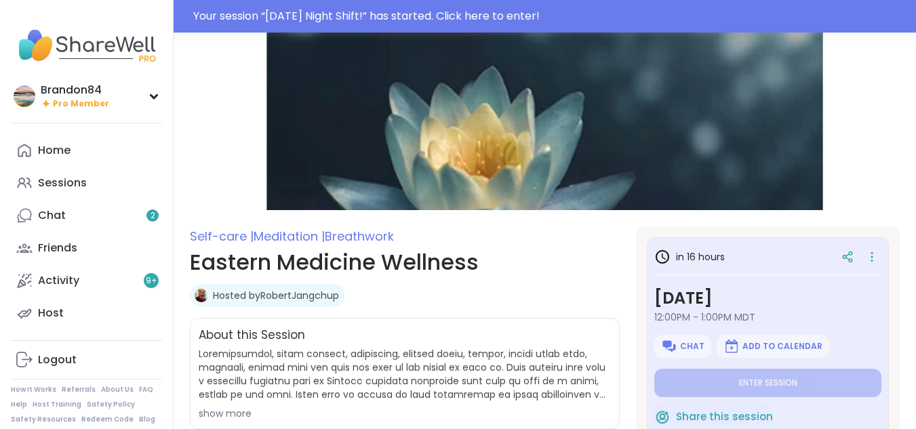
type textarea "*"
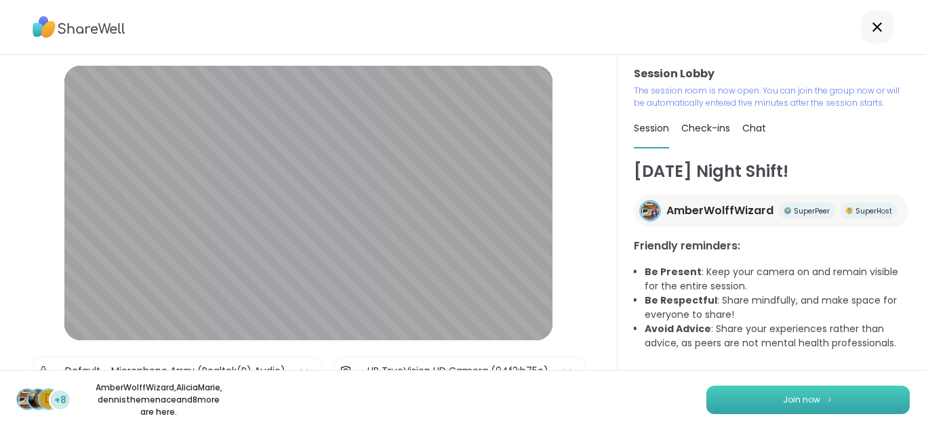
click at [748, 409] on button "Join now" at bounding box center [807, 400] width 203 height 28
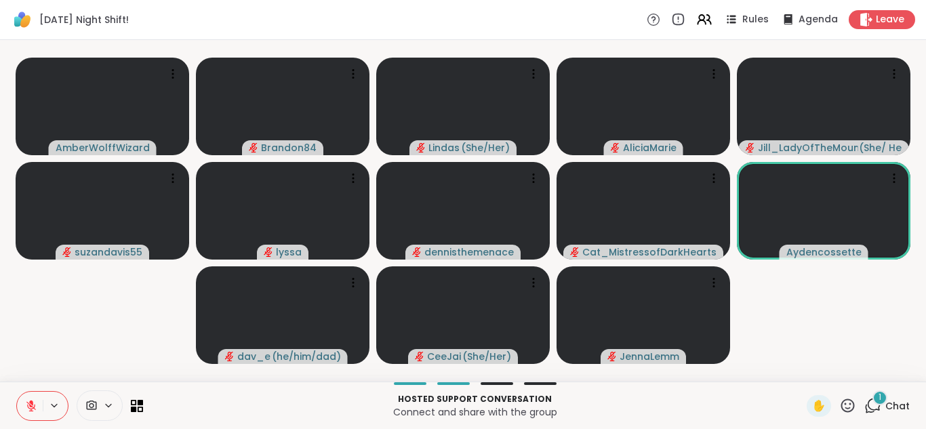
click at [864, 407] on icon at bounding box center [872, 405] width 17 height 17
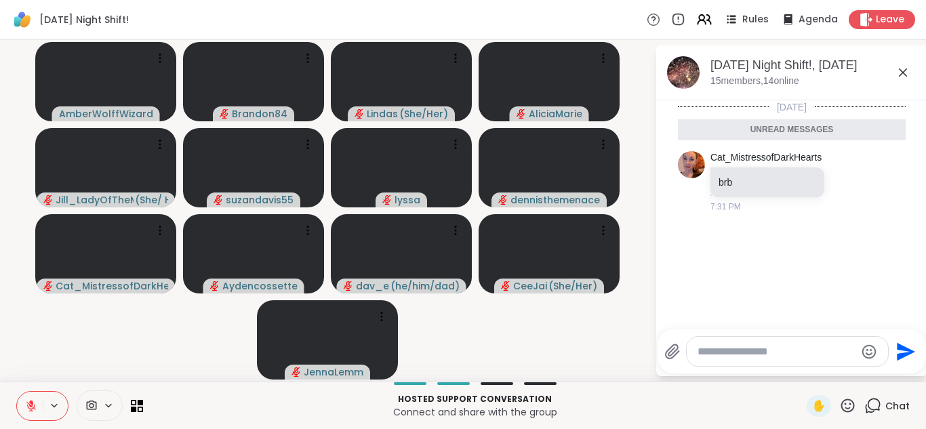
click at [181, 350] on video-player-container "AmberWolffWizard Brandon84 Lindas ( She/Her ) [PERSON_NAME] ( She/ Her ) suzand…" at bounding box center [327, 210] width 639 height 331
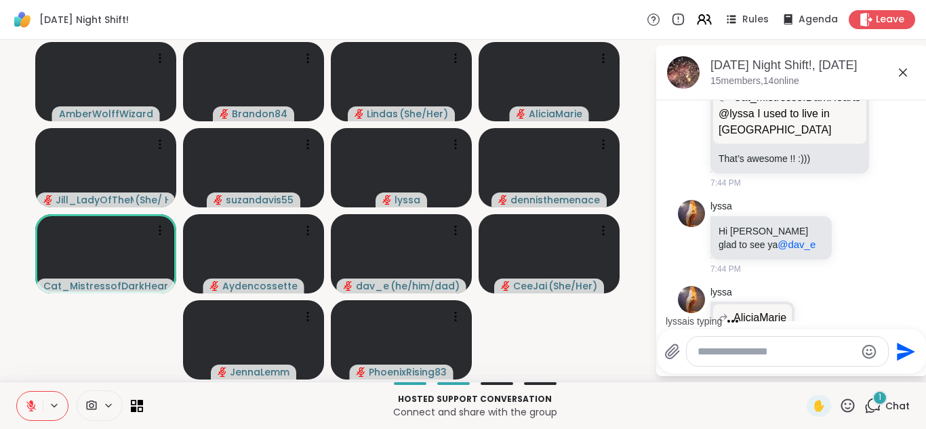
scroll to position [1430, 0]
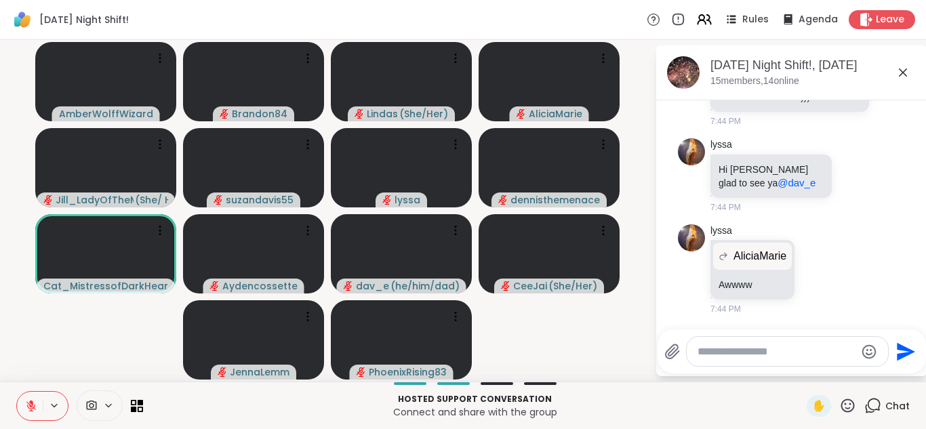
click at [715, 356] on textarea "Type your message" at bounding box center [777, 352] width 158 height 14
click at [875, 350] on icon "Emoji picker" at bounding box center [871, 351] width 14 height 14
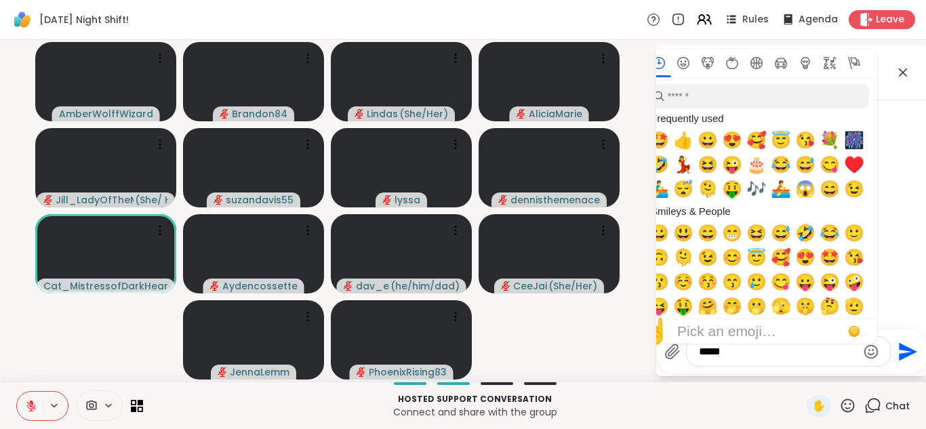
click at [866, 348] on icon "Emoji picker" at bounding box center [871, 352] width 16 height 16
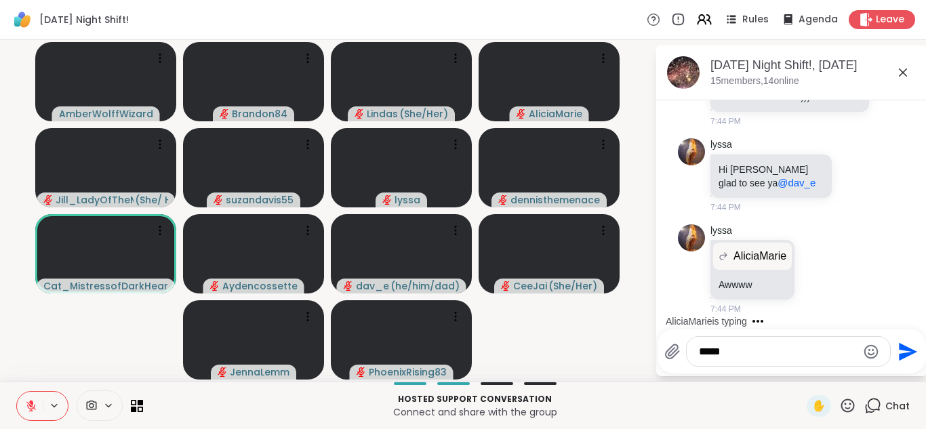
click at [866, 348] on icon "Emoji picker" at bounding box center [871, 352] width 16 height 16
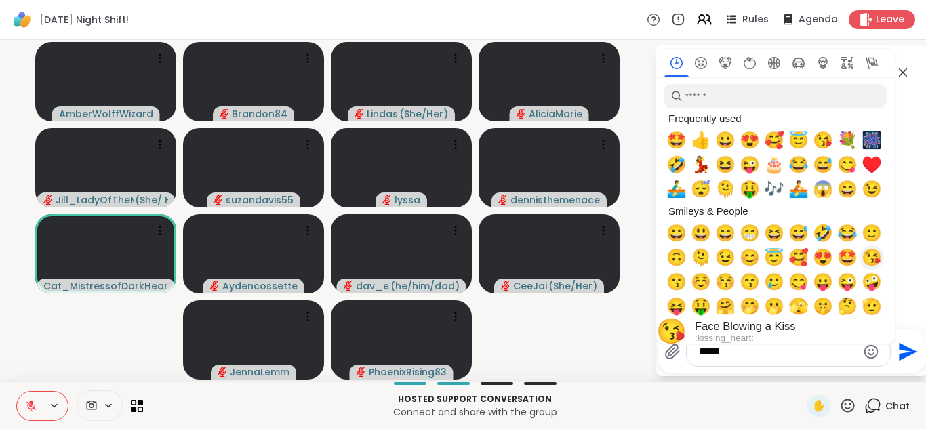
click at [867, 259] on span "😘" at bounding box center [872, 257] width 20 height 19
click at [752, 353] on textarea "*******" at bounding box center [778, 352] width 158 height 14
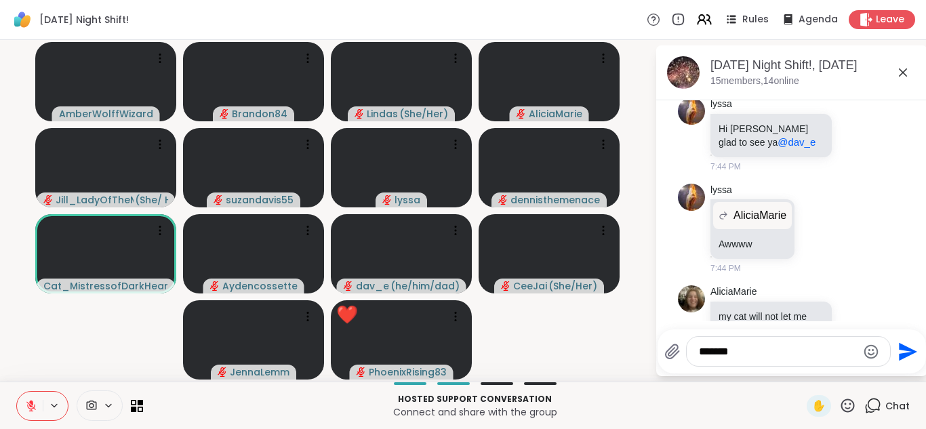
scroll to position [1515, 0]
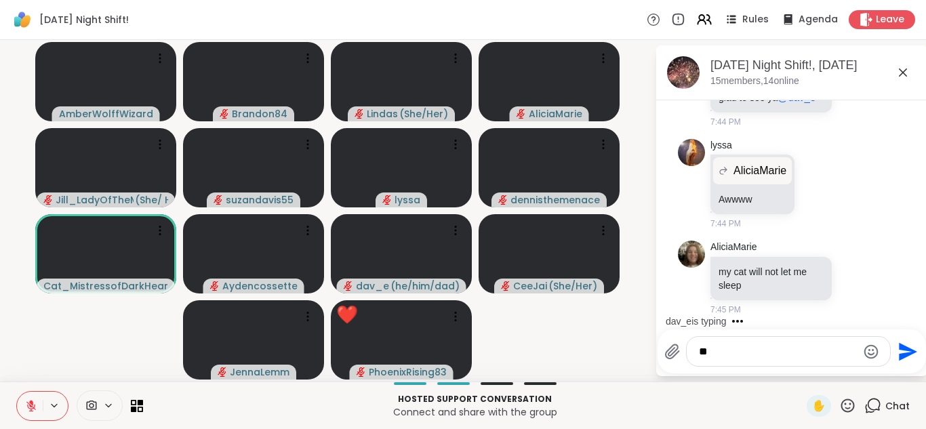
type textarea "*"
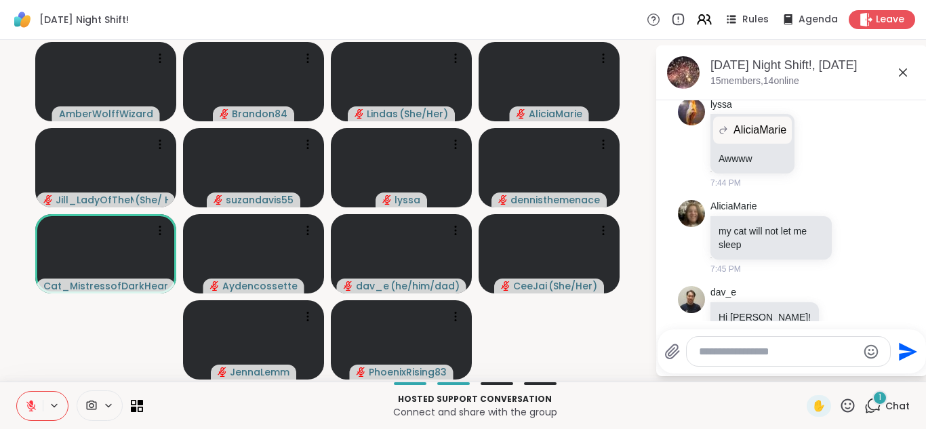
scroll to position [1588, 0]
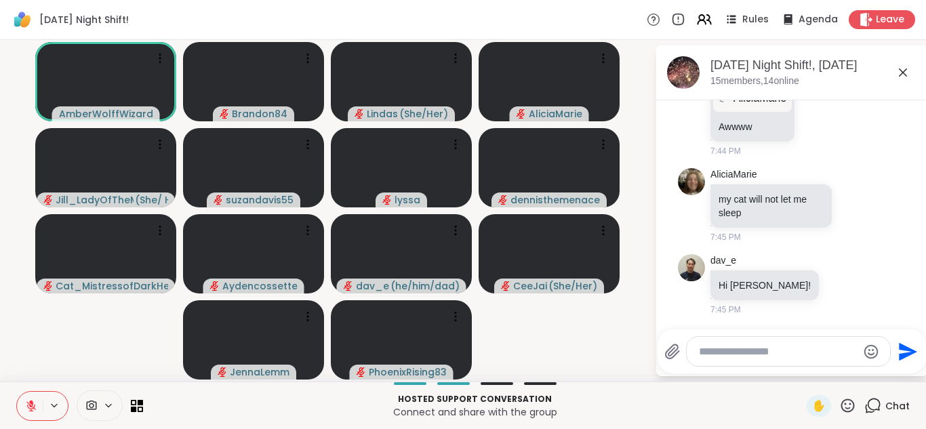
click at [22, 405] on button at bounding box center [30, 406] width 26 height 28
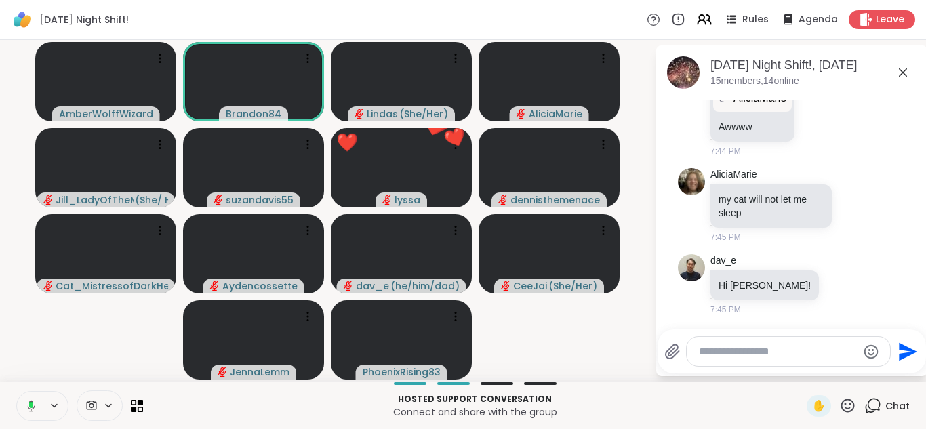
click at [15, 392] on button at bounding box center [29, 406] width 28 height 28
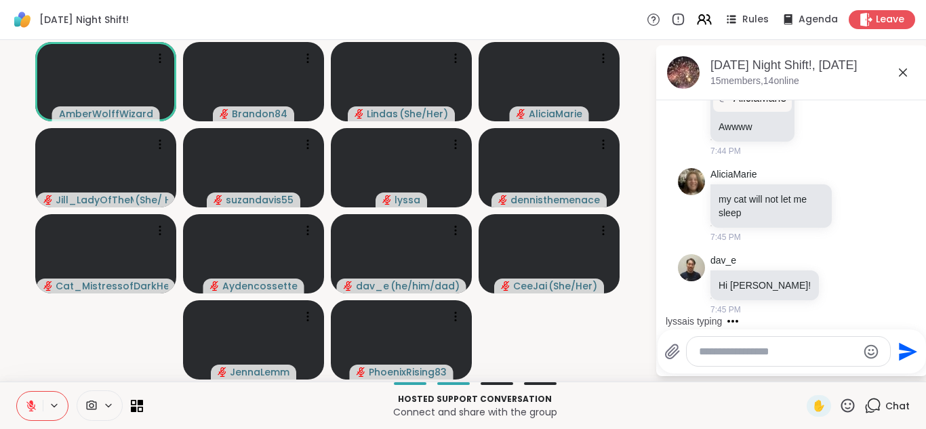
click at [17, 392] on button at bounding box center [30, 406] width 26 height 28
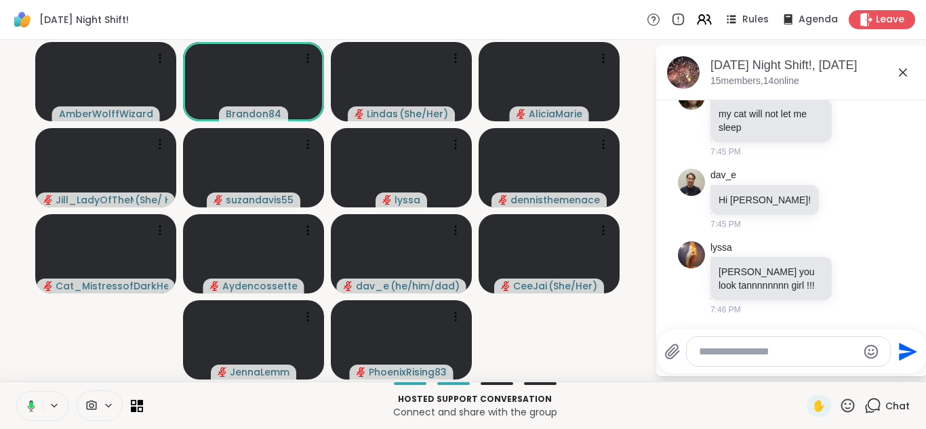
scroll to position [1692, 0]
click at [17, 392] on button at bounding box center [30, 406] width 26 height 28
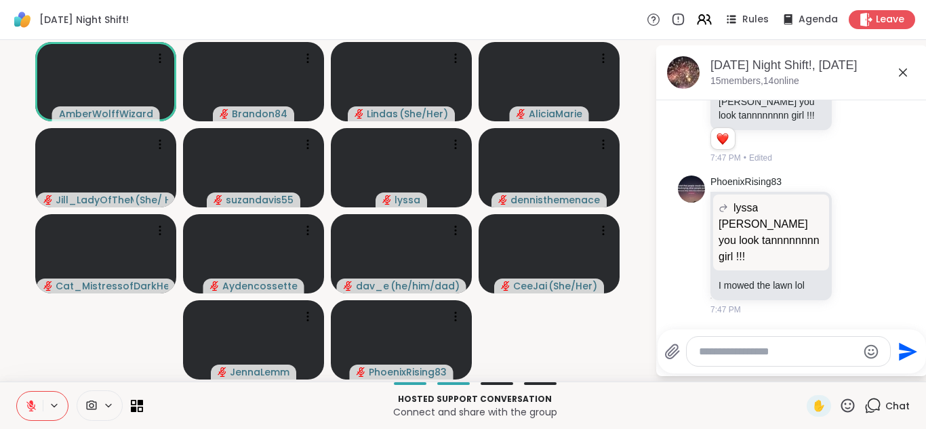
scroll to position [1995, 0]
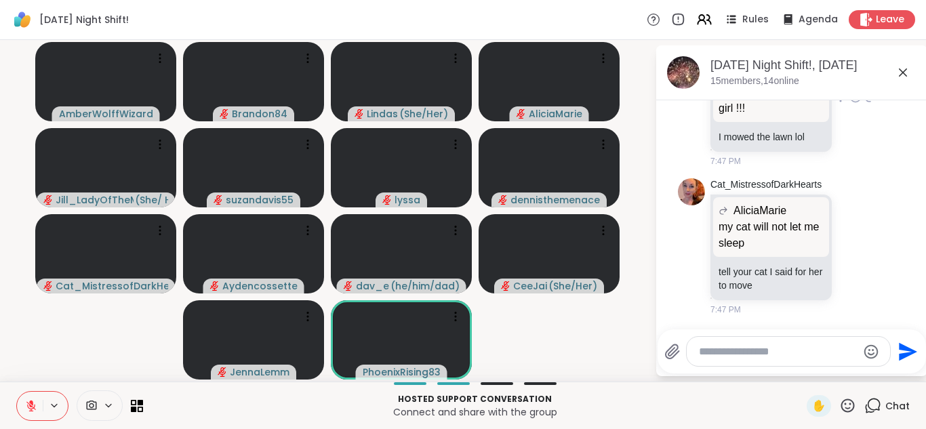
click at [849, 101] on icon at bounding box center [855, 97] width 12 height 14
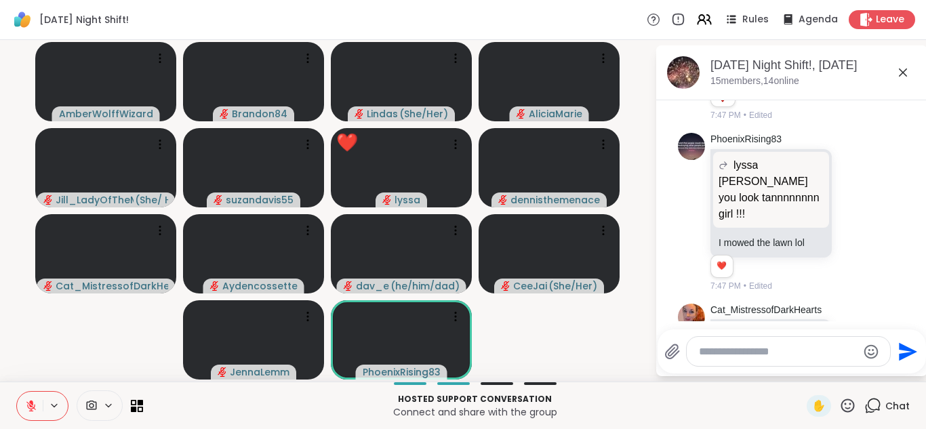
scroll to position [1881, 0]
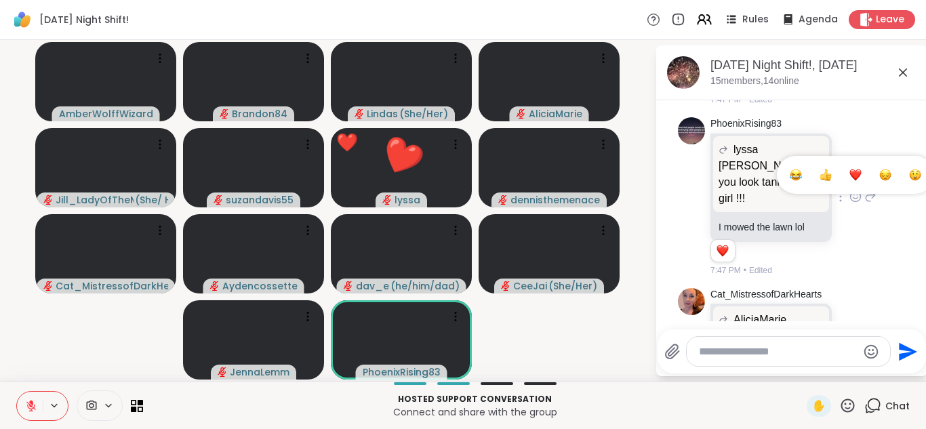
click at [849, 181] on div "Select Reaction: Heart" at bounding box center [855, 175] width 12 height 12
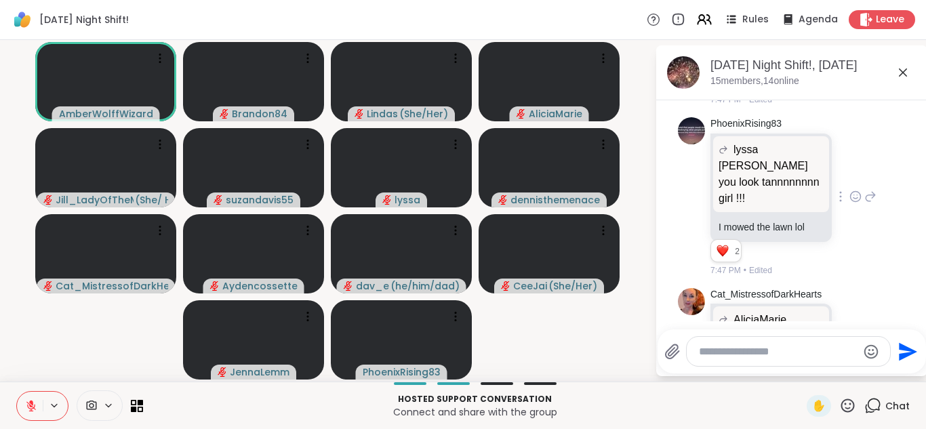
click at [34, 409] on icon at bounding box center [31, 406] width 12 height 12
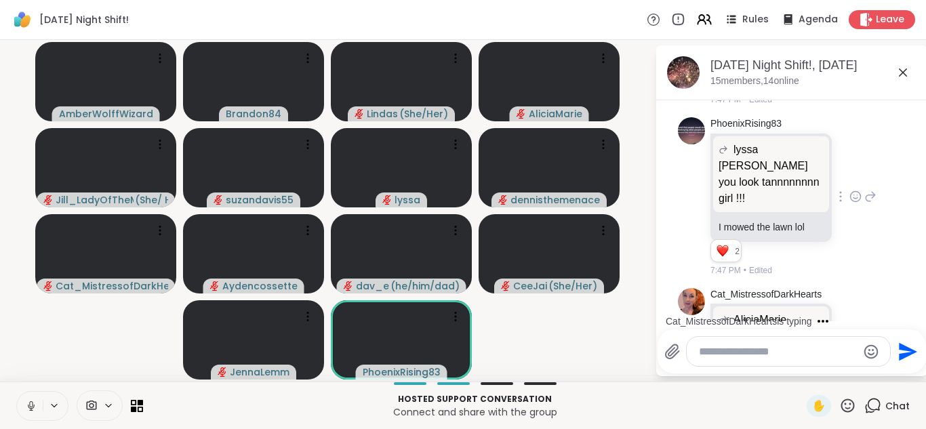
click at [17, 392] on button at bounding box center [30, 406] width 26 height 28
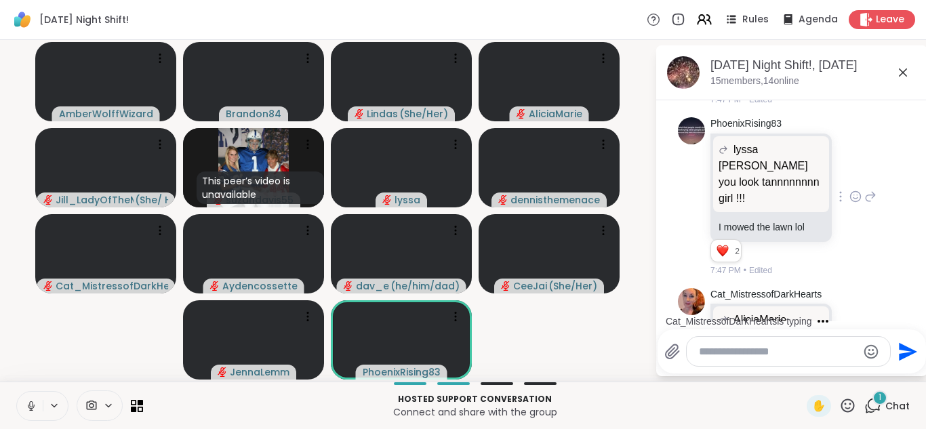
scroll to position [2100, 0]
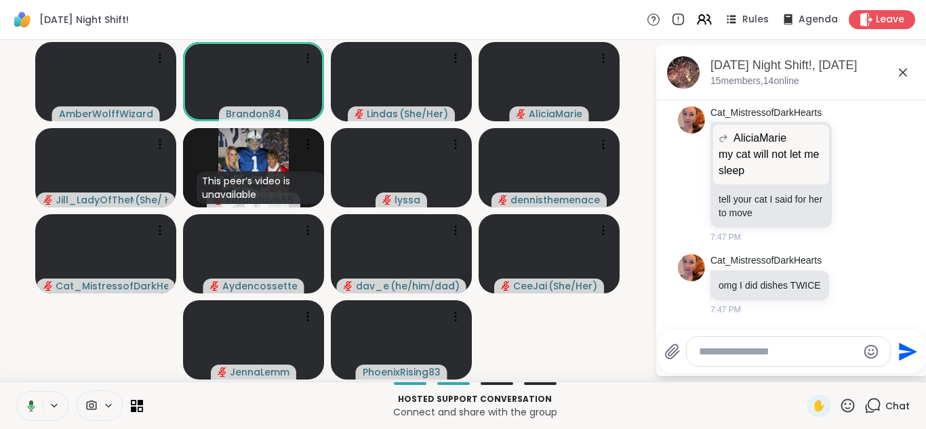
click at [15, 392] on button at bounding box center [29, 406] width 28 height 28
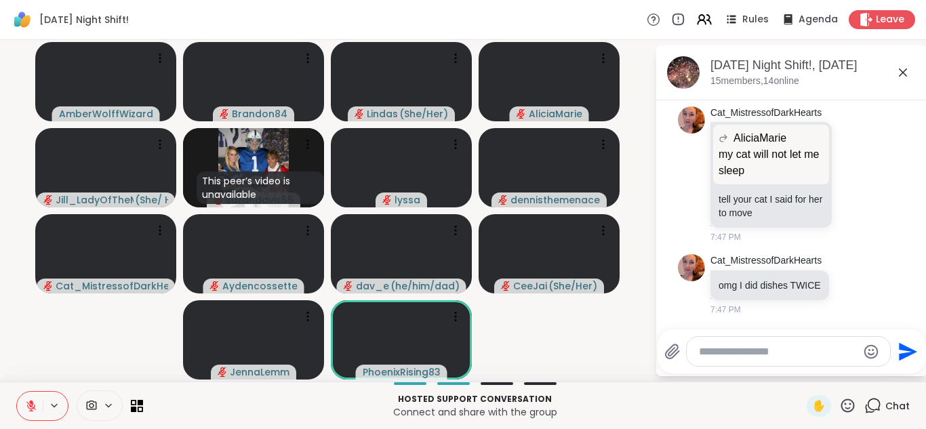
click at [17, 392] on button at bounding box center [30, 406] width 26 height 28
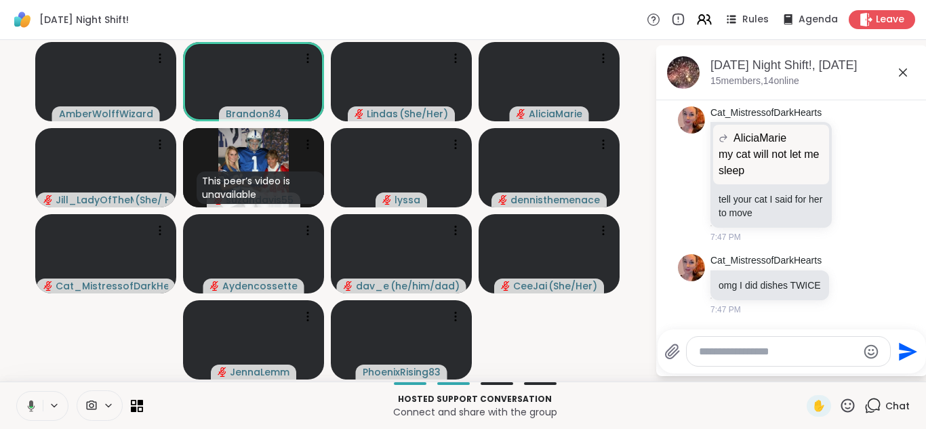
click at [15, 392] on button at bounding box center [29, 406] width 28 height 28
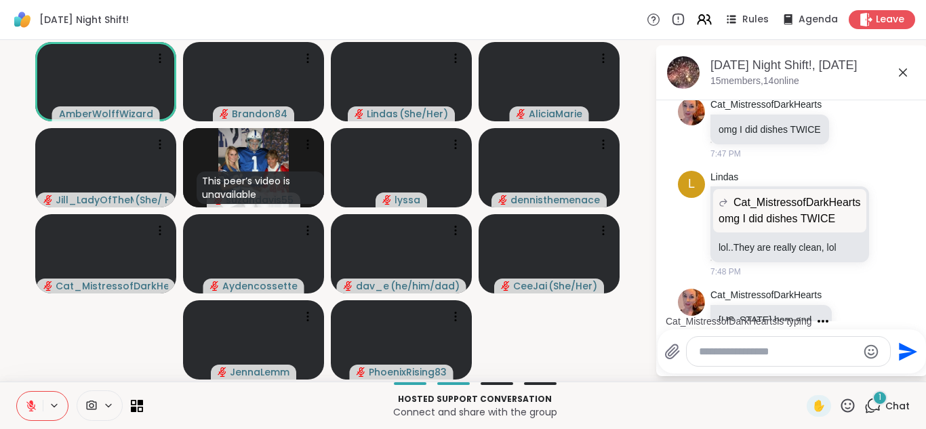
scroll to position [2345, 0]
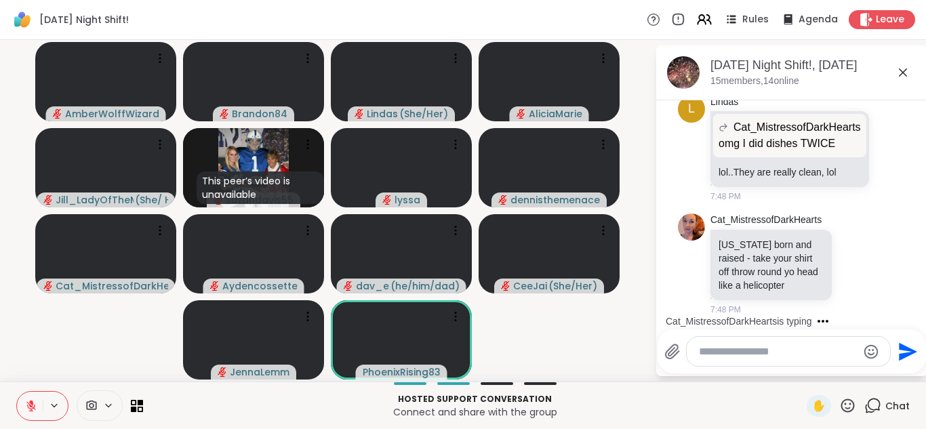
click at [17, 392] on button at bounding box center [30, 406] width 26 height 28
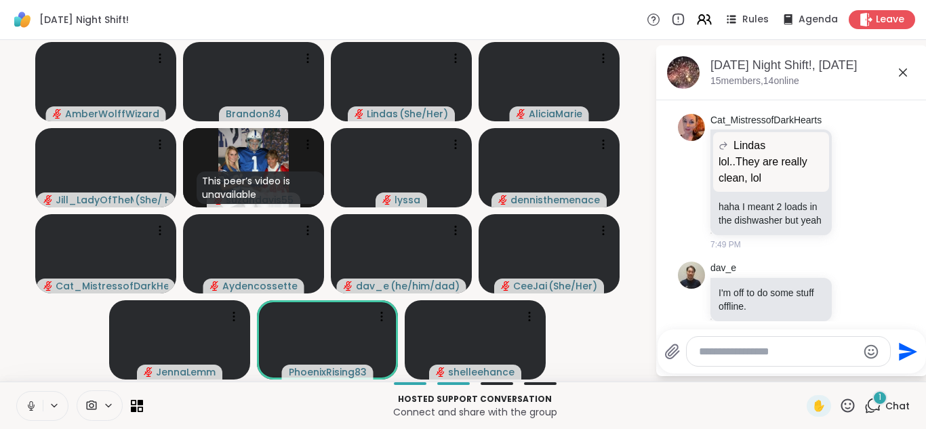
scroll to position [2757, 0]
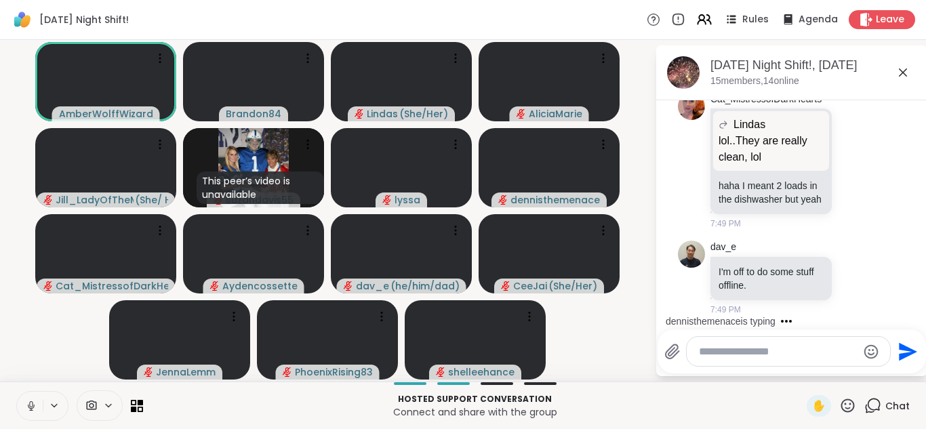
click at [17, 392] on button at bounding box center [30, 406] width 26 height 28
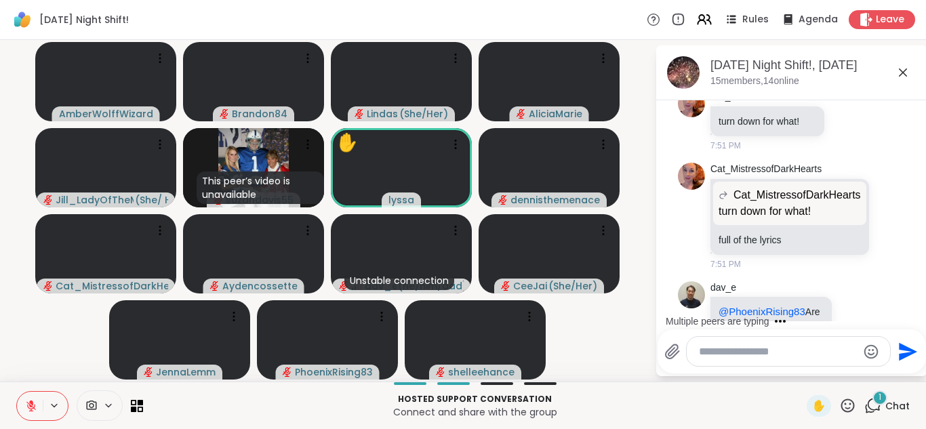
scroll to position [3093, 0]
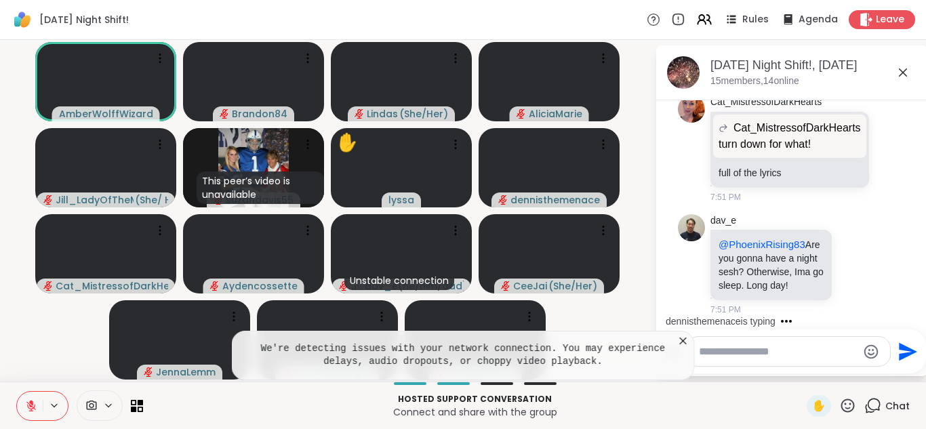
click at [732, 353] on textarea "Type your message" at bounding box center [778, 352] width 158 height 14
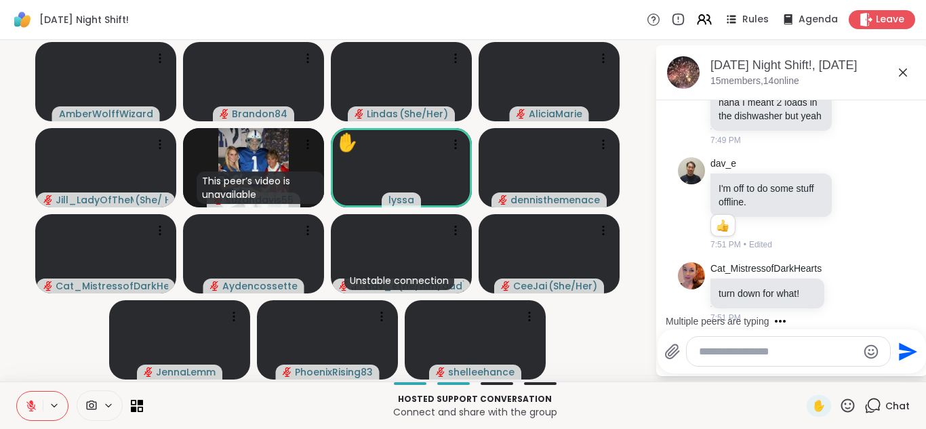
scroll to position [2429, 0]
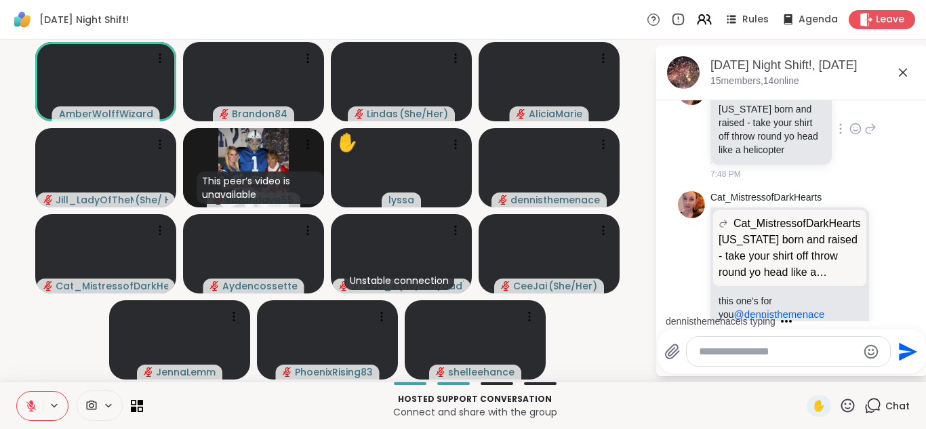
click at [849, 136] on icon at bounding box center [855, 129] width 12 height 14
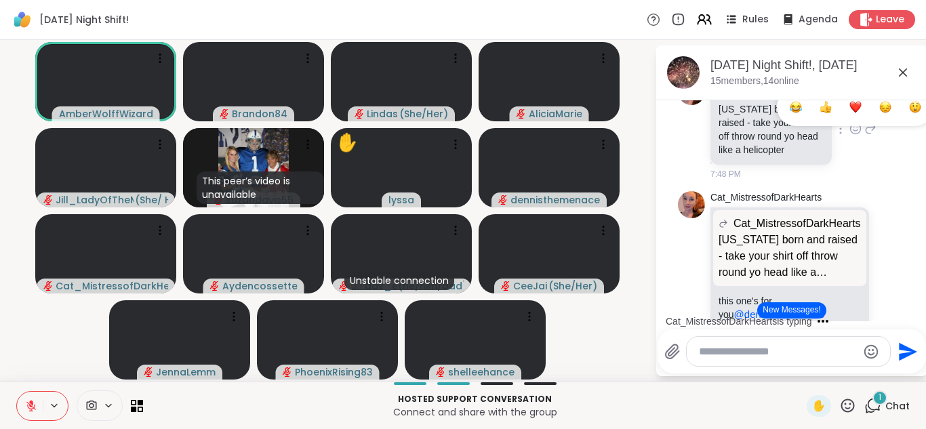
click at [849, 113] on div "Select Reaction: Heart" at bounding box center [855, 107] width 12 height 12
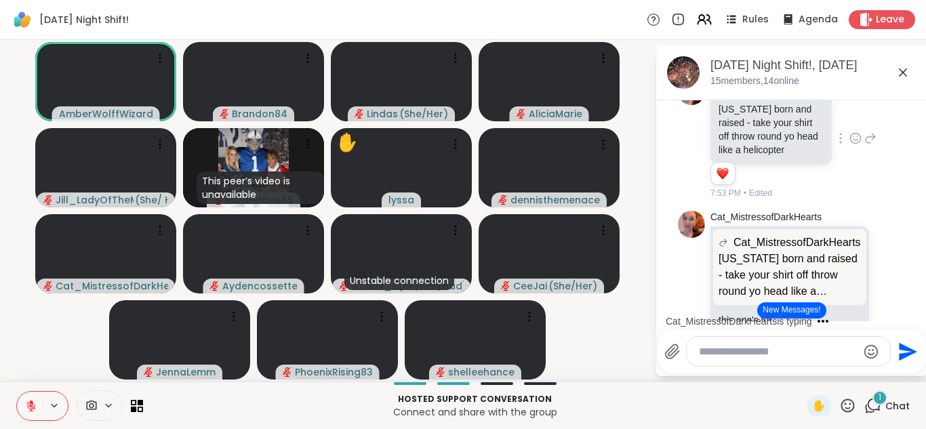
click at [864, 146] on icon at bounding box center [870, 138] width 12 height 16
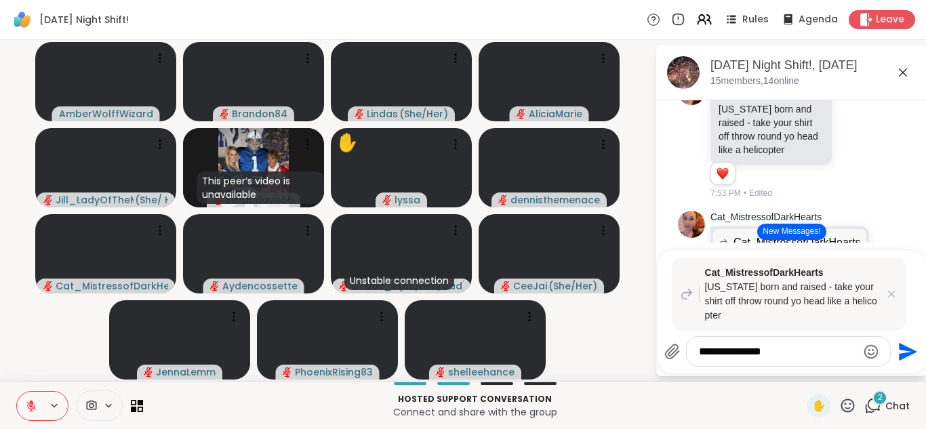
type textarea "**********"
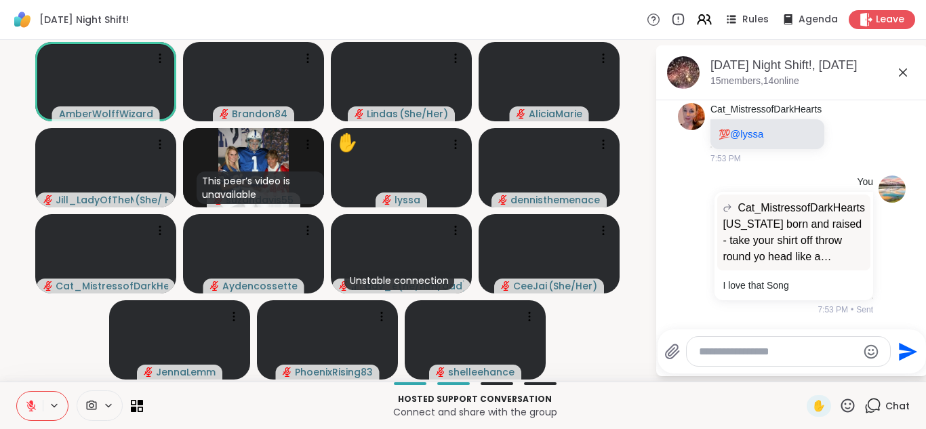
scroll to position [3686, 0]
click at [28, 403] on icon at bounding box center [30, 405] width 9 height 9
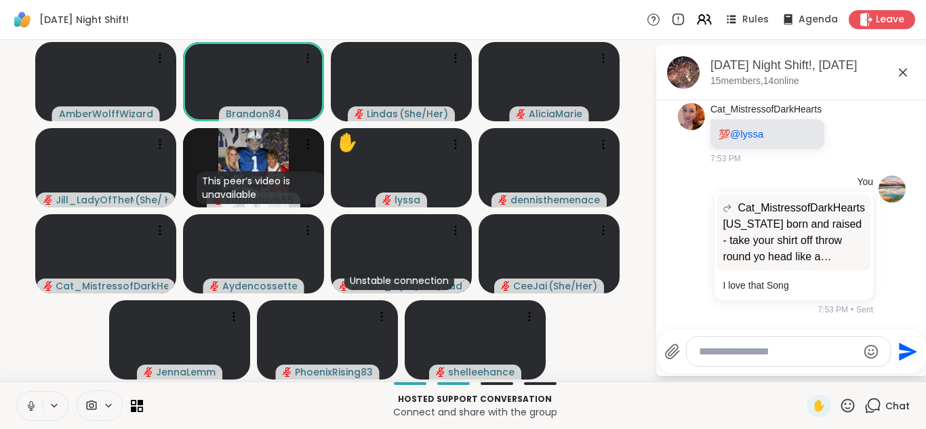
click at [28, 403] on icon at bounding box center [31, 406] width 12 height 12
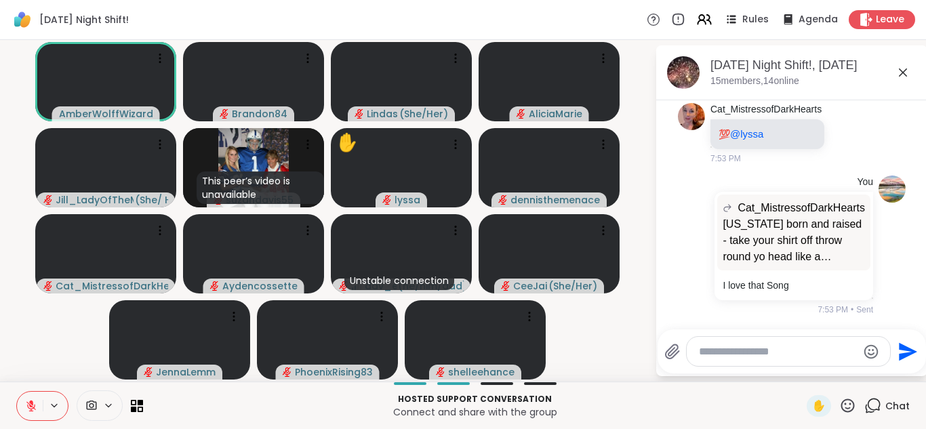
scroll to position [3705, 0]
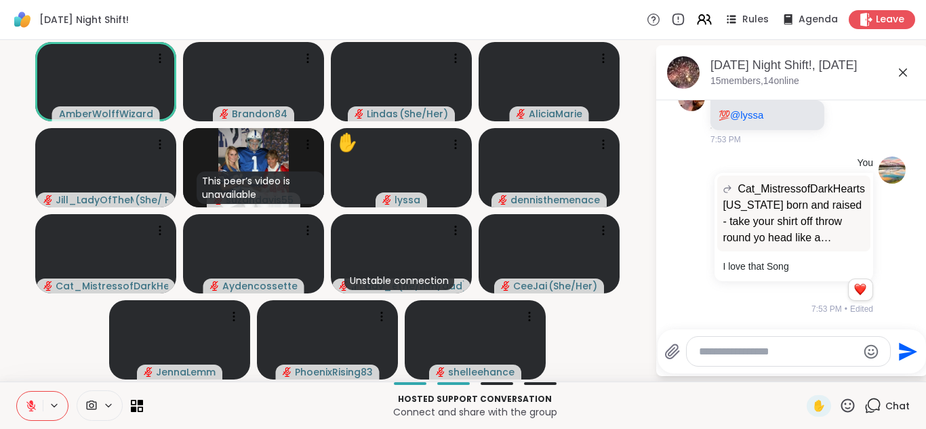
click at [17, 392] on button at bounding box center [30, 406] width 26 height 28
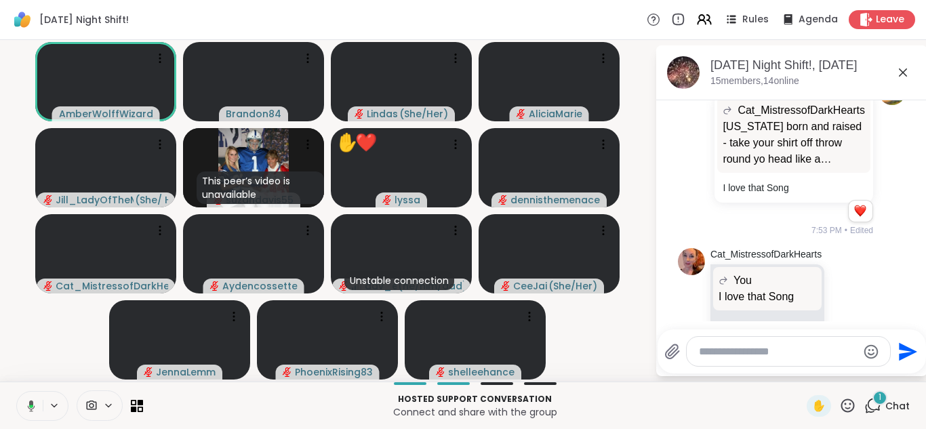
scroll to position [3823, 0]
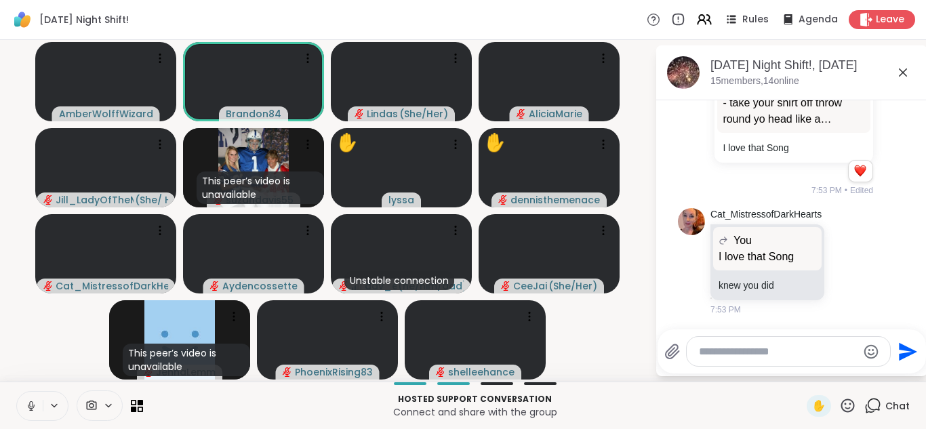
click at [17, 392] on button at bounding box center [30, 406] width 26 height 28
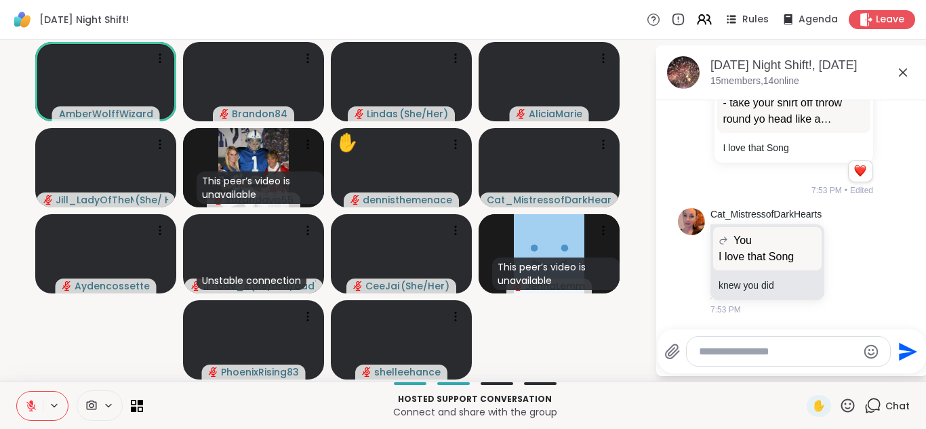
click at [17, 392] on button at bounding box center [30, 406] width 26 height 28
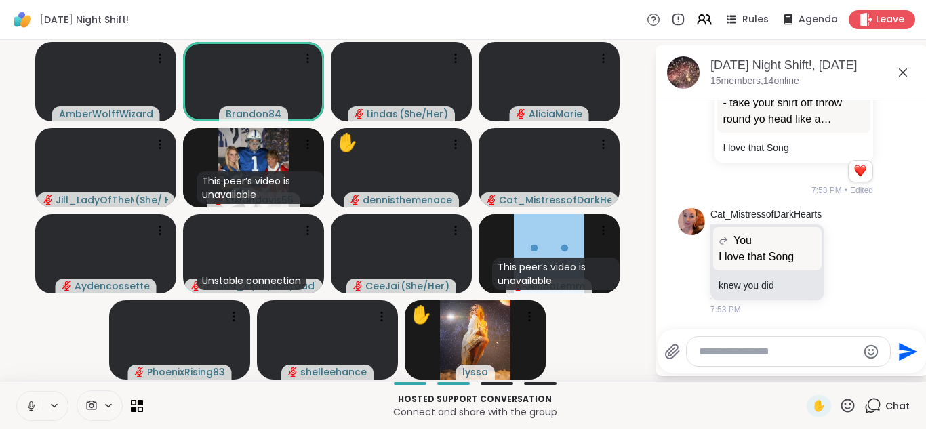
click at [17, 392] on button at bounding box center [30, 406] width 26 height 28
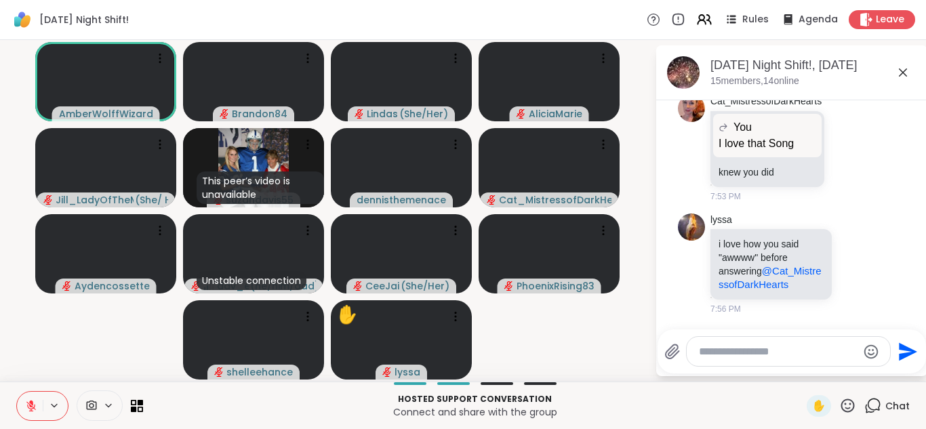
scroll to position [3969, 0]
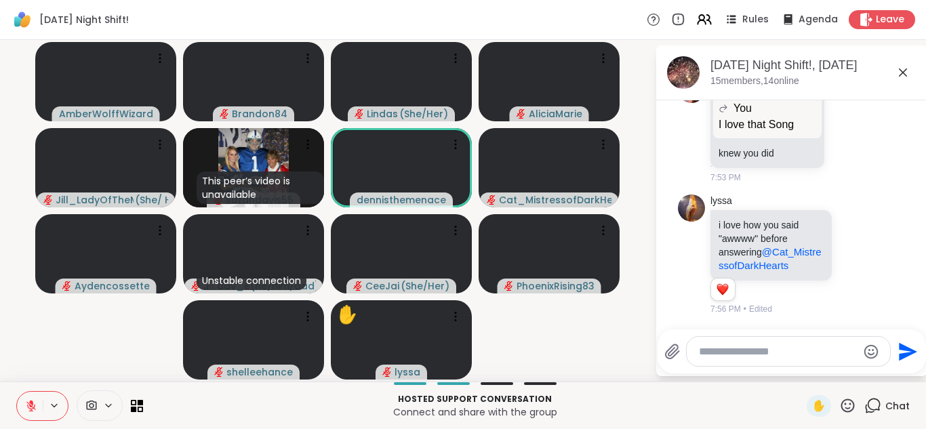
click at [17, 392] on button at bounding box center [30, 406] width 26 height 28
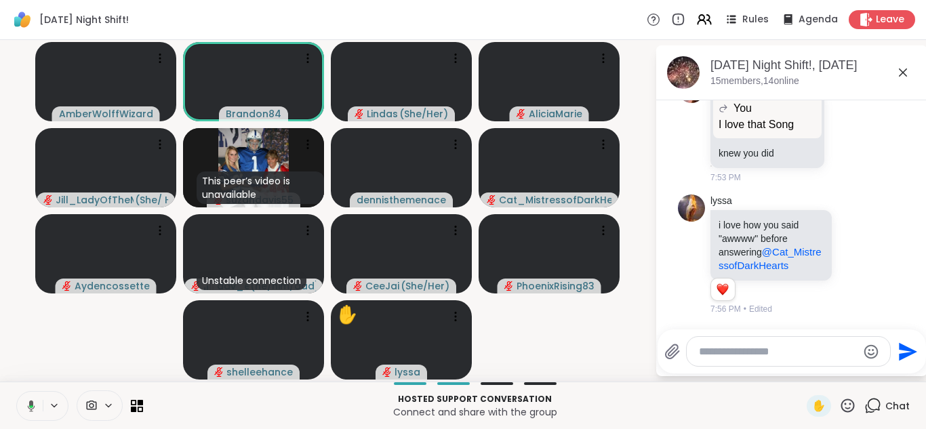
click at [15, 392] on button at bounding box center [29, 406] width 28 height 28
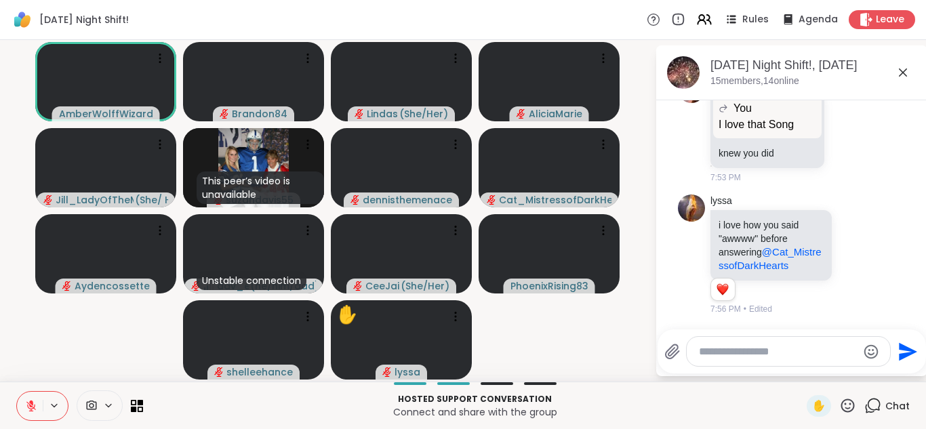
click at [843, 408] on icon at bounding box center [847, 405] width 17 height 17
click at [801, 363] on span "❤️" at bounding box center [808, 370] width 14 height 16
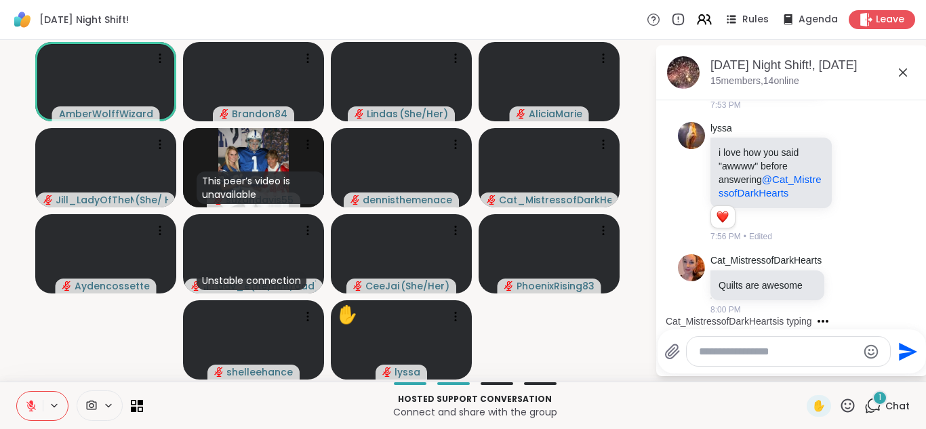
scroll to position [4042, 0]
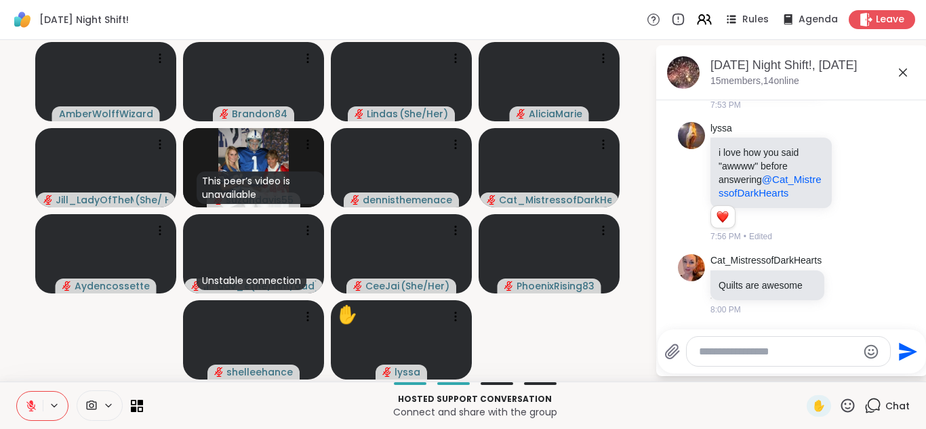
click at [35, 407] on icon at bounding box center [31, 406] width 12 height 12
click at [35, 407] on button at bounding box center [30, 406] width 26 height 28
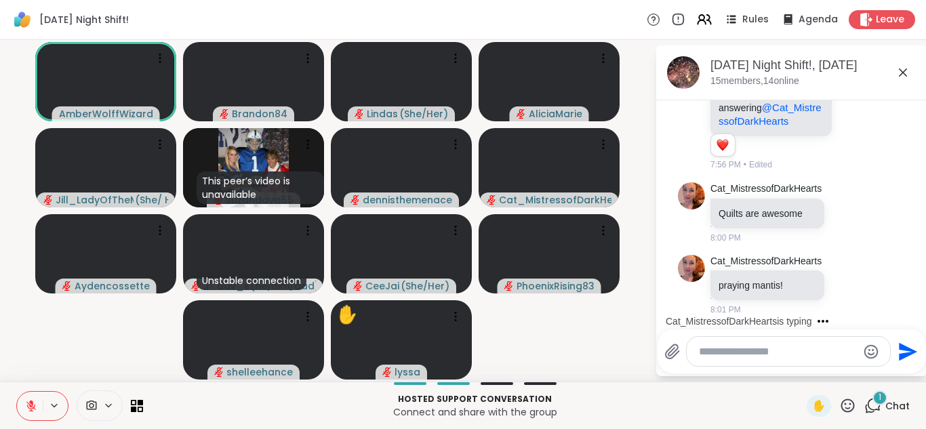
scroll to position [4114, 0]
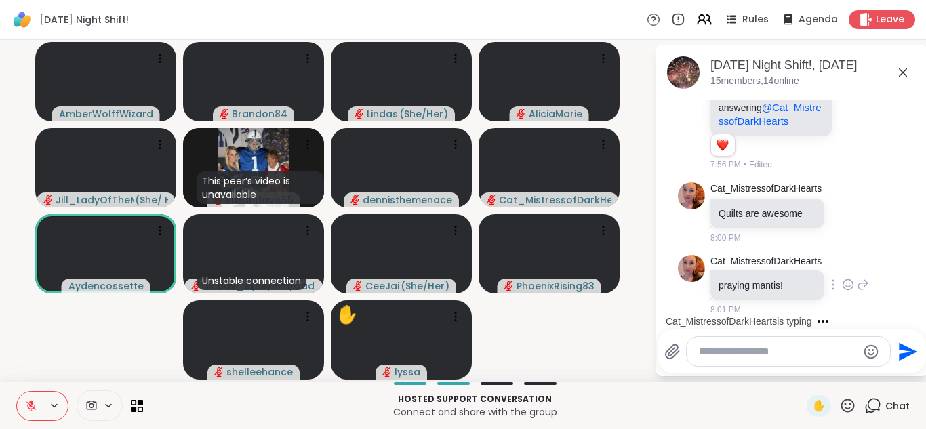
click at [848, 283] on icon at bounding box center [848, 285] width 12 height 14
click at [847, 258] on div "Select Reaction: Heart" at bounding box center [848, 263] width 12 height 12
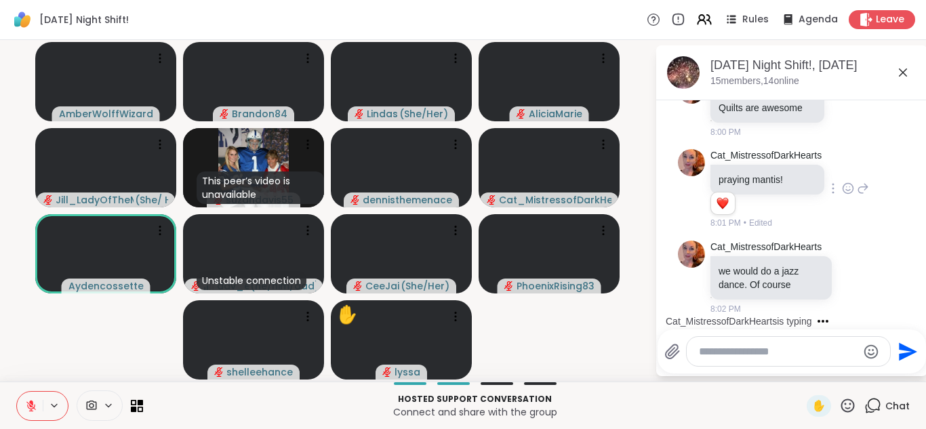
scroll to position [4219, 0]
click at [849, 280] on icon at bounding box center [855, 277] width 12 height 14
click at [849, 253] on div "Select Reaction: Heart" at bounding box center [855, 255] width 12 height 12
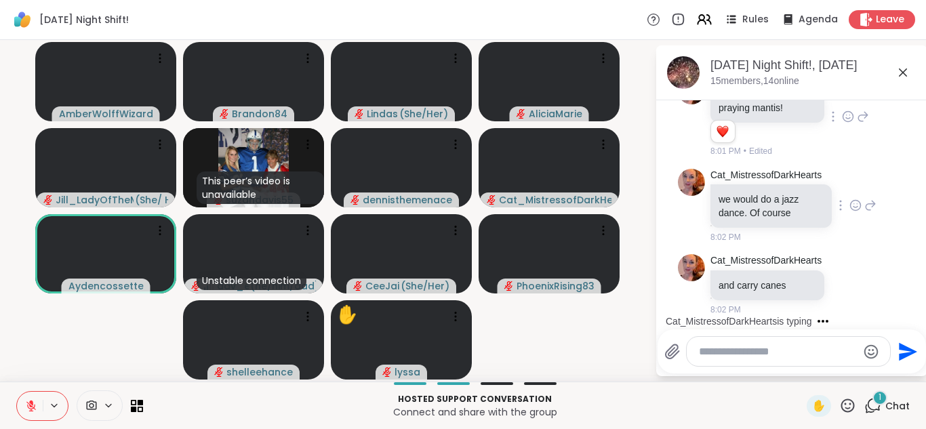
scroll to position [4291, 0]
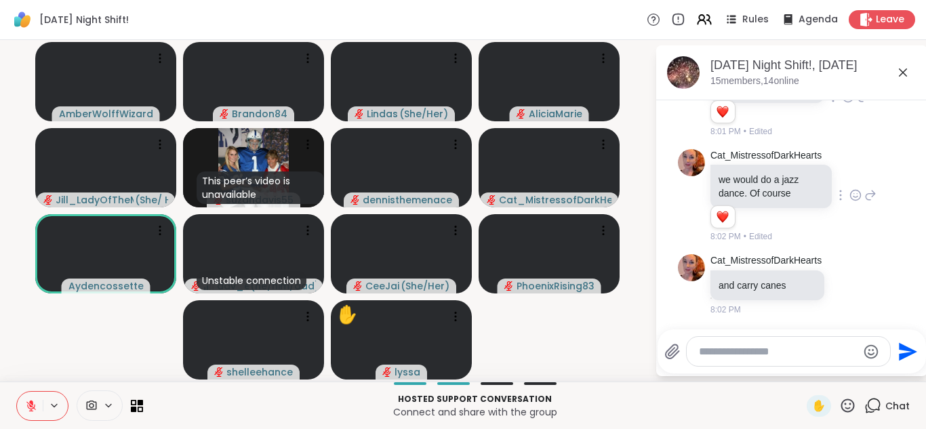
click at [711, 355] on textarea "Type your message" at bounding box center [778, 352] width 158 height 14
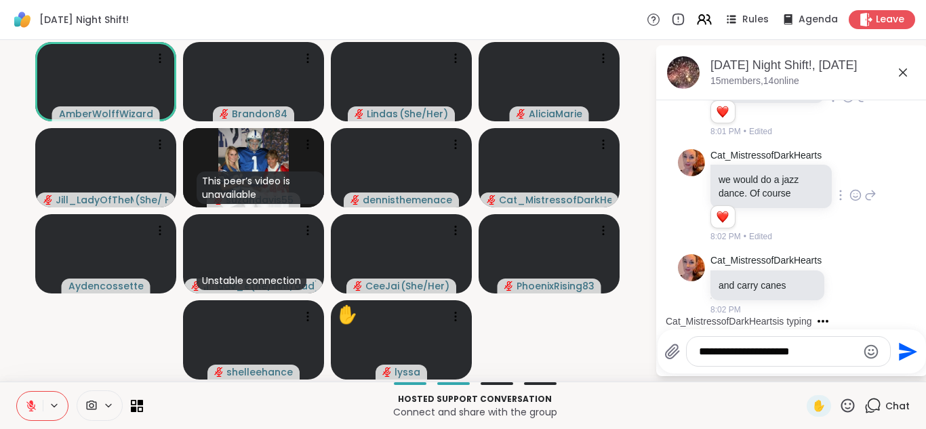
type textarea "**********"
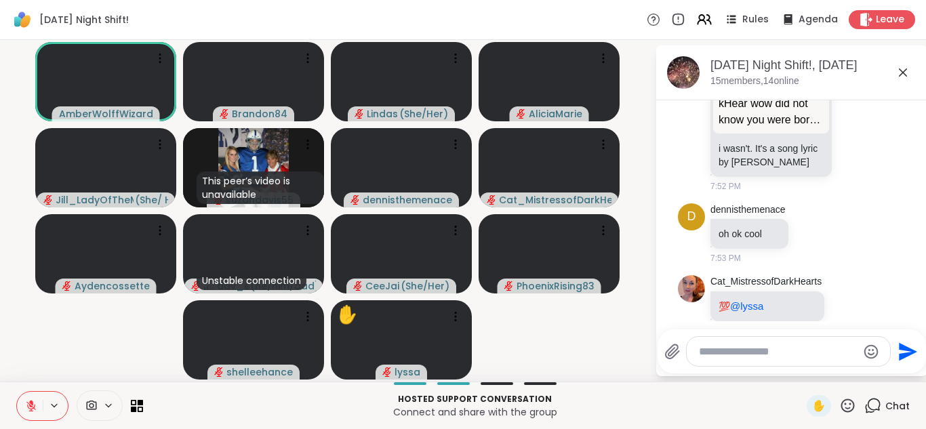
scroll to position [3365, 0]
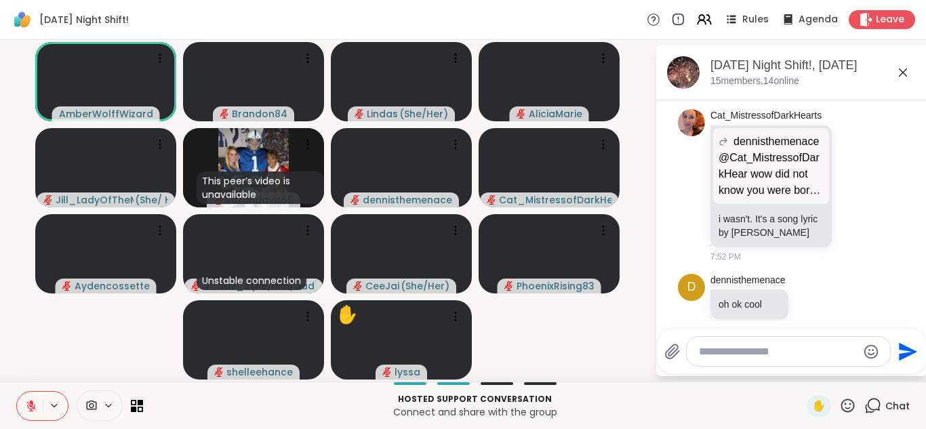
click at [889, 233] on li "Cat_MistressofDarkHearts dennisthemenace @Cat_MistressofDarkHear wow did not kn…" at bounding box center [792, 186] width 246 height 165
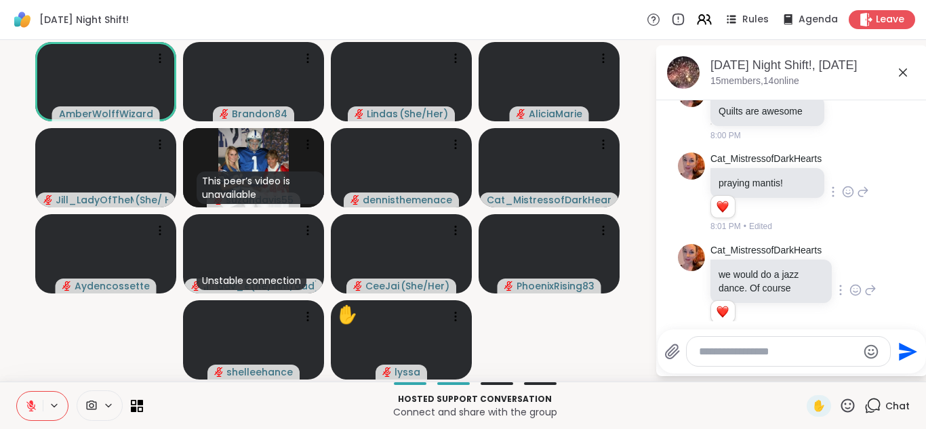
scroll to position [3, 0]
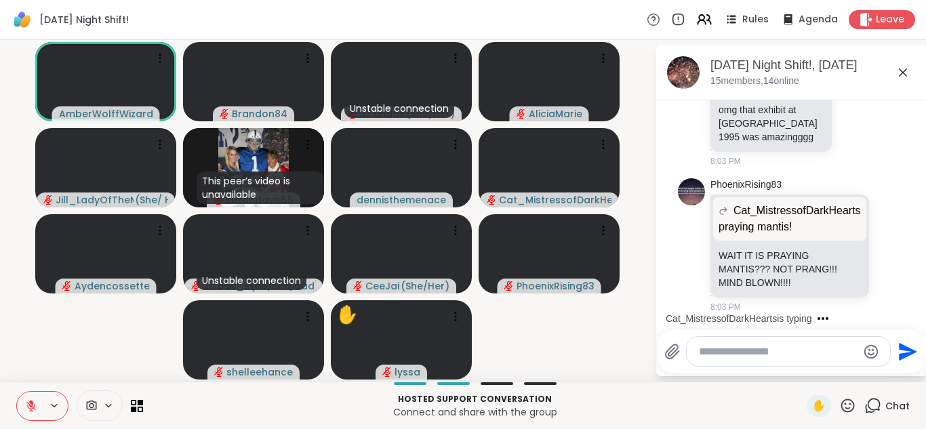
click at [22, 406] on button at bounding box center [30, 406] width 26 height 28
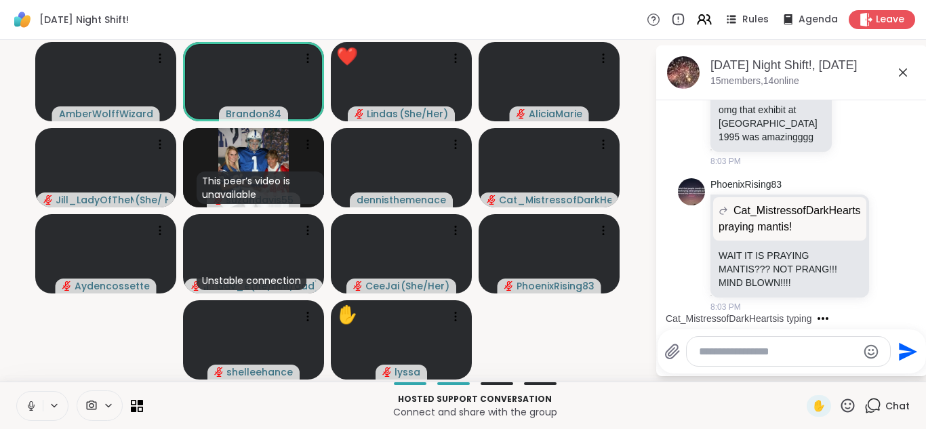
click at [17, 392] on button at bounding box center [30, 406] width 26 height 28
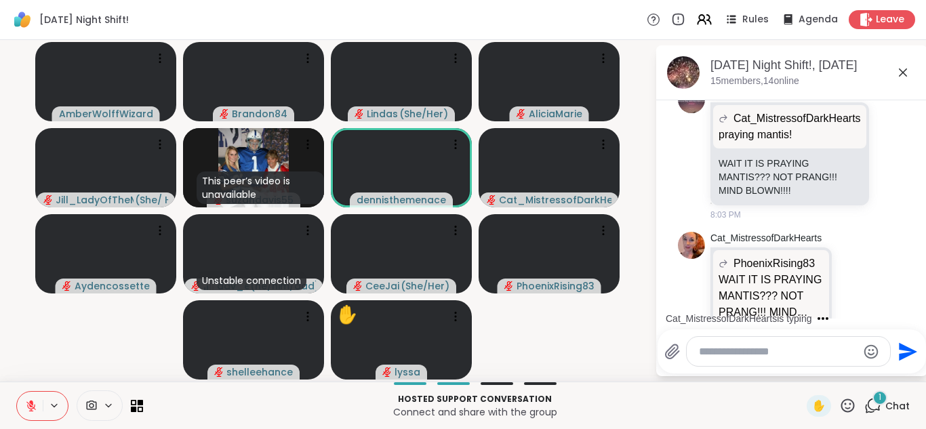
scroll to position [4987, 0]
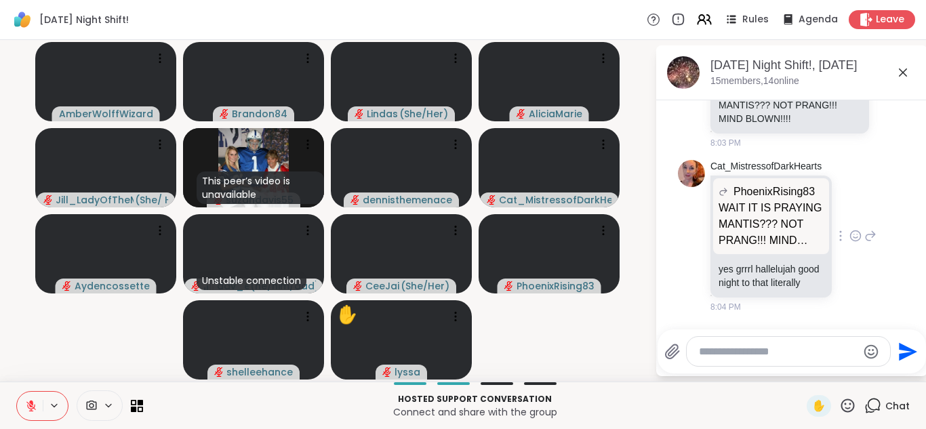
click at [851, 230] on icon at bounding box center [856, 235] width 10 height 10
click at [790, 208] on div "Select Reaction: Joy" at bounding box center [796, 214] width 12 height 12
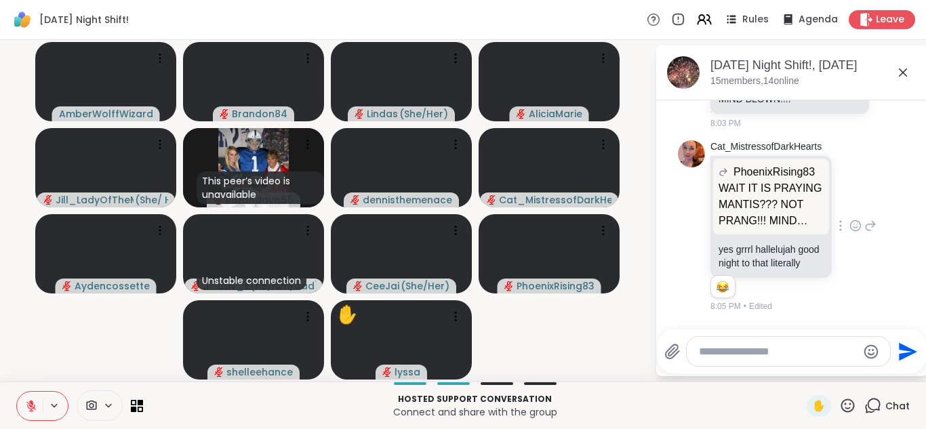
scroll to position [5006, 0]
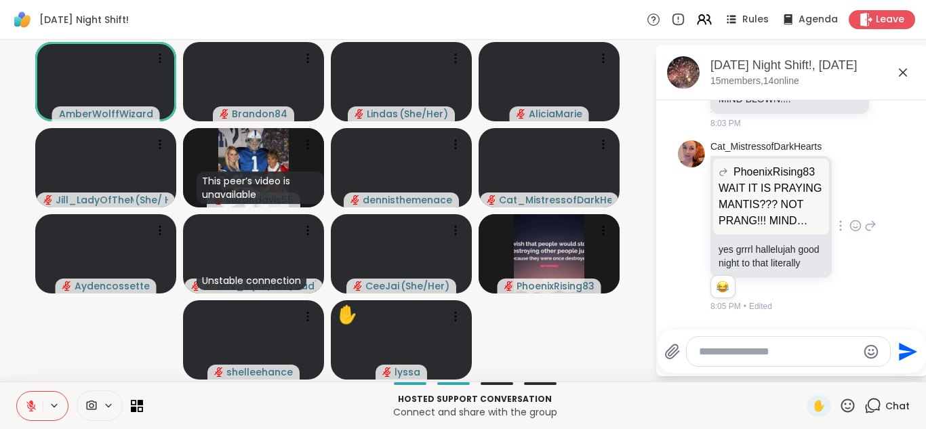
click at [24, 407] on button at bounding box center [30, 406] width 26 height 28
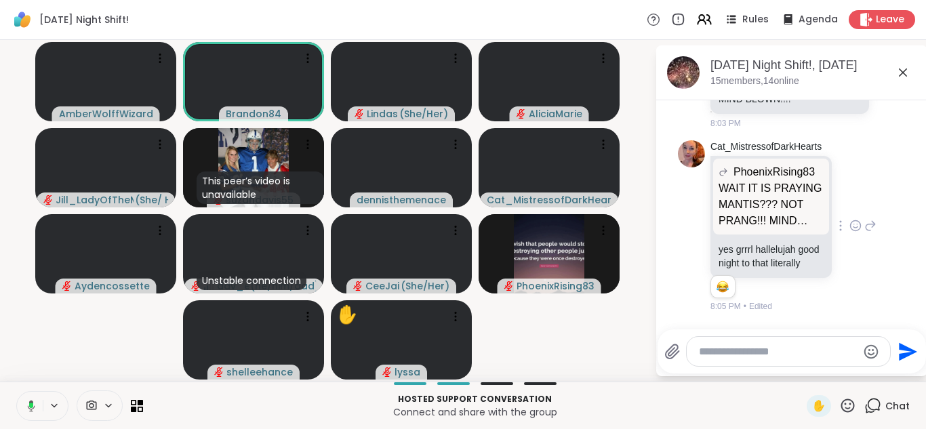
click at [15, 392] on button at bounding box center [29, 406] width 28 height 28
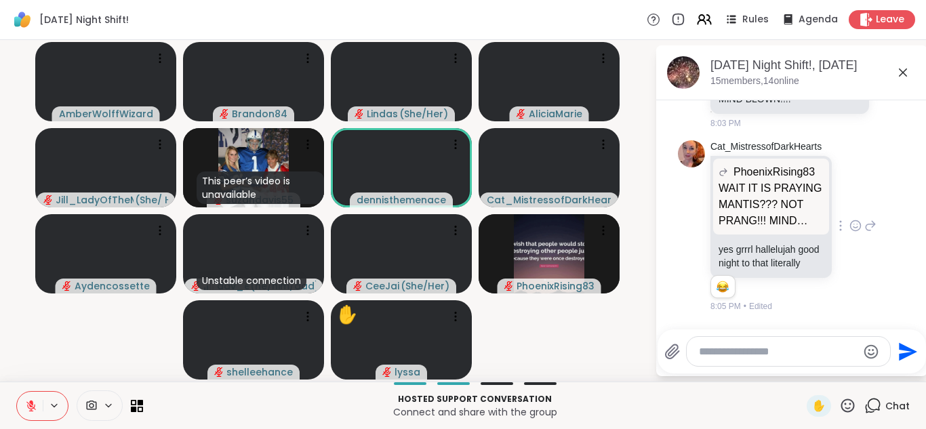
click at [17, 392] on button at bounding box center [30, 406] width 26 height 28
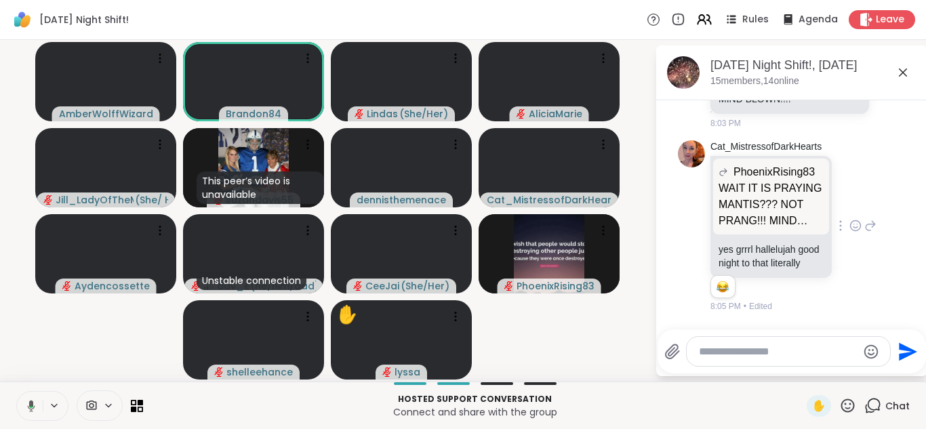
click at [15, 392] on button at bounding box center [29, 406] width 28 height 28
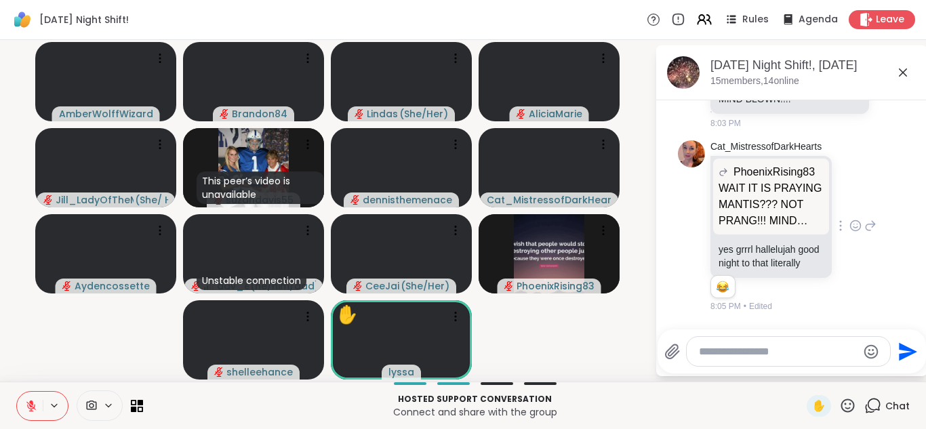
click at [17, 392] on button at bounding box center [30, 406] width 26 height 28
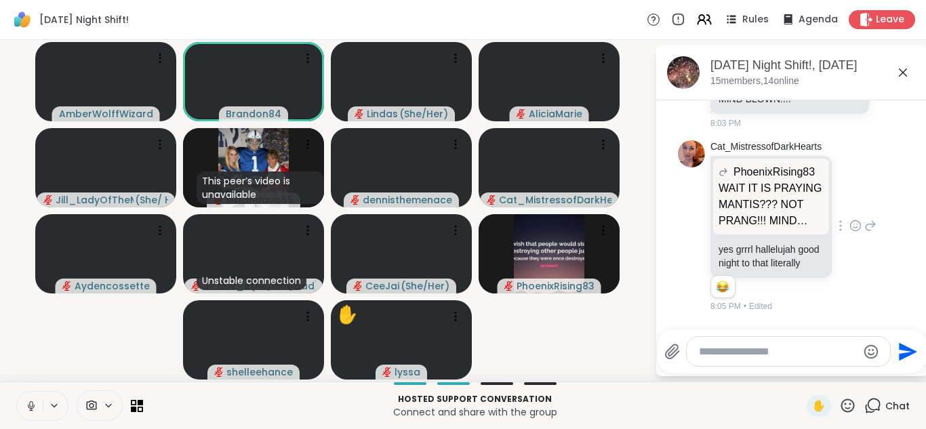
click at [17, 392] on button at bounding box center [30, 406] width 26 height 28
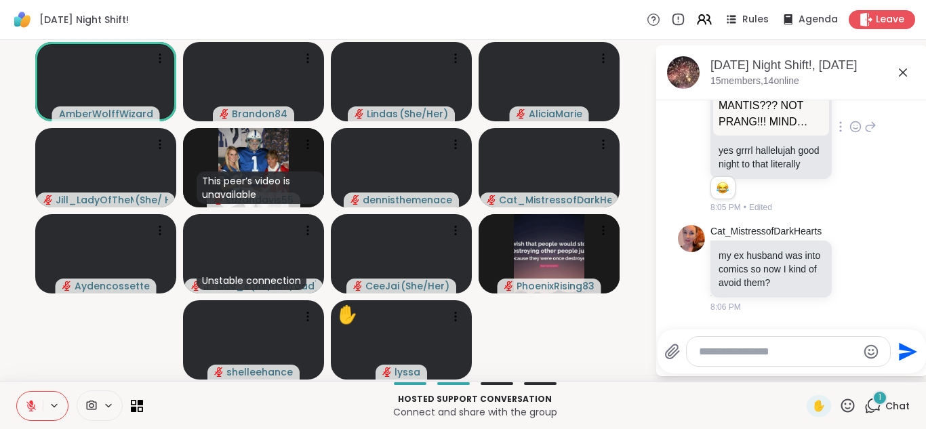
scroll to position [5105, 0]
click at [17, 392] on button at bounding box center [30, 406] width 26 height 28
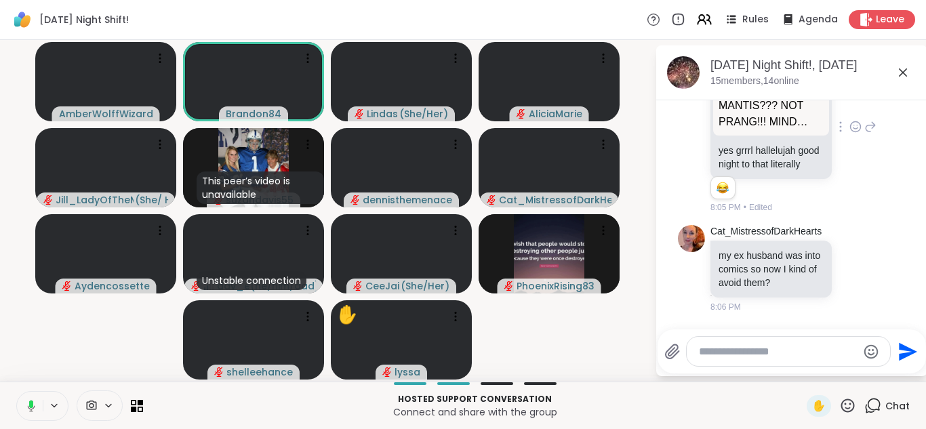
click at [15, 392] on button at bounding box center [29, 406] width 28 height 28
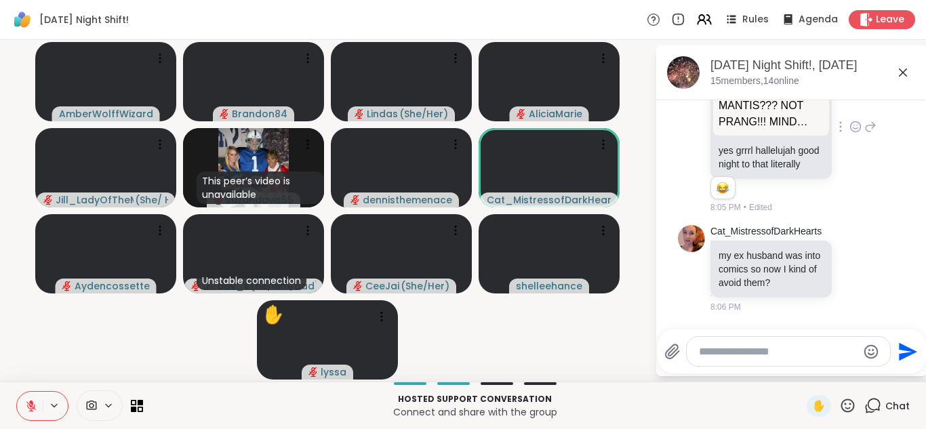
click at [17, 392] on button at bounding box center [30, 406] width 26 height 28
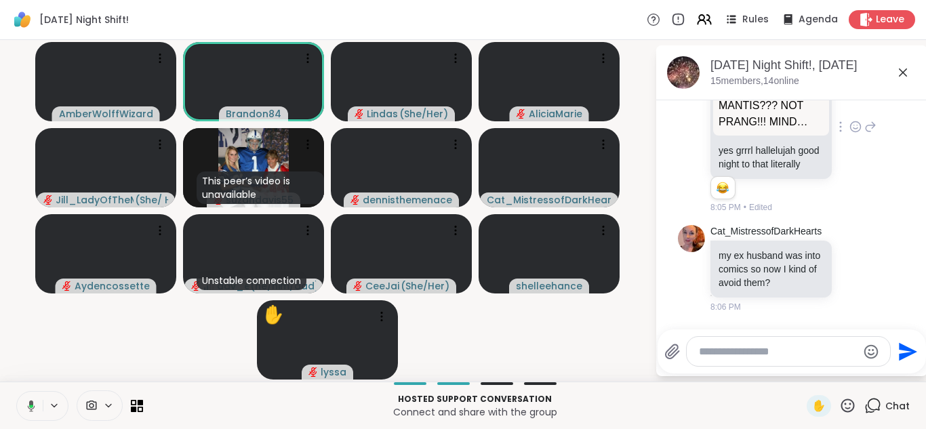
click at [15, 392] on button at bounding box center [29, 406] width 28 height 28
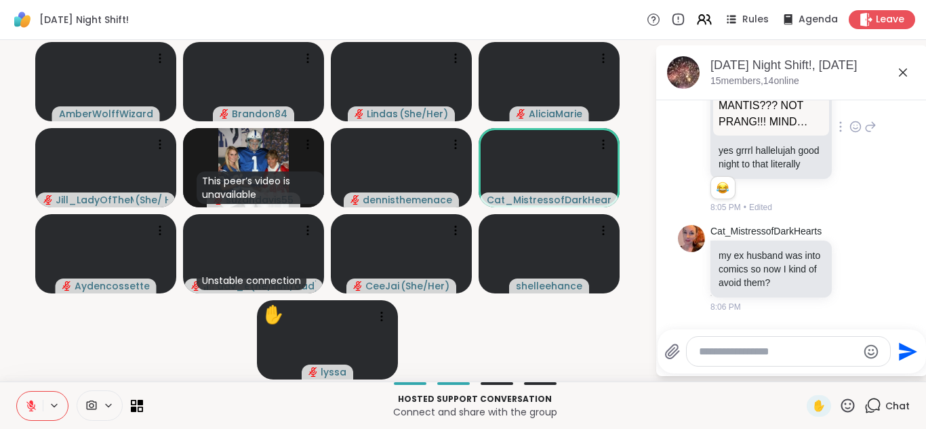
click at [17, 392] on button at bounding box center [30, 406] width 26 height 28
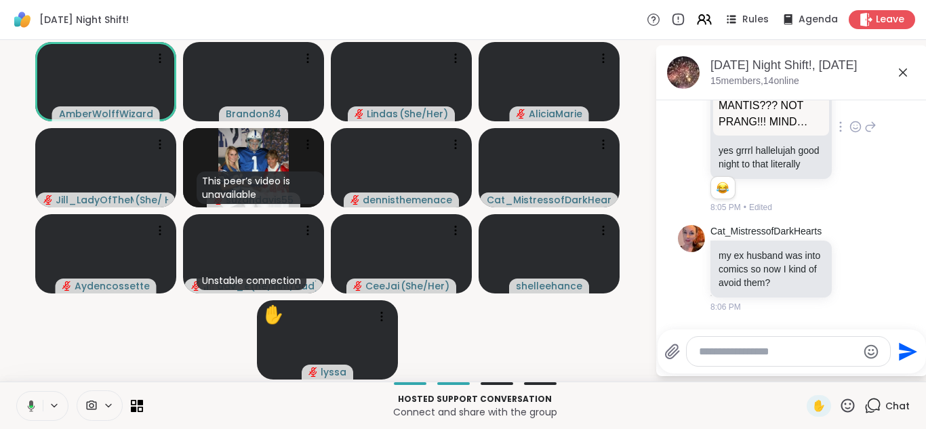
click at [15, 392] on button at bounding box center [29, 406] width 28 height 28
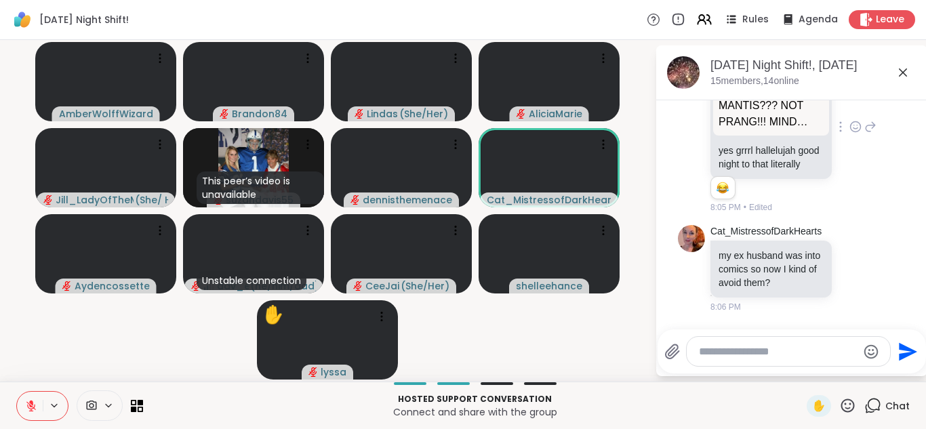
click at [17, 392] on button at bounding box center [30, 406] width 26 height 28
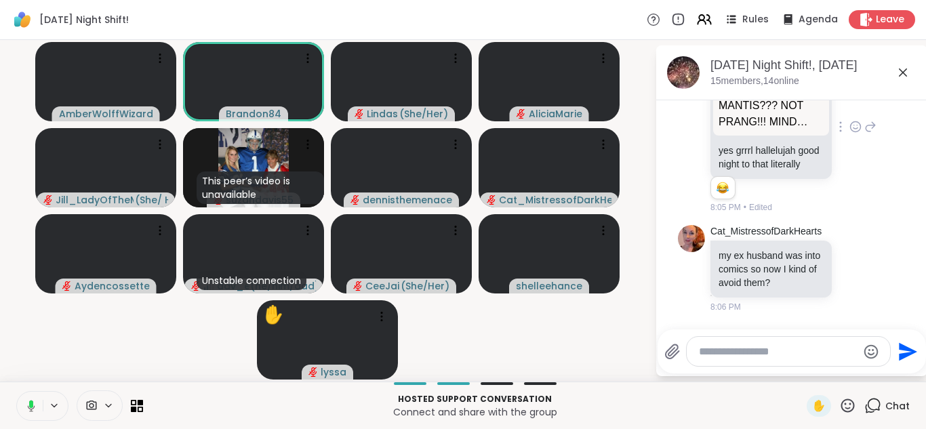
click at [15, 392] on button at bounding box center [29, 406] width 28 height 28
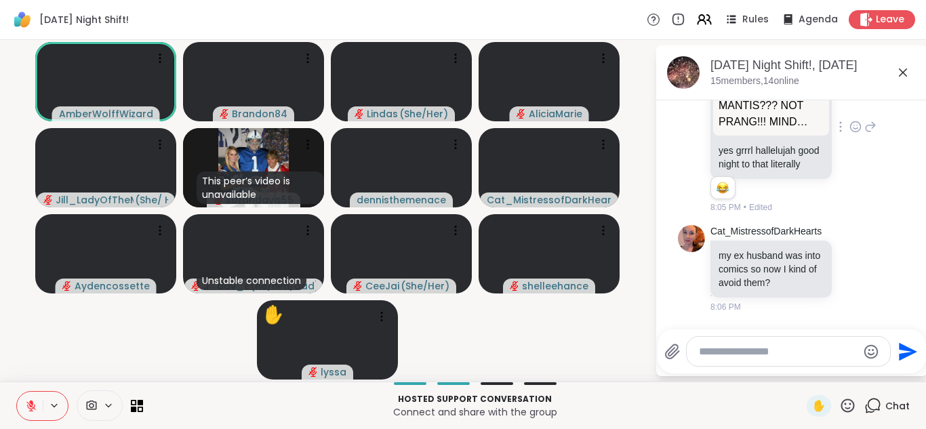
click at [713, 355] on textarea "Type your message" at bounding box center [778, 352] width 158 height 14
type textarea "**********"
click at [26, 401] on icon at bounding box center [31, 406] width 12 height 12
click at [900, 354] on icon "Send" at bounding box center [908, 351] width 18 height 18
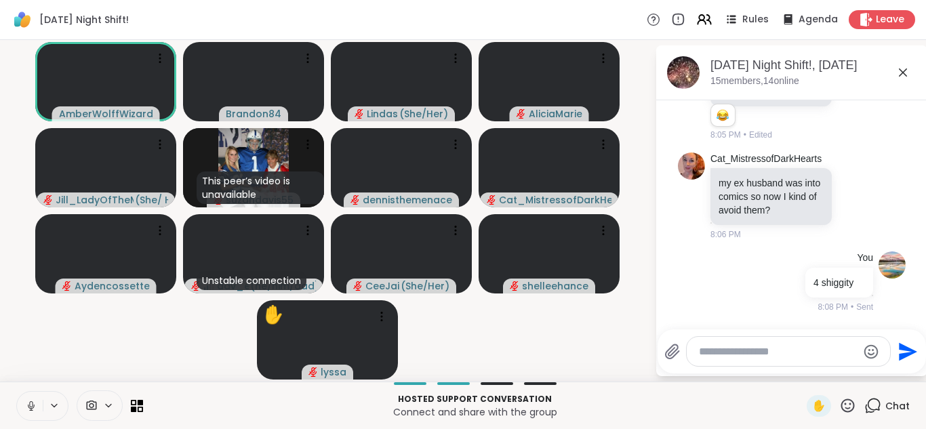
scroll to position [5178, 0]
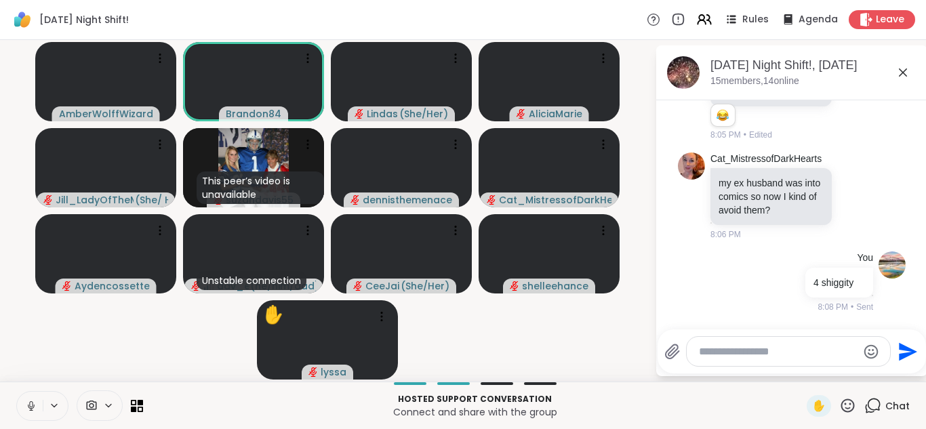
click at [31, 404] on icon at bounding box center [31, 406] width 12 height 12
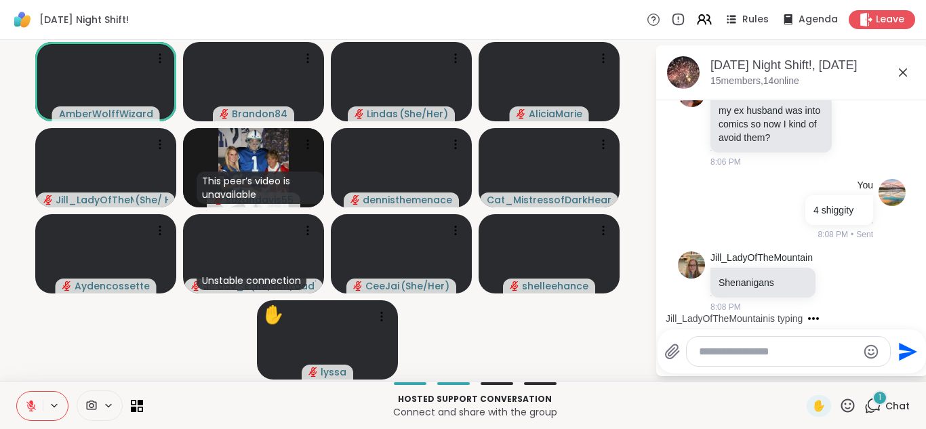
scroll to position [5250, 0]
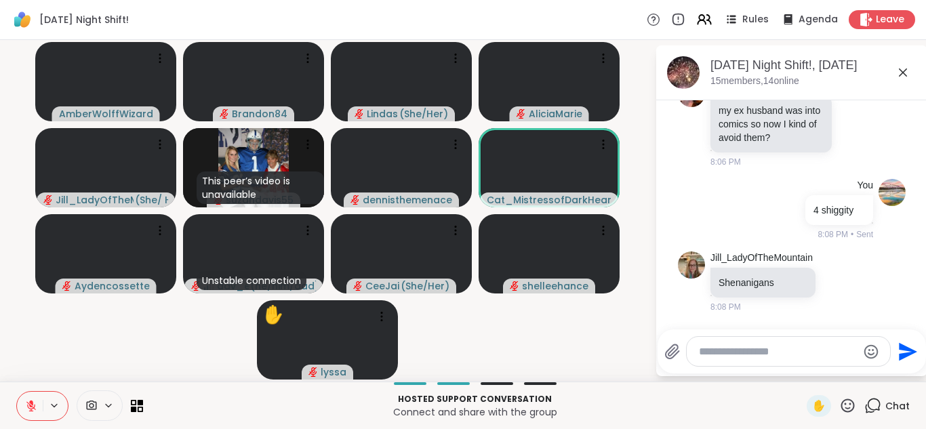
click at [31, 404] on icon at bounding box center [31, 406] width 12 height 12
click at [17, 392] on button at bounding box center [30, 406] width 26 height 28
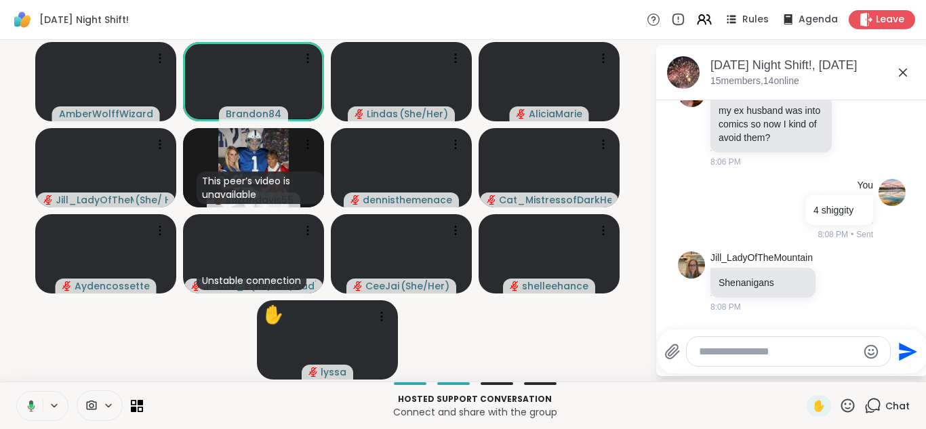
click at [15, 392] on button at bounding box center [29, 406] width 28 height 28
click at [17, 392] on button at bounding box center [30, 406] width 26 height 28
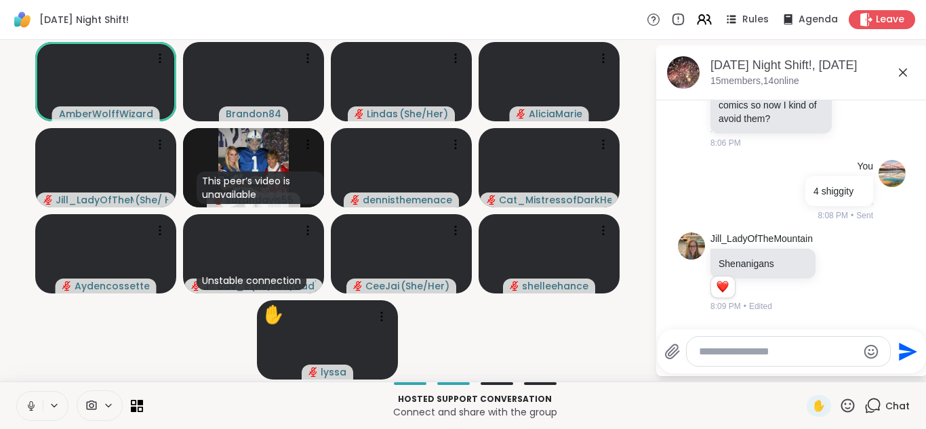
scroll to position [5269, 0]
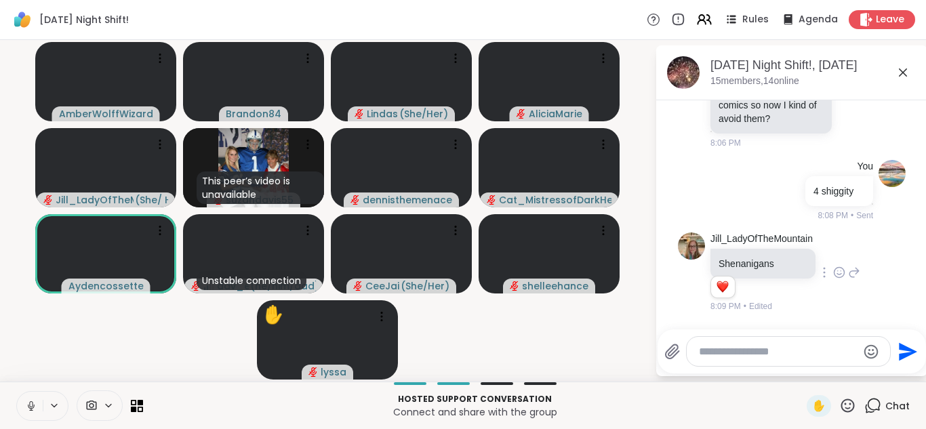
click at [839, 273] on icon at bounding box center [839, 273] width 12 height 14
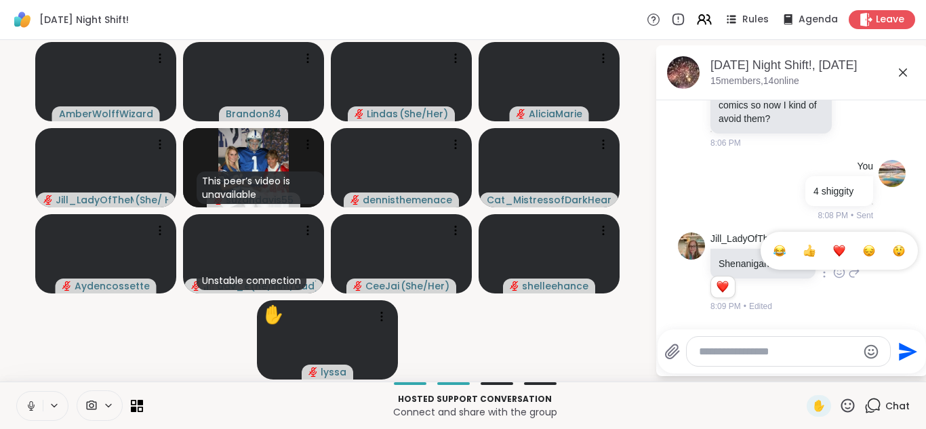
click at [837, 254] on div "Select Reaction: Heart" at bounding box center [839, 251] width 12 height 12
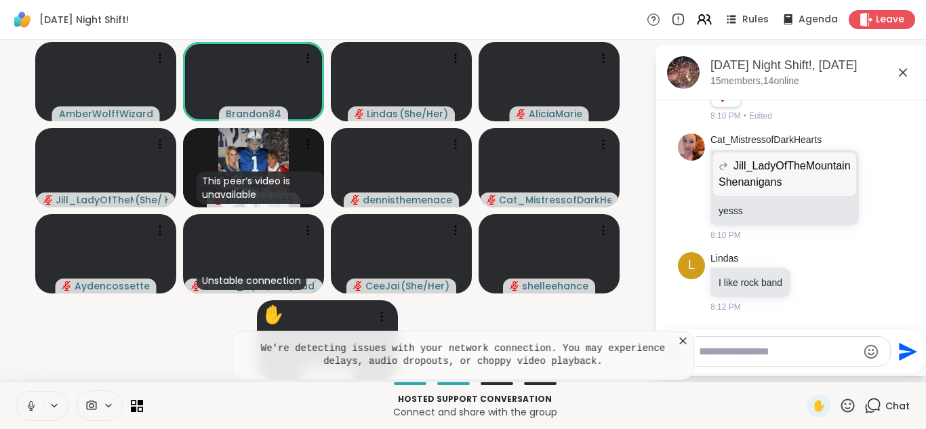
scroll to position [5460, 0]
click at [17, 392] on button at bounding box center [30, 406] width 26 height 28
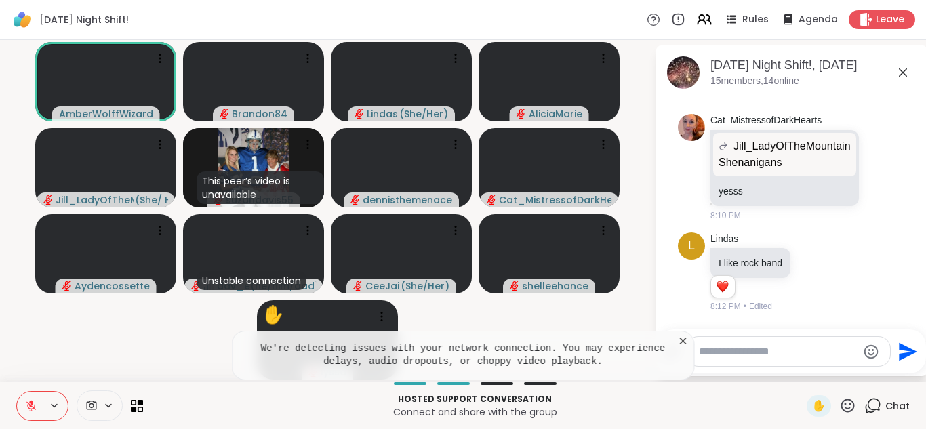
scroll to position [5480, 0]
click at [816, 269] on icon at bounding box center [814, 272] width 12 height 14
click at [814, 248] on div "Select Reaction: Heart" at bounding box center [814, 250] width 12 height 12
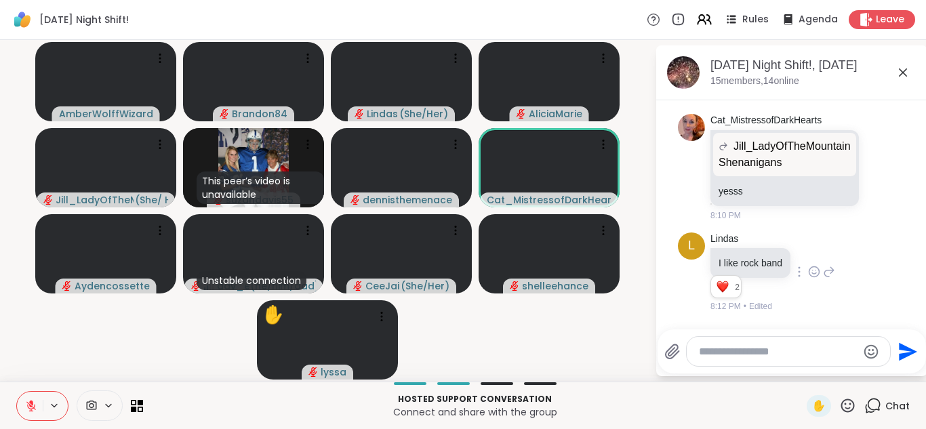
click at [33, 409] on icon at bounding box center [31, 406] width 12 height 12
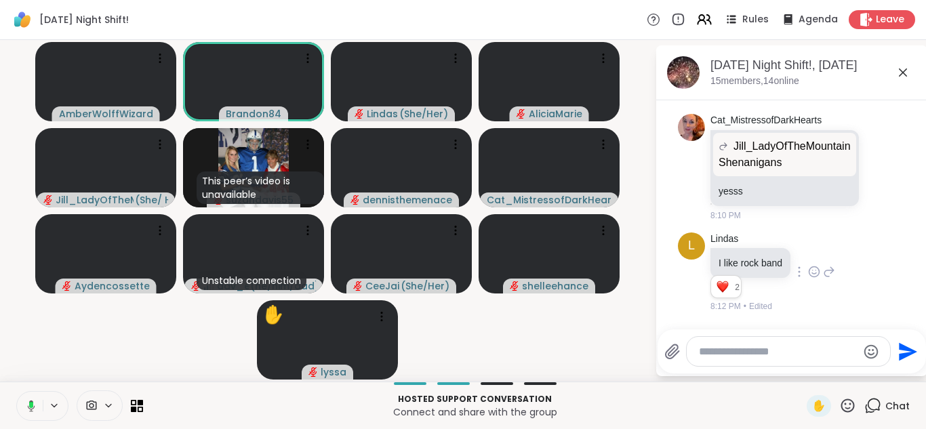
click at [15, 392] on button at bounding box center [29, 406] width 28 height 28
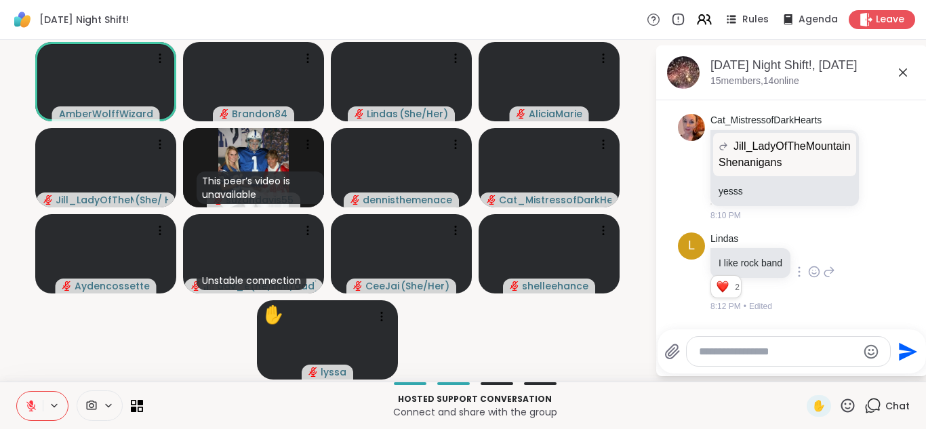
click at [17, 392] on button at bounding box center [30, 406] width 26 height 28
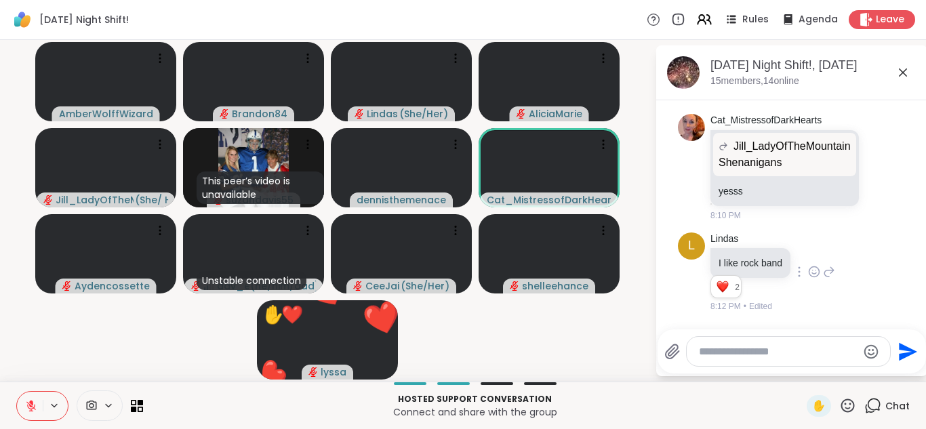
click at [17, 392] on button at bounding box center [30, 406] width 26 height 28
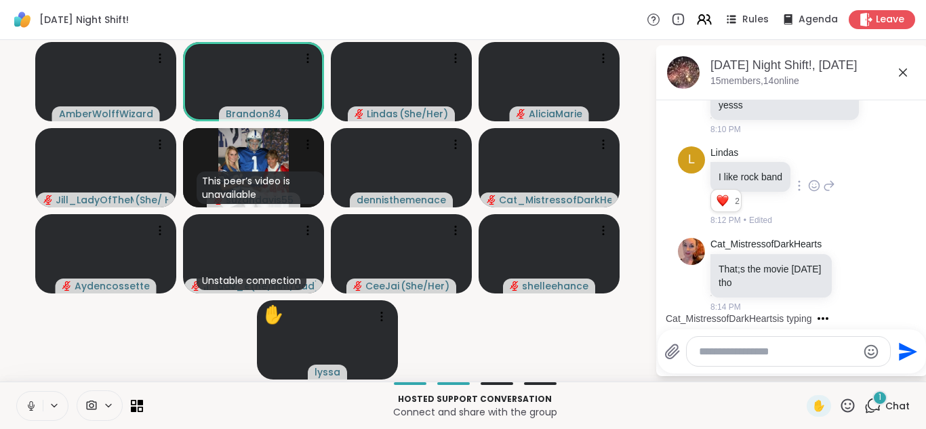
scroll to position [5566, 0]
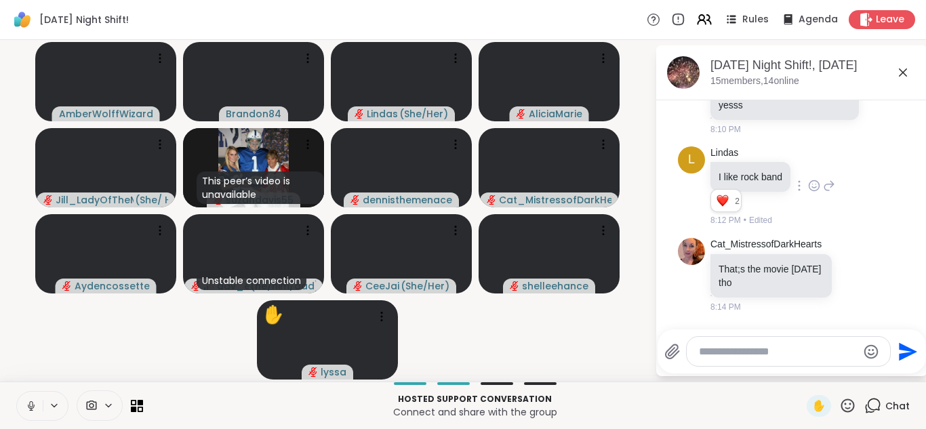
click at [17, 392] on button at bounding box center [30, 406] width 26 height 28
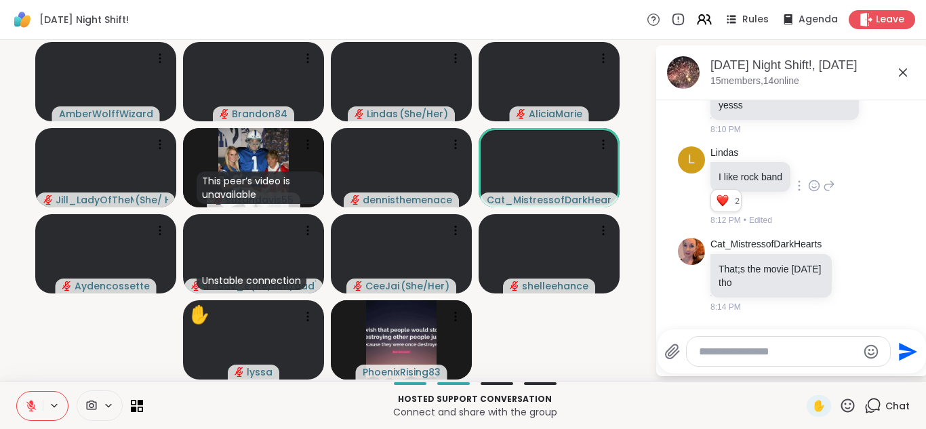
click at [17, 392] on button at bounding box center [30, 406] width 26 height 28
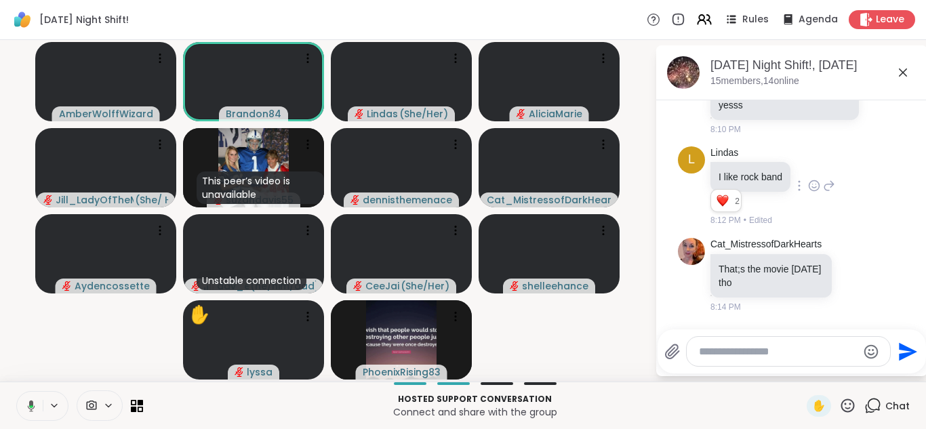
click at [15, 392] on button at bounding box center [29, 406] width 28 height 28
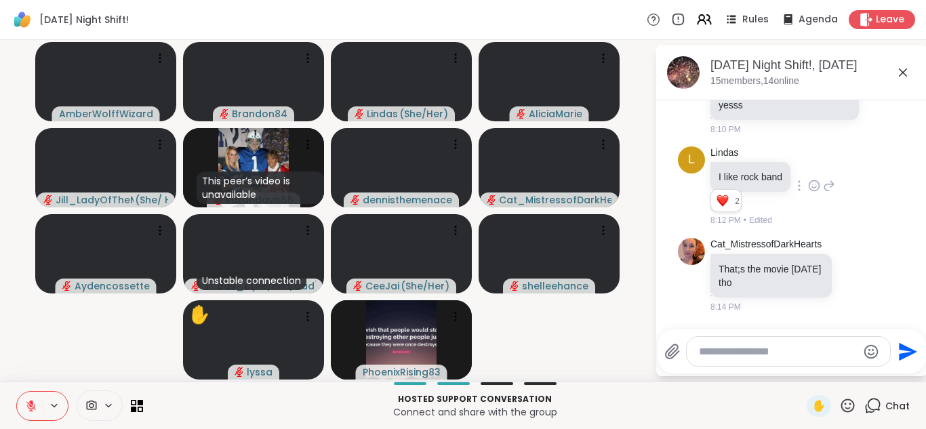
click at [24, 403] on button at bounding box center [30, 406] width 26 height 28
click at [15, 392] on button at bounding box center [29, 406] width 28 height 28
click at [740, 355] on textarea "Type your message" at bounding box center [778, 352] width 158 height 14
paste textarea "**********"
type textarea "**********"
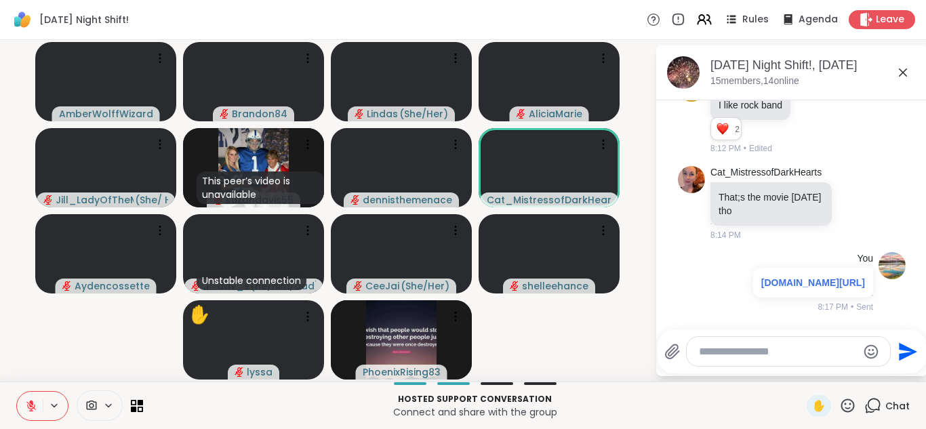
scroll to position [5665, 0]
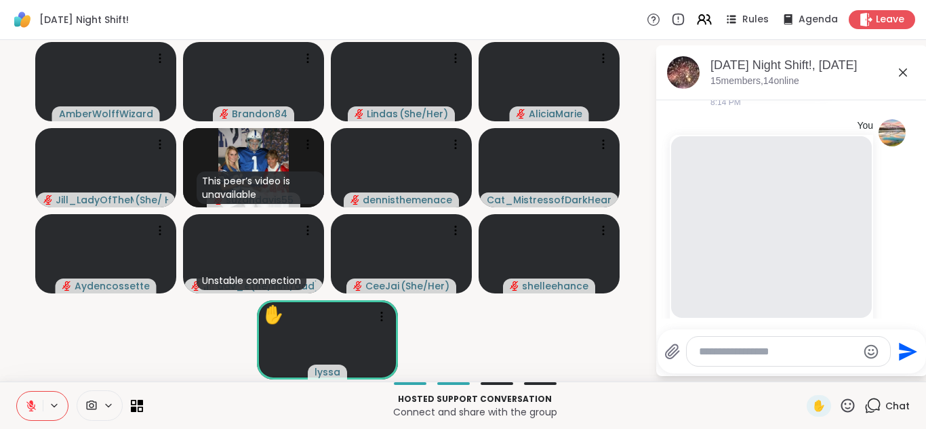
click at [30, 405] on icon at bounding box center [30, 405] width 9 height 9
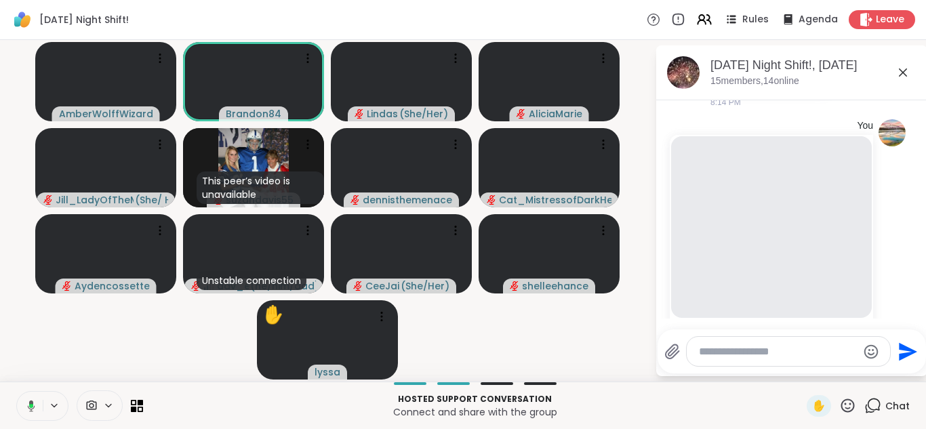
click at [30, 405] on icon at bounding box center [31, 406] width 4 height 4
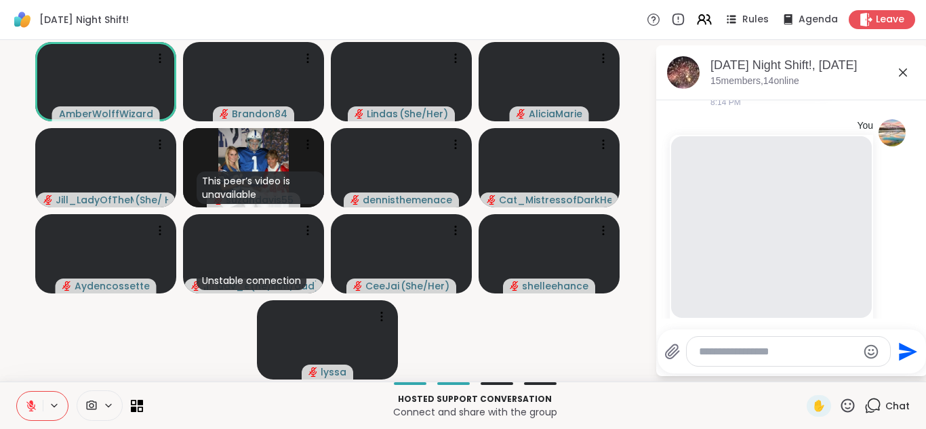
click at [30, 405] on icon at bounding box center [30, 405] width 9 height 9
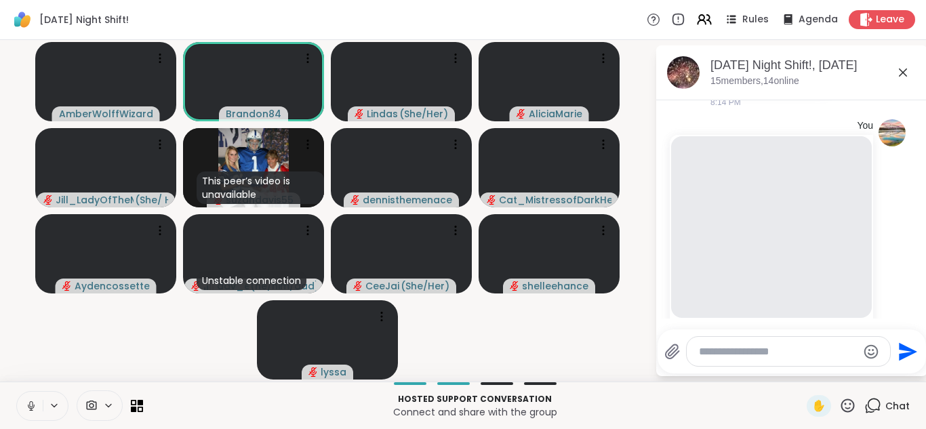
click at [17, 392] on button at bounding box center [30, 406] width 26 height 28
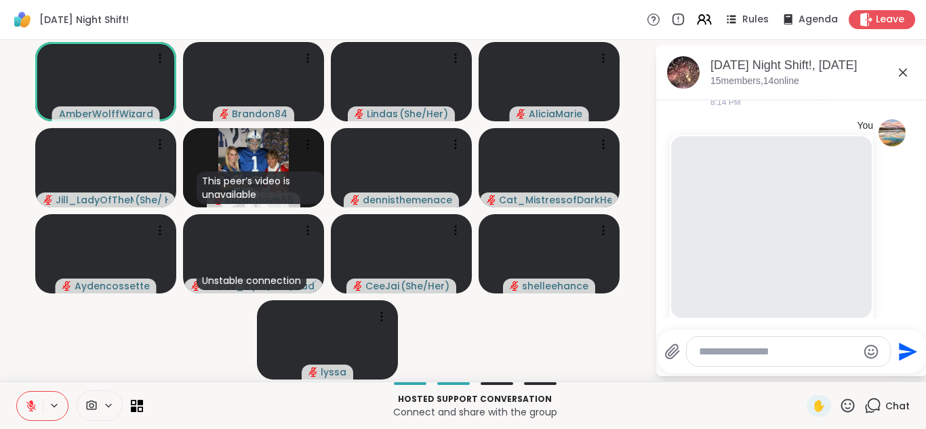
click at [17, 392] on button at bounding box center [30, 406] width 26 height 28
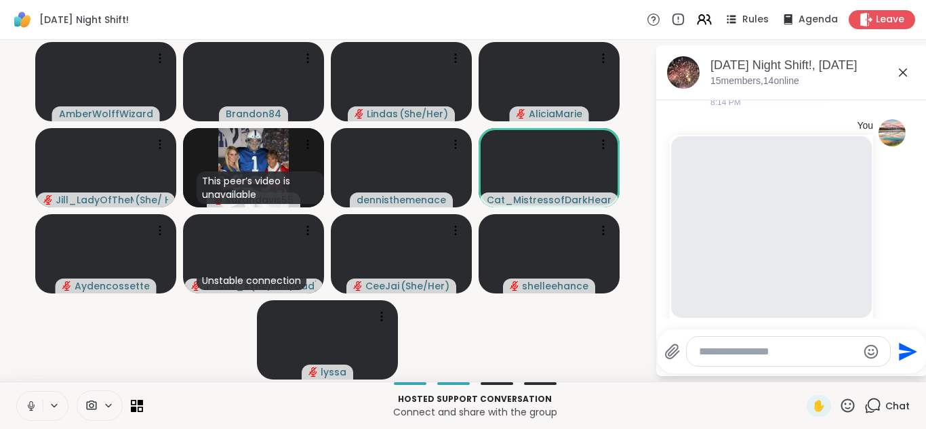
click at [17, 392] on button at bounding box center [30, 406] width 26 height 28
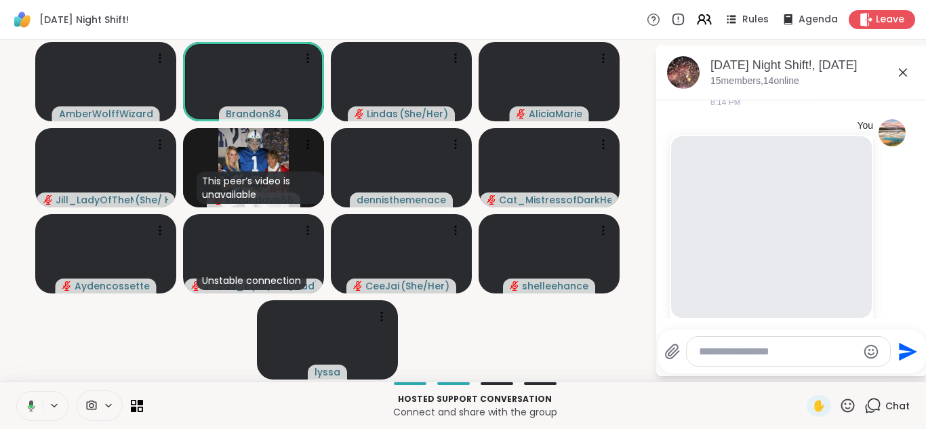
click at [15, 392] on button at bounding box center [29, 406] width 28 height 28
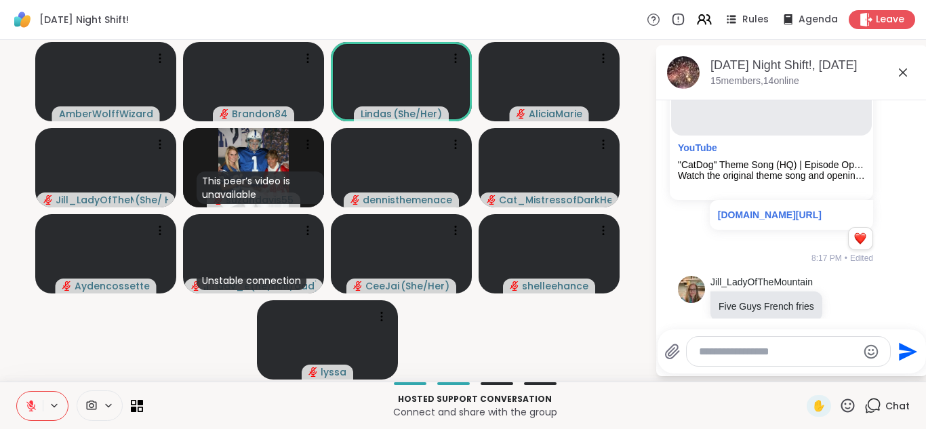
scroll to position [5801, 0]
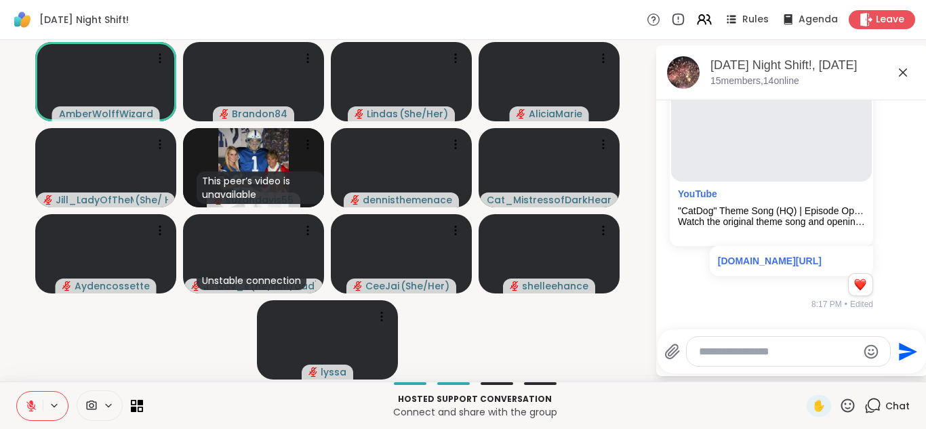
click at [26, 405] on icon at bounding box center [31, 406] width 12 height 12
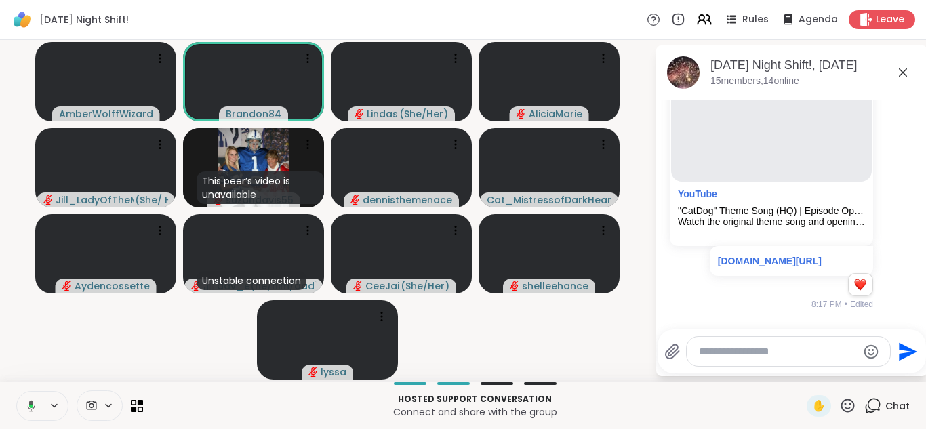
click at [15, 392] on button at bounding box center [29, 406] width 28 height 28
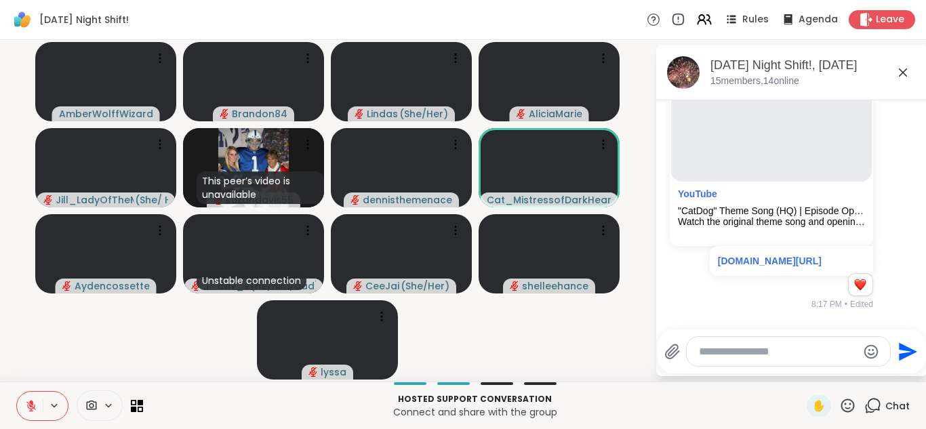
click at [17, 392] on button at bounding box center [30, 406] width 26 height 28
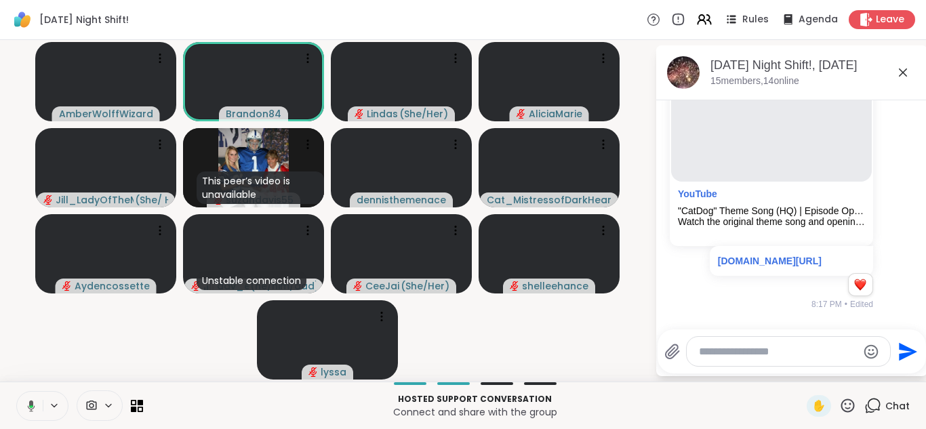
click at [15, 392] on button at bounding box center [29, 406] width 28 height 28
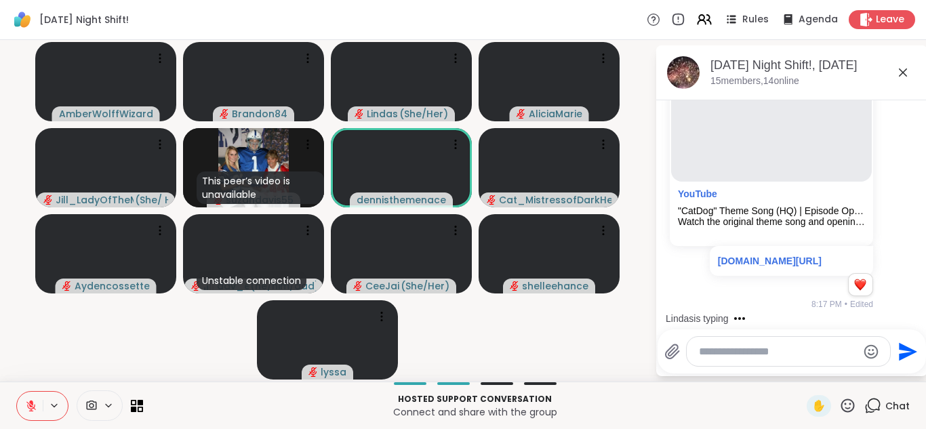
click at [17, 392] on button at bounding box center [30, 406] width 26 height 28
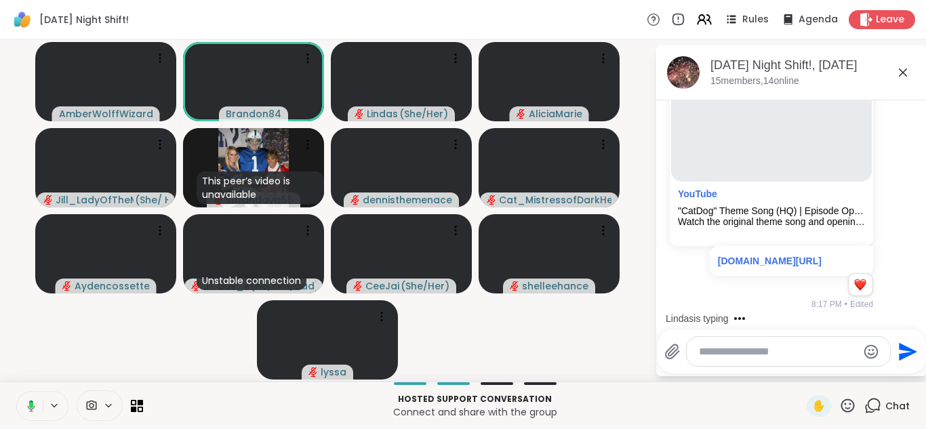
click at [15, 392] on button at bounding box center [29, 406] width 28 height 28
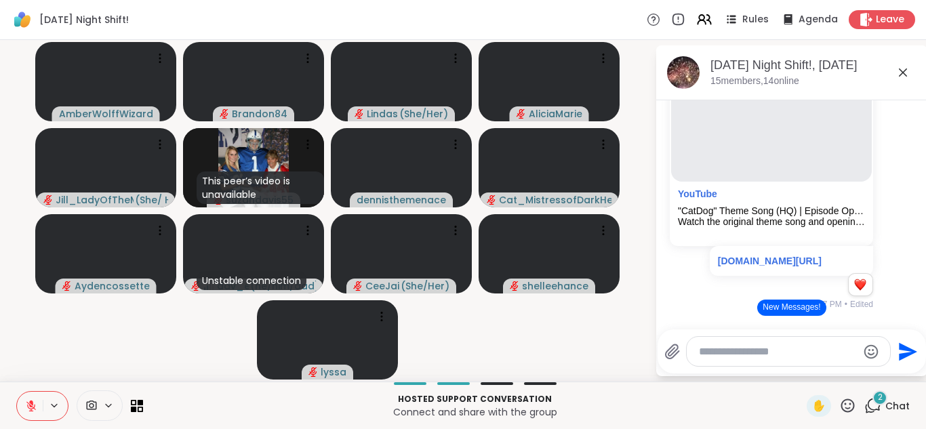
click at [26, 405] on icon at bounding box center [31, 406] width 12 height 12
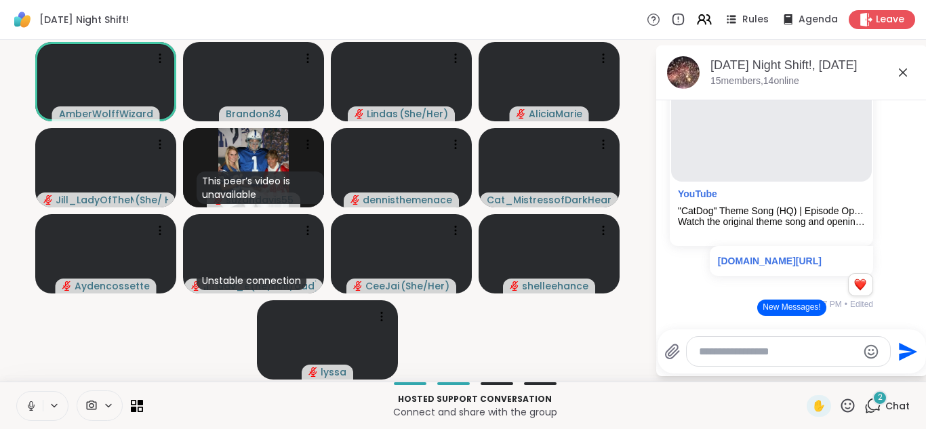
click at [17, 392] on button at bounding box center [30, 406] width 26 height 28
click at [26, 405] on icon at bounding box center [31, 406] width 12 height 12
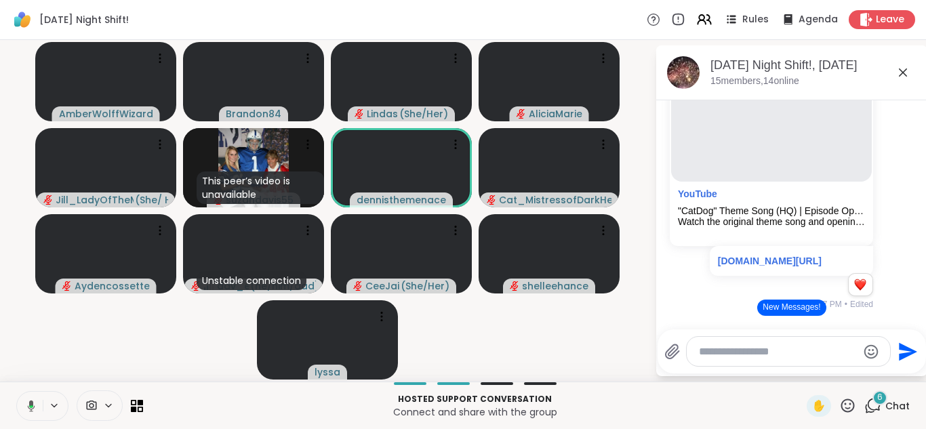
click at [26, 405] on icon at bounding box center [29, 406] width 12 height 12
click at [26, 405] on icon at bounding box center [31, 406] width 12 height 12
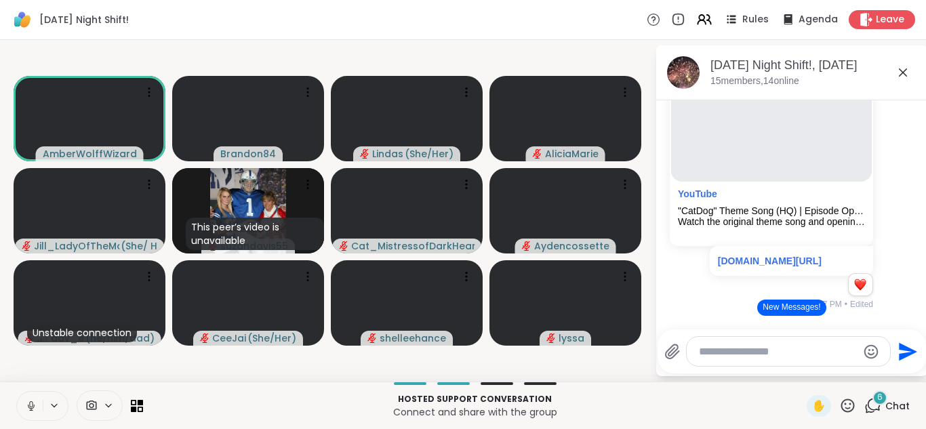
click at [26, 405] on icon at bounding box center [31, 406] width 12 height 12
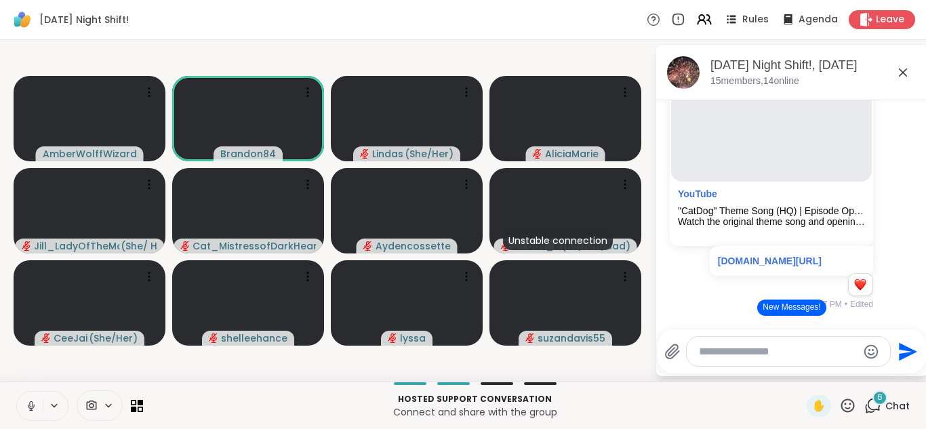
click at [17, 392] on button at bounding box center [30, 406] width 26 height 28
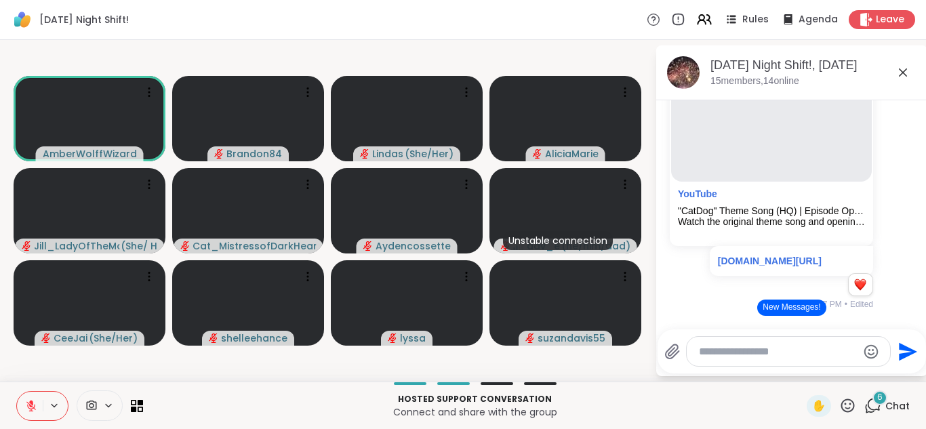
click at [17, 392] on button at bounding box center [30, 406] width 26 height 28
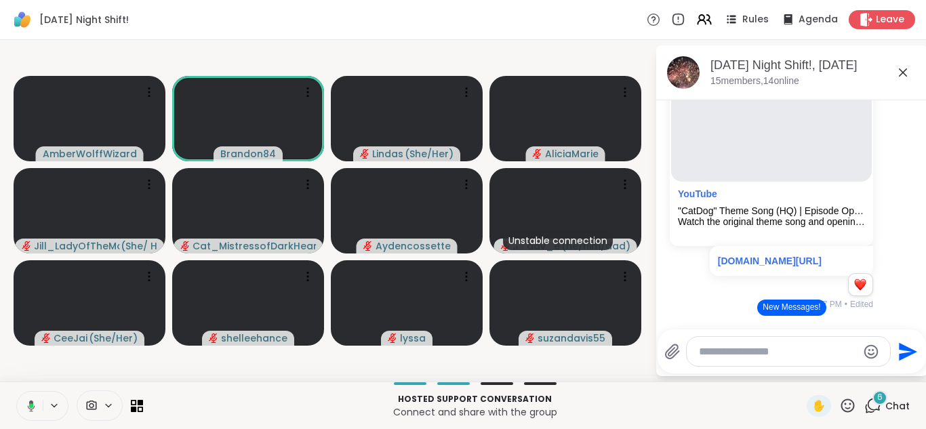
click at [15, 392] on button at bounding box center [29, 406] width 28 height 28
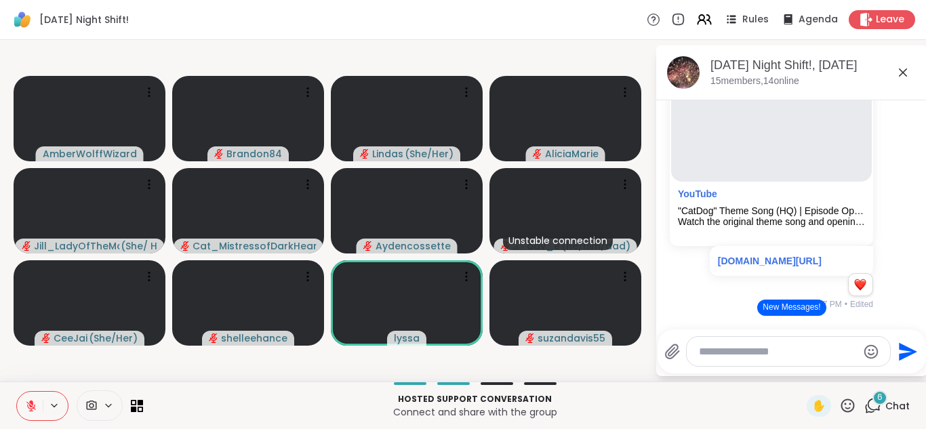
click at [17, 392] on button at bounding box center [30, 406] width 26 height 28
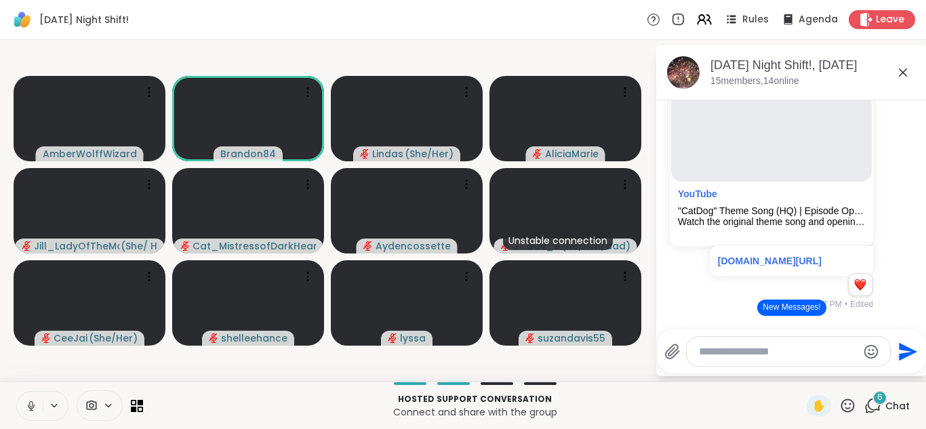
click at [17, 392] on button at bounding box center [30, 406] width 26 height 28
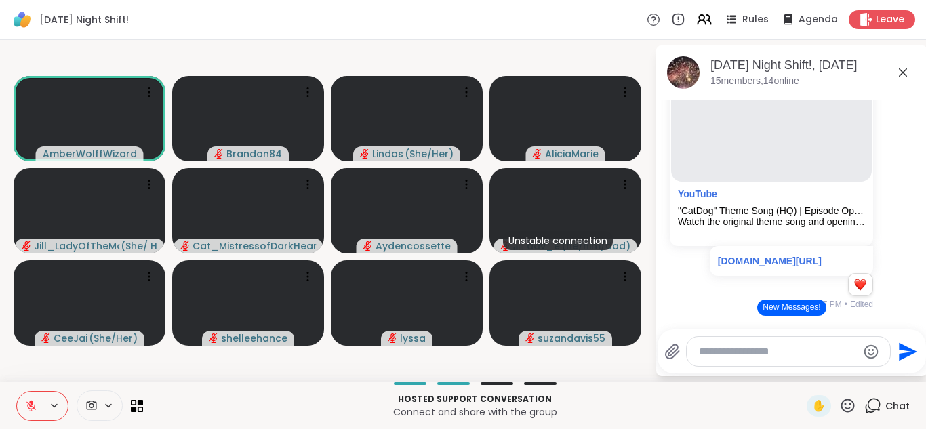
click at [17, 392] on button at bounding box center [30, 406] width 26 height 28
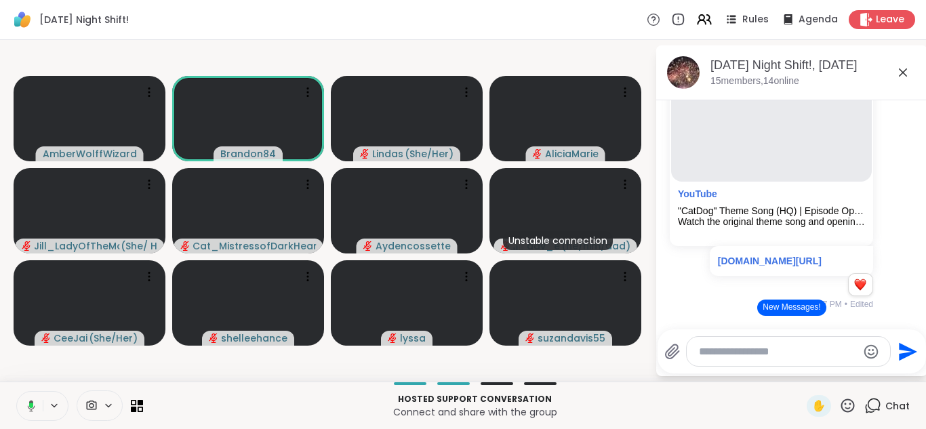
click at [15, 392] on button at bounding box center [29, 406] width 28 height 28
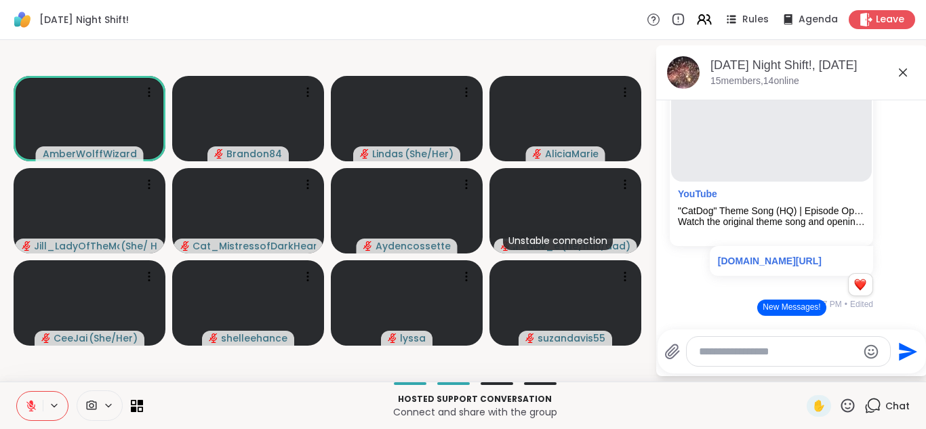
click at [17, 392] on button at bounding box center [30, 406] width 26 height 28
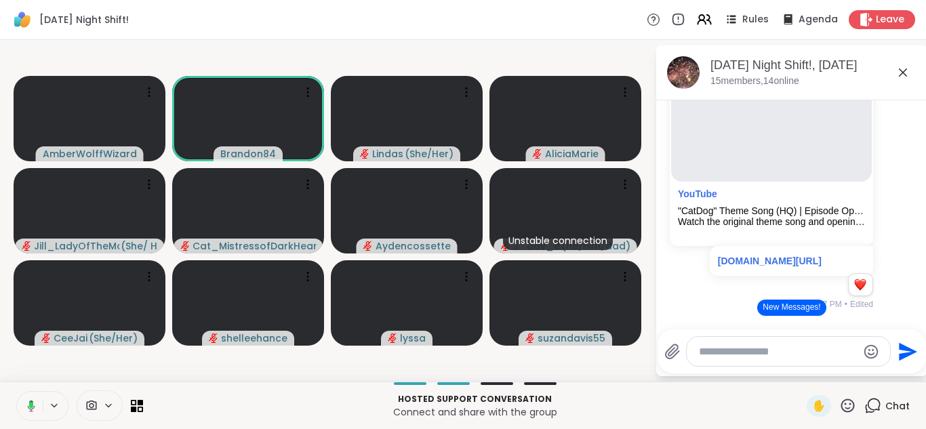
click at [15, 392] on button at bounding box center [29, 406] width 28 height 28
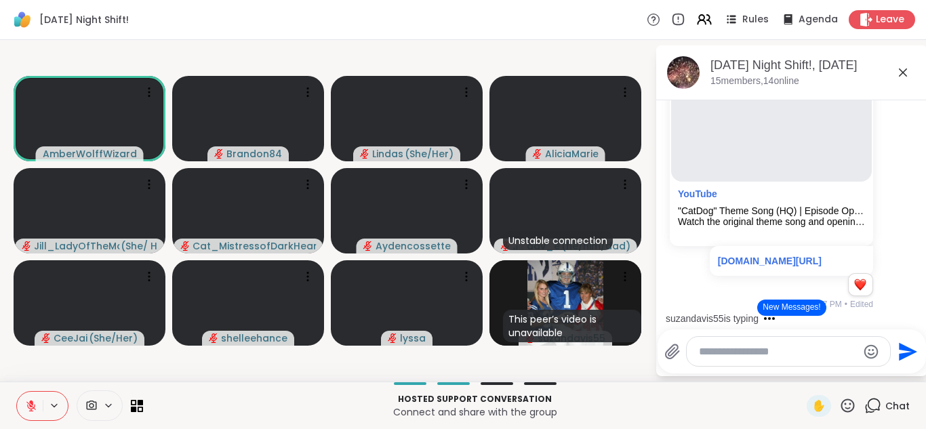
click at [17, 392] on button at bounding box center [30, 406] width 26 height 28
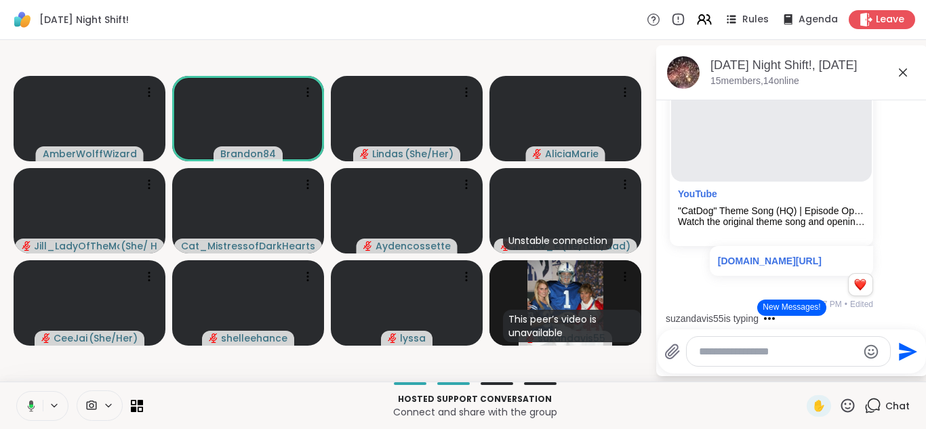
click at [15, 392] on button at bounding box center [29, 406] width 28 height 28
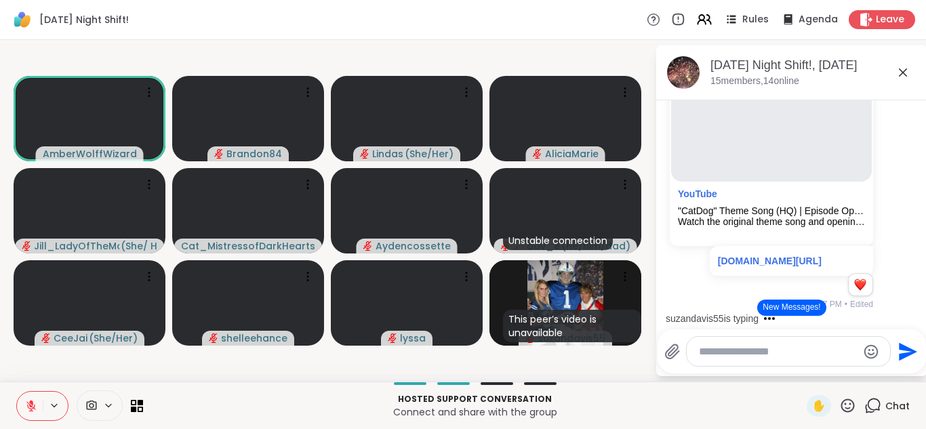
click at [17, 392] on button at bounding box center [30, 406] width 26 height 28
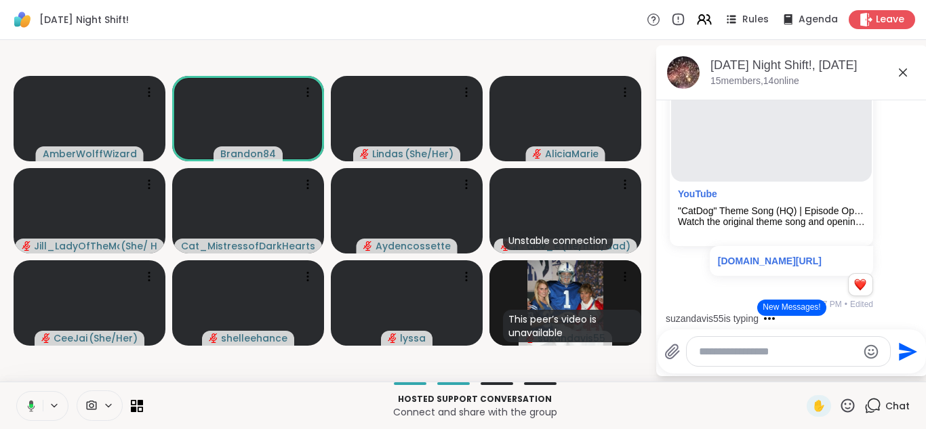
click at [15, 392] on button at bounding box center [29, 406] width 28 height 28
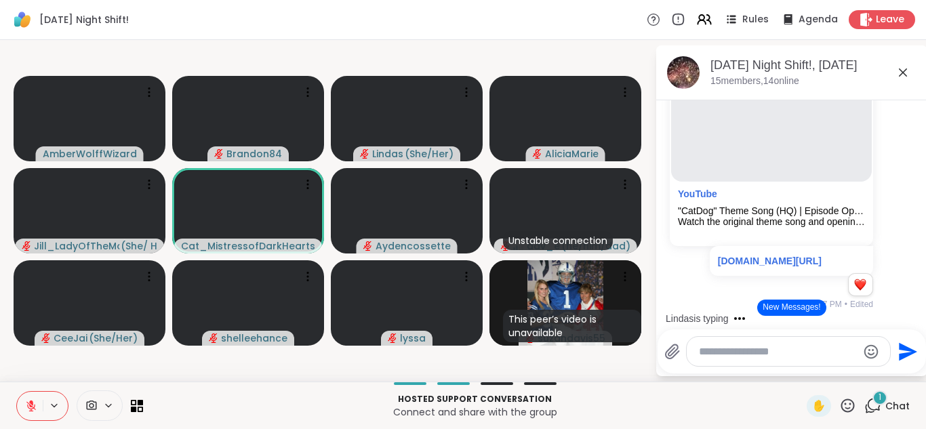
click at [17, 392] on button at bounding box center [30, 406] width 26 height 28
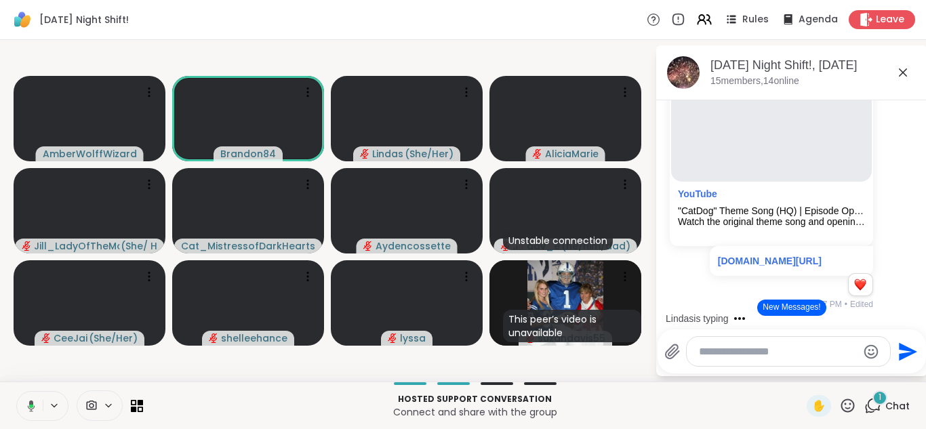
click at [15, 392] on button at bounding box center [29, 406] width 28 height 28
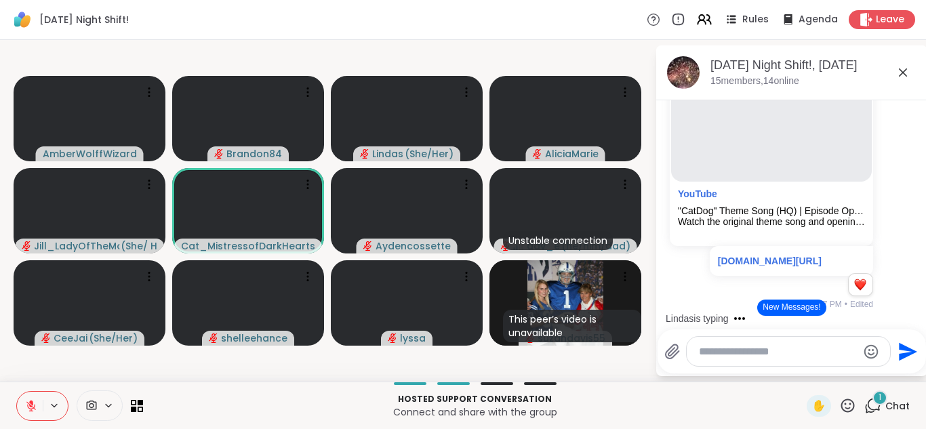
click at [17, 392] on button at bounding box center [30, 406] width 26 height 28
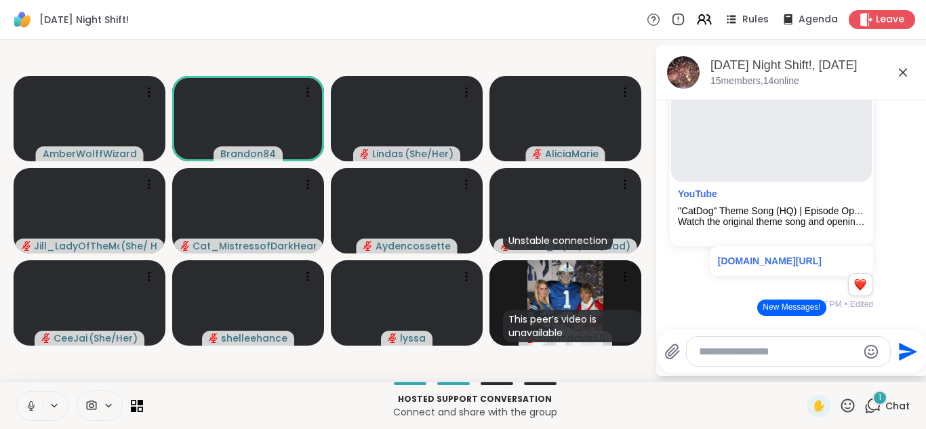
click at [17, 392] on button at bounding box center [30, 406] width 26 height 28
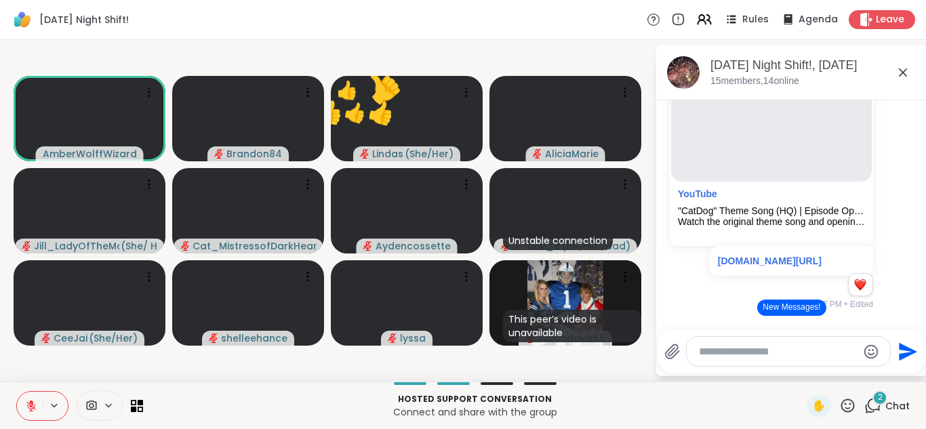
click at [17, 392] on button at bounding box center [30, 406] width 26 height 28
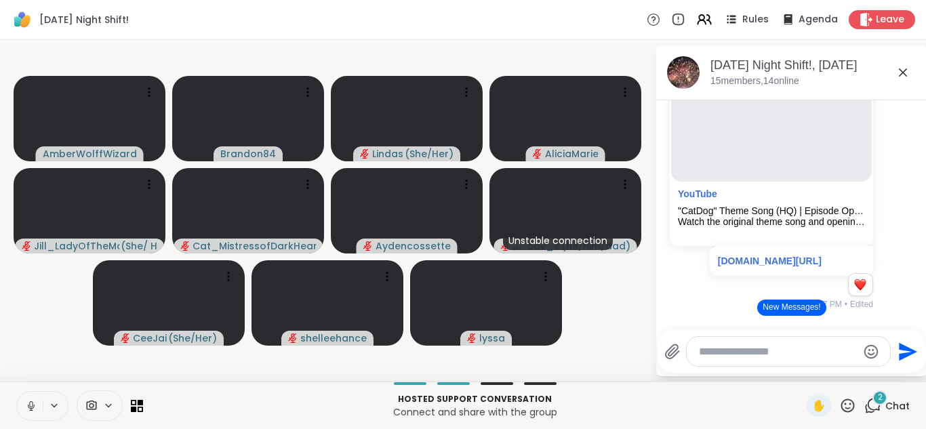
click at [17, 392] on button at bounding box center [30, 406] width 26 height 28
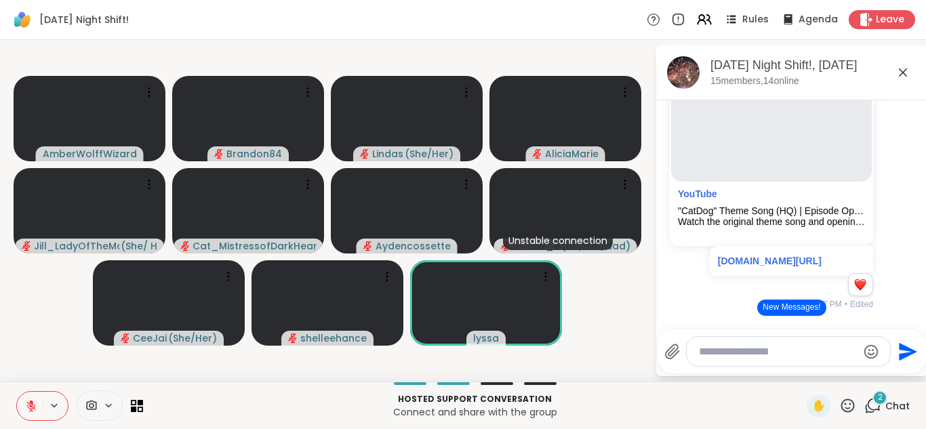
click at [17, 392] on button at bounding box center [30, 406] width 26 height 28
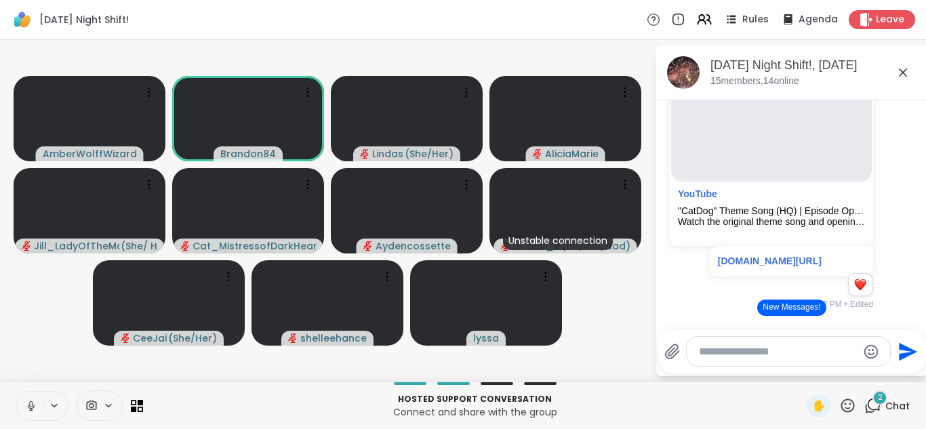
click at [17, 392] on button at bounding box center [30, 406] width 26 height 28
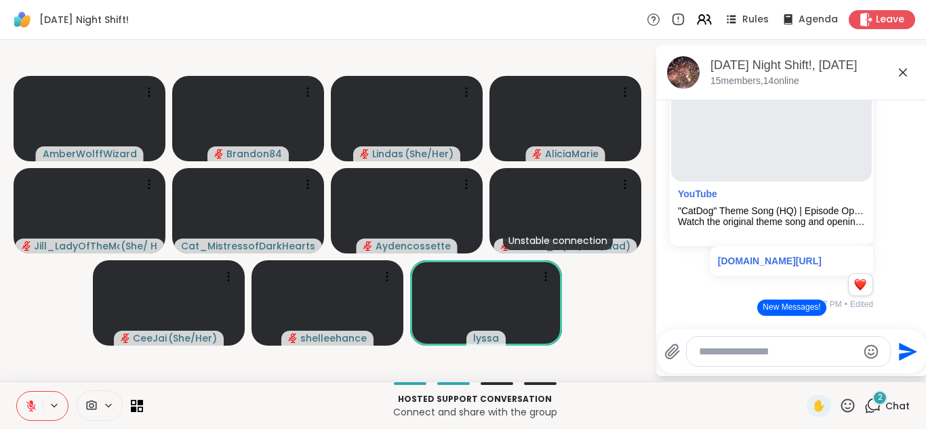
click at [17, 392] on button at bounding box center [30, 406] width 26 height 28
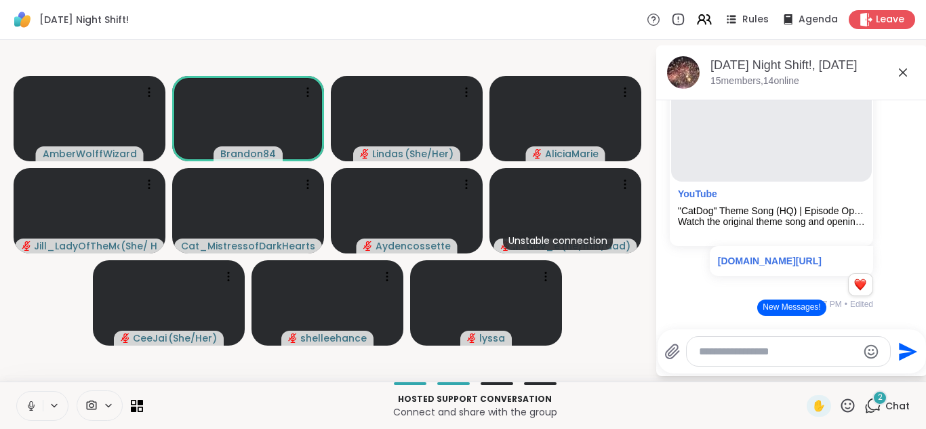
click at [17, 392] on button at bounding box center [30, 406] width 26 height 28
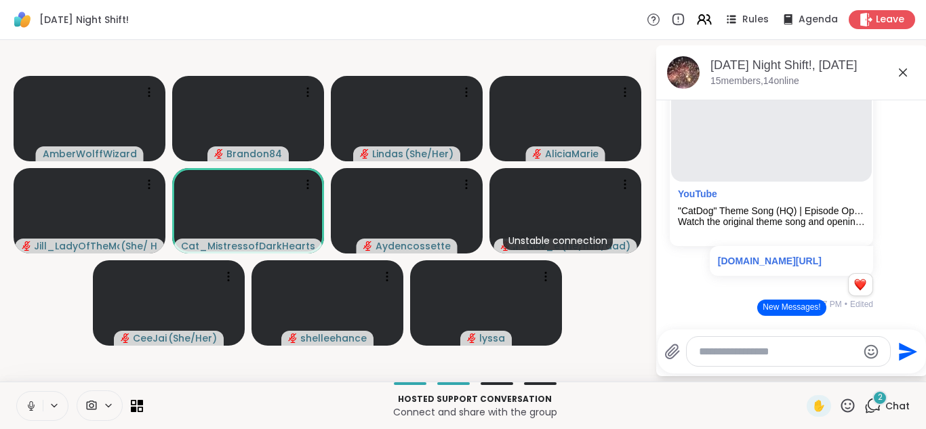
click at [17, 392] on button at bounding box center [30, 406] width 26 height 28
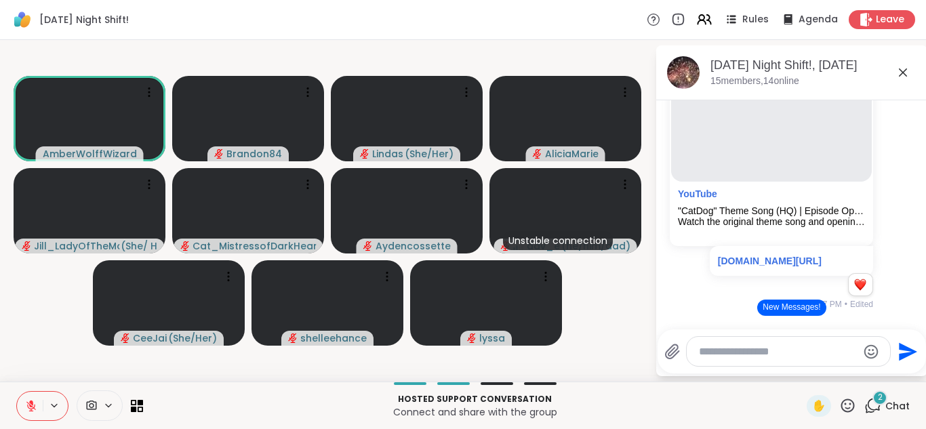
click at [17, 392] on button at bounding box center [30, 406] width 26 height 28
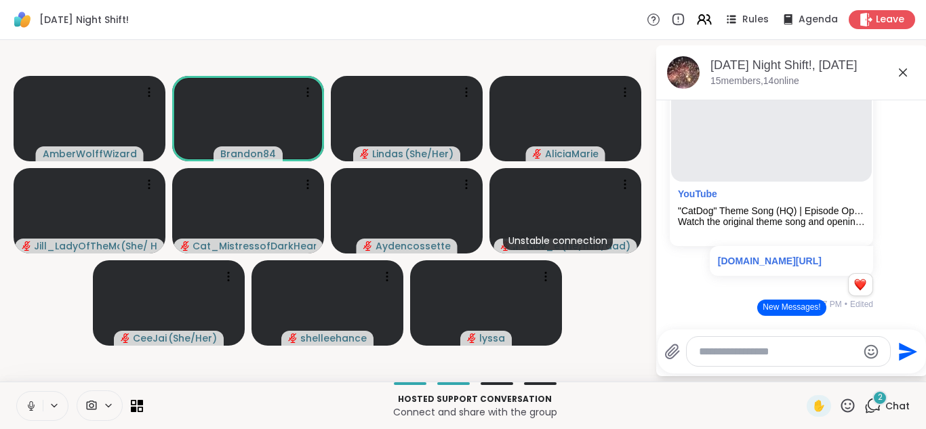
click at [17, 392] on button at bounding box center [30, 406] width 26 height 28
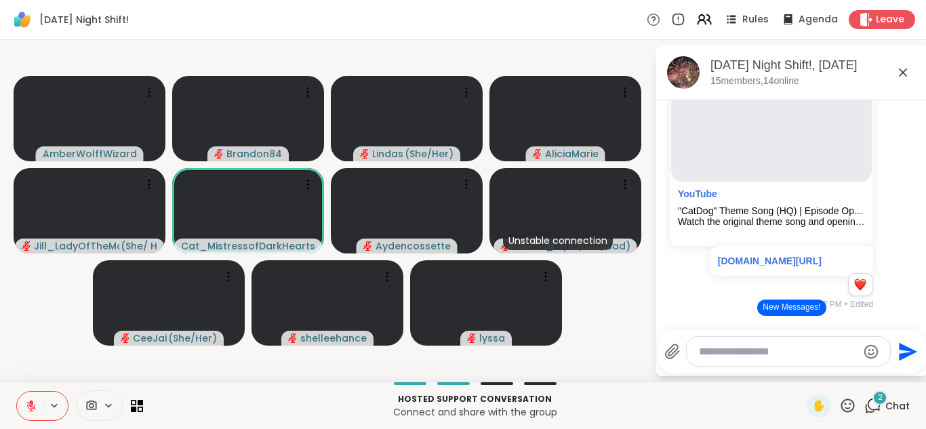
click at [17, 392] on button at bounding box center [30, 406] width 26 height 28
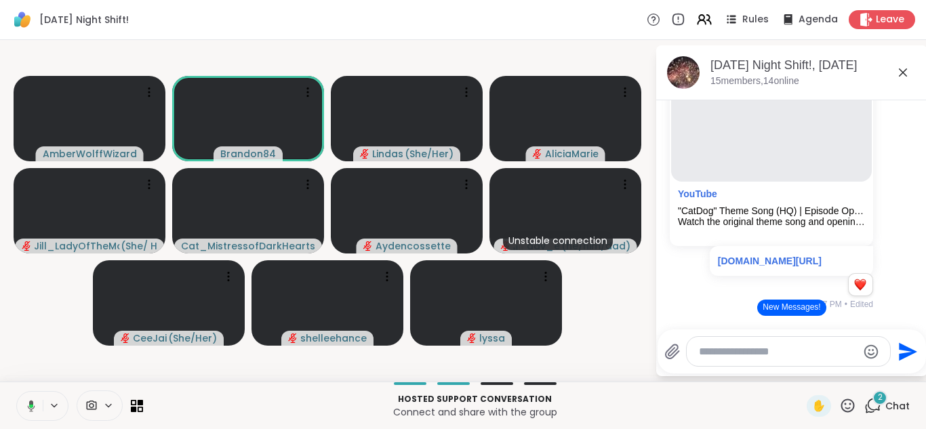
click at [15, 392] on button at bounding box center [29, 406] width 28 height 28
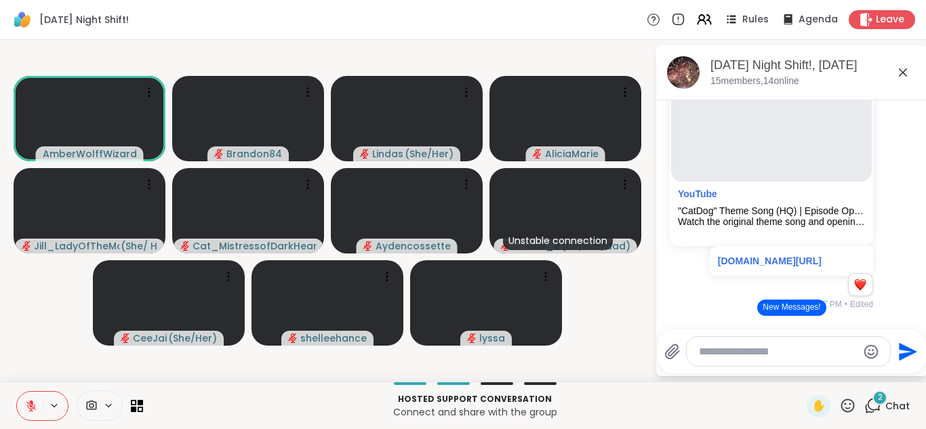
click at [17, 392] on button at bounding box center [30, 406] width 26 height 28
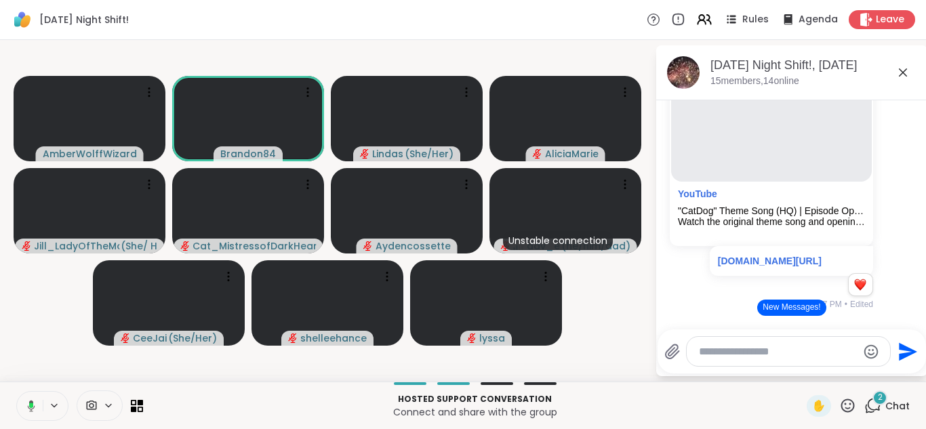
click at [15, 392] on button at bounding box center [29, 406] width 28 height 28
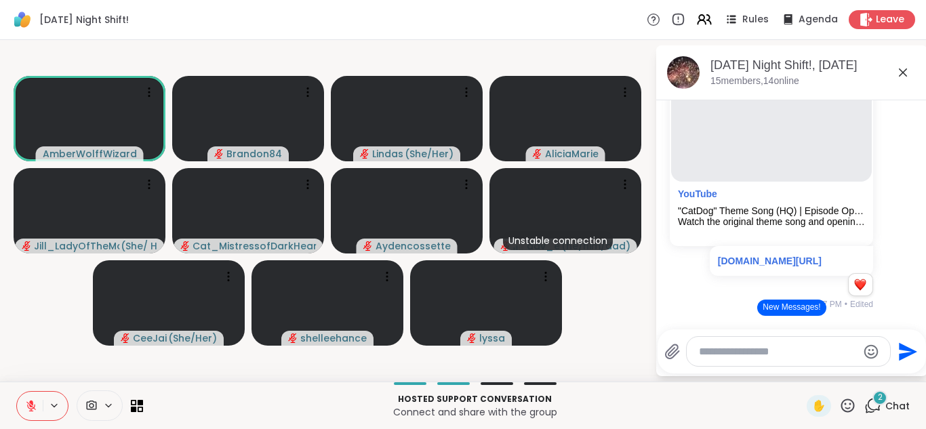
click at [17, 392] on button at bounding box center [30, 406] width 26 height 28
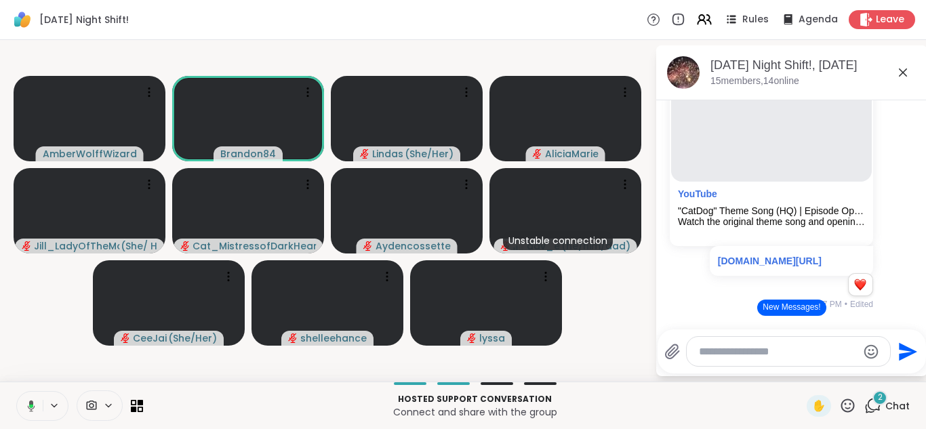
click at [15, 392] on button at bounding box center [29, 406] width 28 height 28
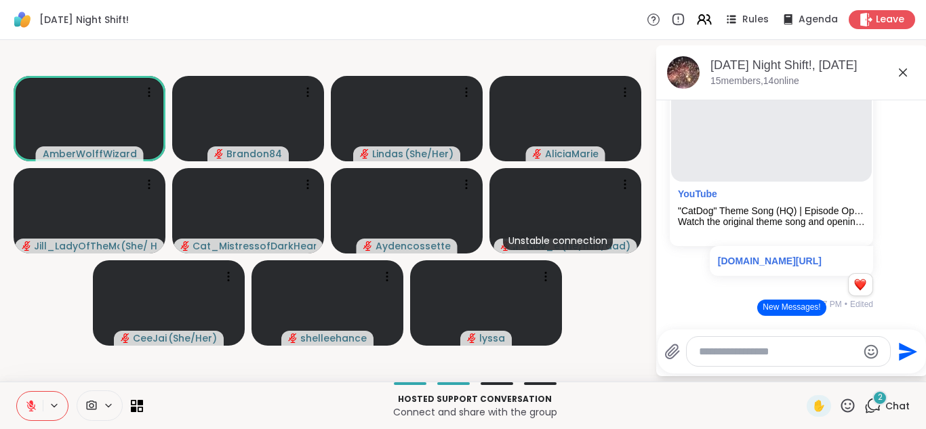
click at [17, 392] on button at bounding box center [30, 406] width 26 height 28
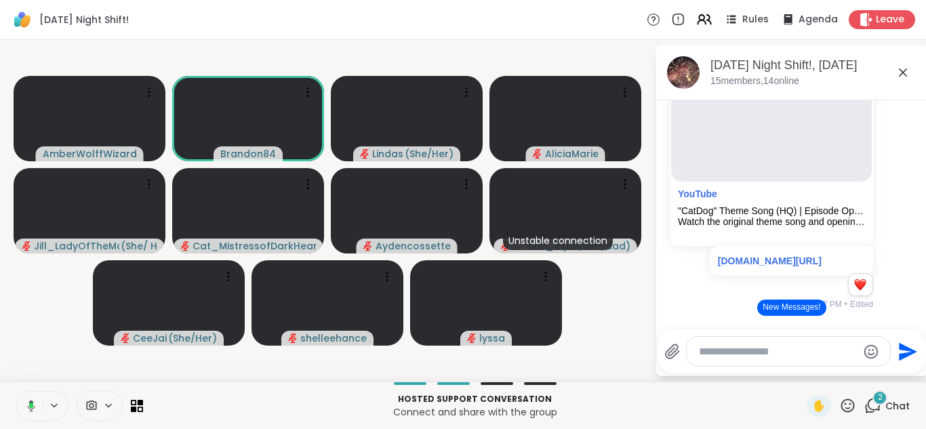
click at [15, 392] on button at bounding box center [29, 406] width 28 height 28
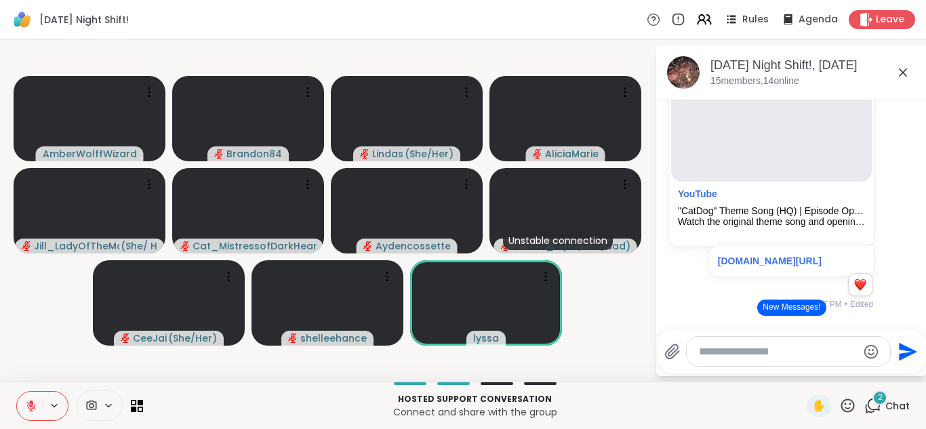
click at [17, 392] on button at bounding box center [30, 406] width 26 height 28
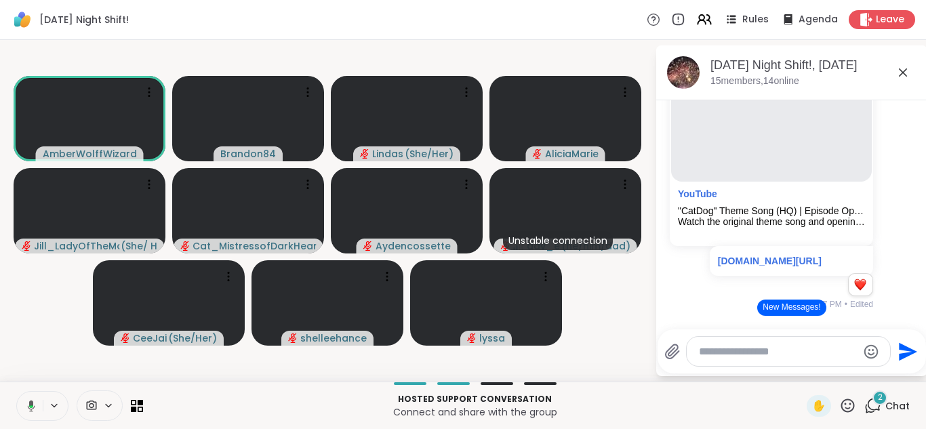
click at [15, 392] on button at bounding box center [29, 406] width 28 height 28
click at [17, 392] on button at bounding box center [30, 406] width 26 height 28
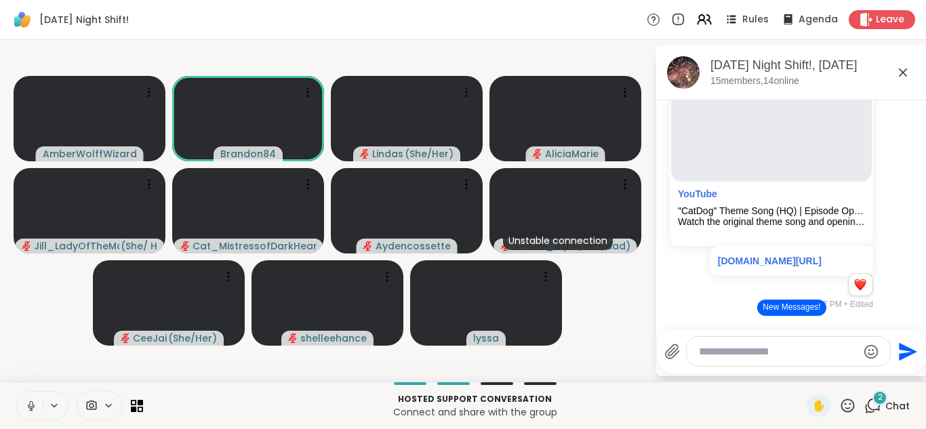
click at [17, 392] on button at bounding box center [30, 406] width 26 height 28
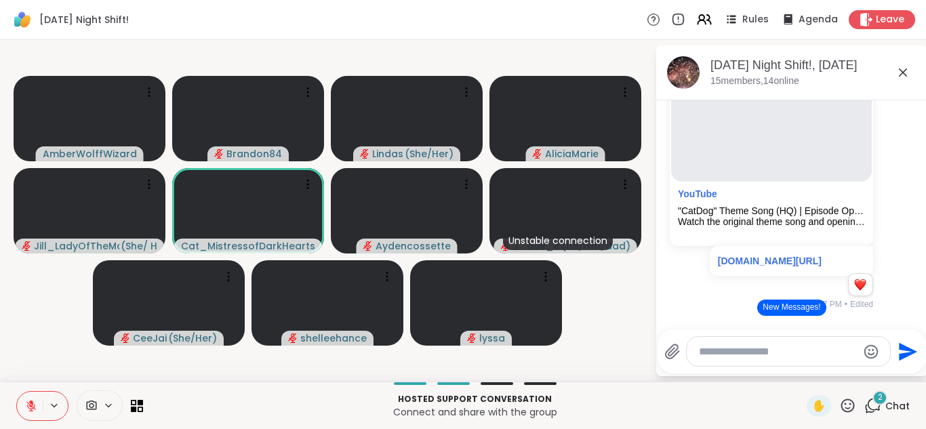
click at [17, 392] on button at bounding box center [30, 406] width 26 height 28
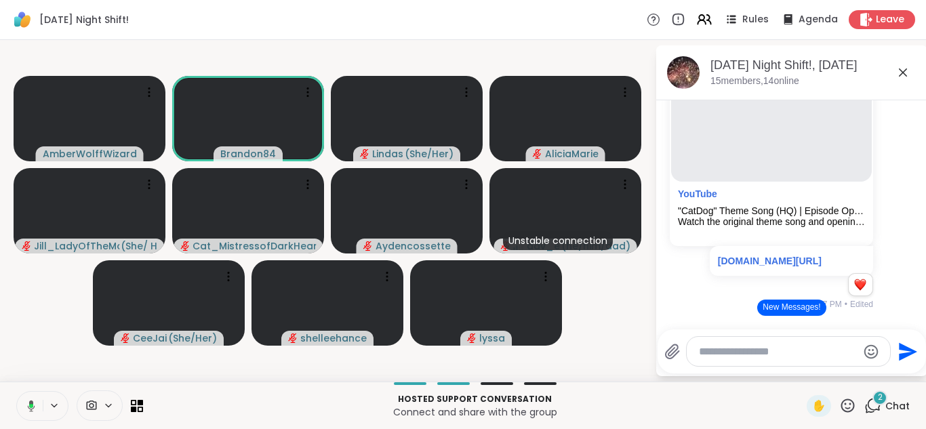
click at [15, 392] on button at bounding box center [29, 406] width 28 height 28
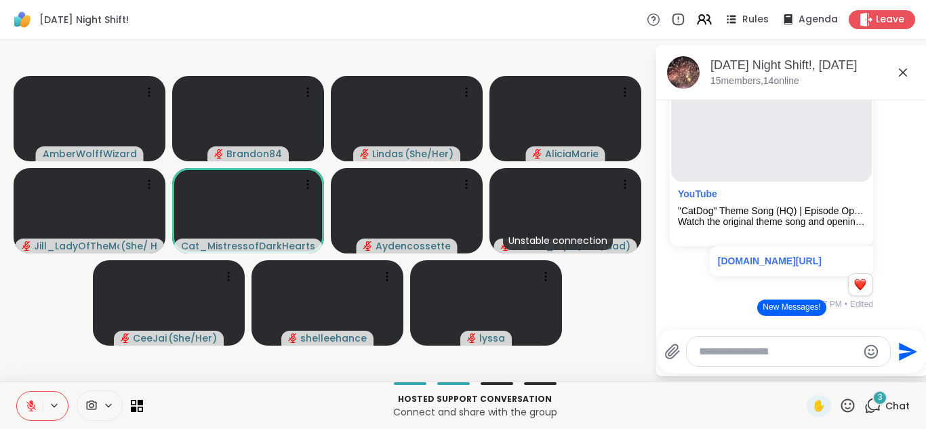
click at [17, 392] on button at bounding box center [30, 406] width 26 height 28
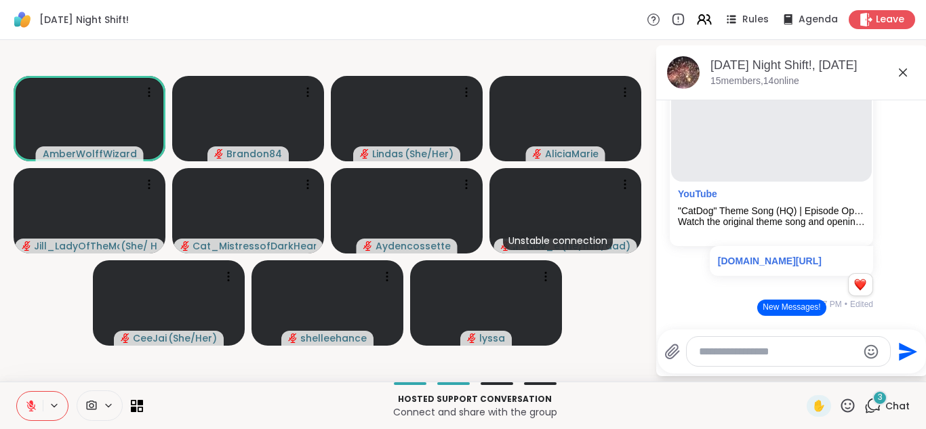
click at [17, 392] on button at bounding box center [30, 406] width 26 height 28
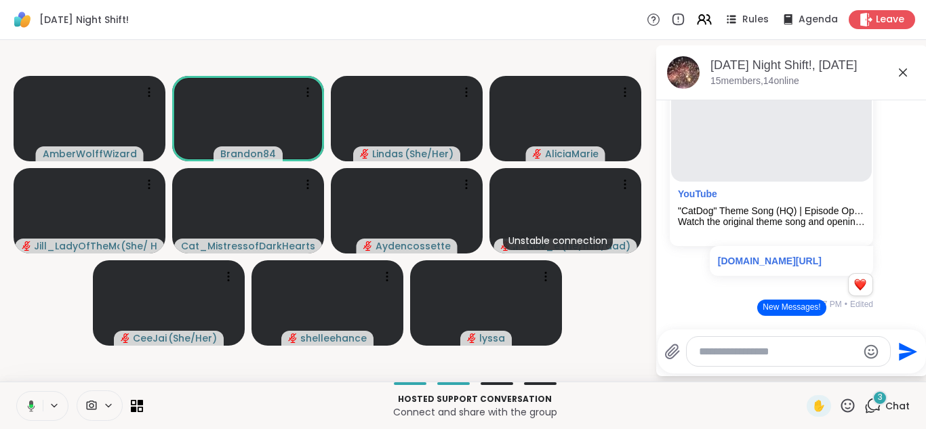
click at [15, 392] on button at bounding box center [29, 406] width 28 height 28
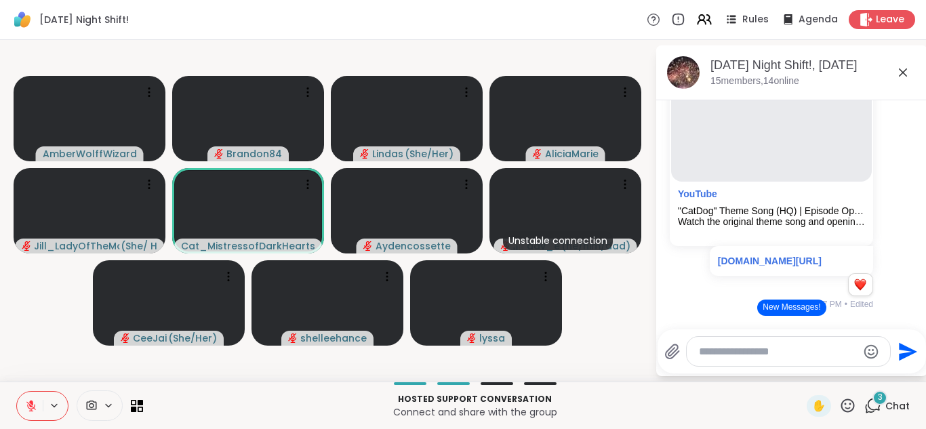
click at [17, 392] on button at bounding box center [30, 406] width 26 height 28
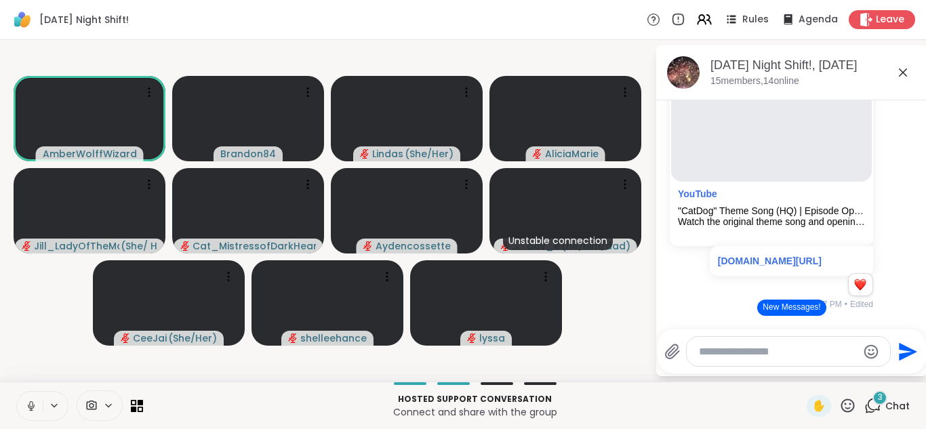
click at [784, 309] on button "New Messages!" at bounding box center [791, 308] width 68 height 16
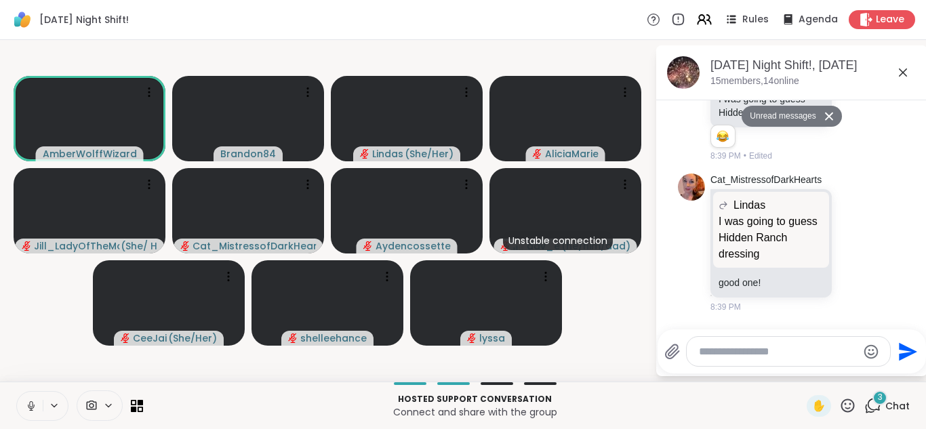
scroll to position [7305, 0]
drag, startPoint x: 54, startPoint y: 411, endPoint x: 30, endPoint y: 411, distance: 23.7
click at [44, 338] on div "[DATE] Night Shift! Rules Agenda Leave AmberWolffWizard Brandon84 Lindas ( She/…" at bounding box center [463, 214] width 926 height 429
click at [44, 338] on video-player-container "AmberWolffWizard Brandon84 Lindas ( She/Her ) [PERSON_NAME] ( She/ Her ) Cat_Mi…" at bounding box center [327, 210] width 639 height 331
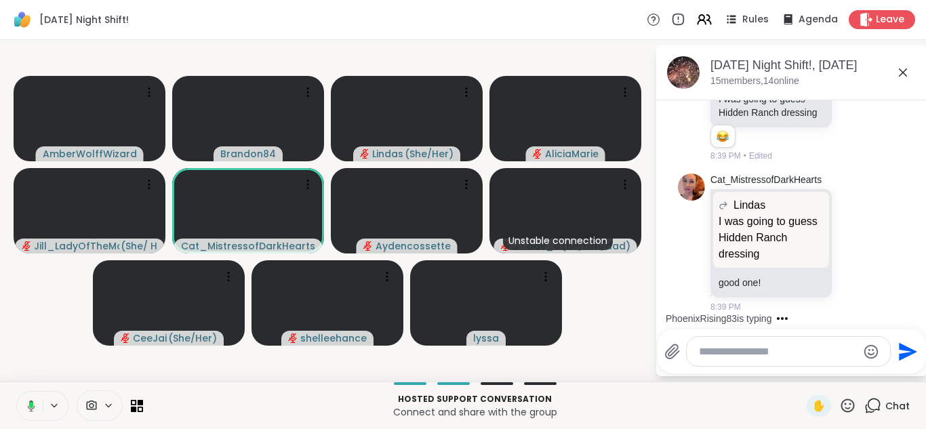
click at [31, 403] on rect at bounding box center [31, 405] width 4 height 6
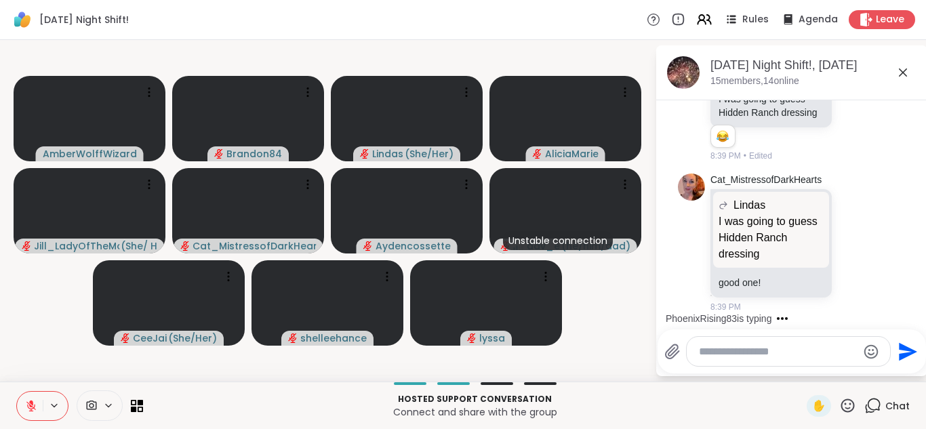
click at [17, 392] on button at bounding box center [30, 406] width 26 height 28
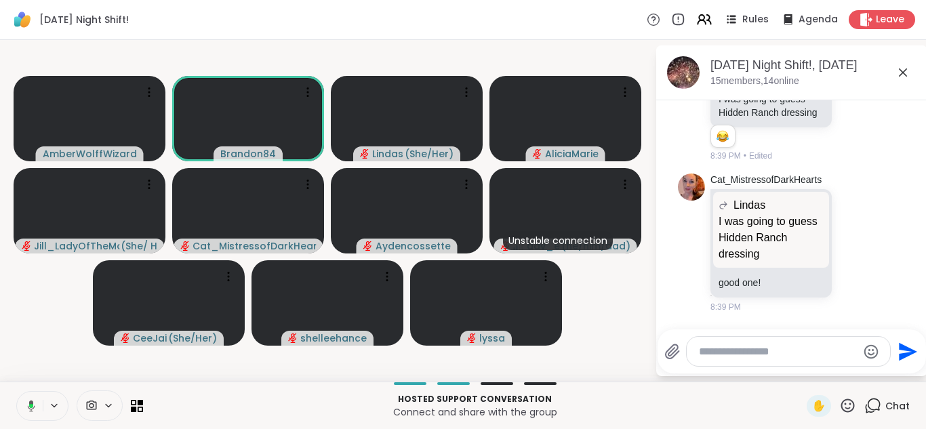
click at [15, 392] on button at bounding box center [29, 406] width 28 height 28
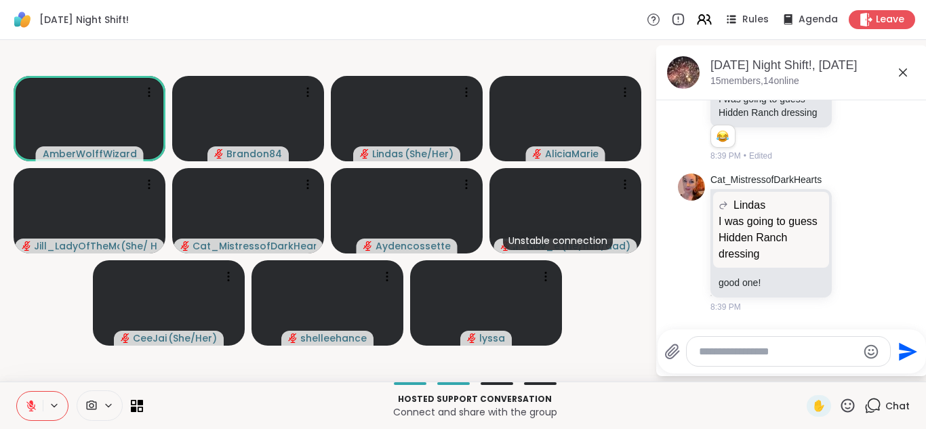
click at [17, 392] on button at bounding box center [30, 406] width 26 height 28
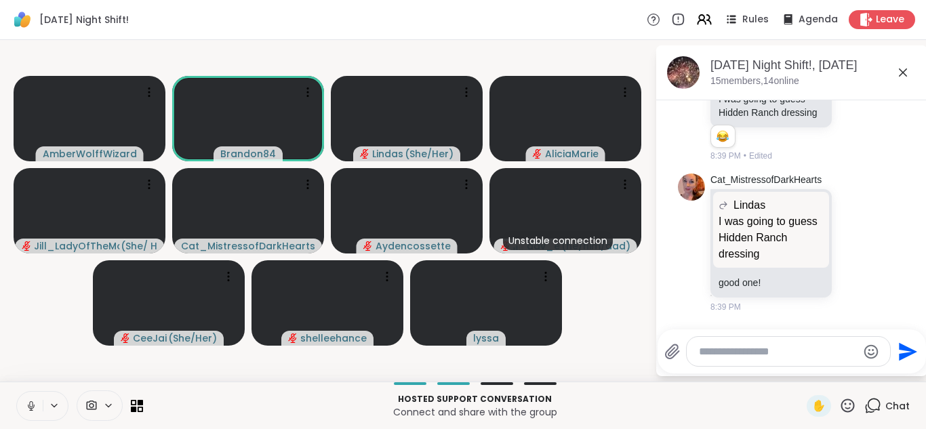
click at [17, 392] on button at bounding box center [30, 406] width 26 height 28
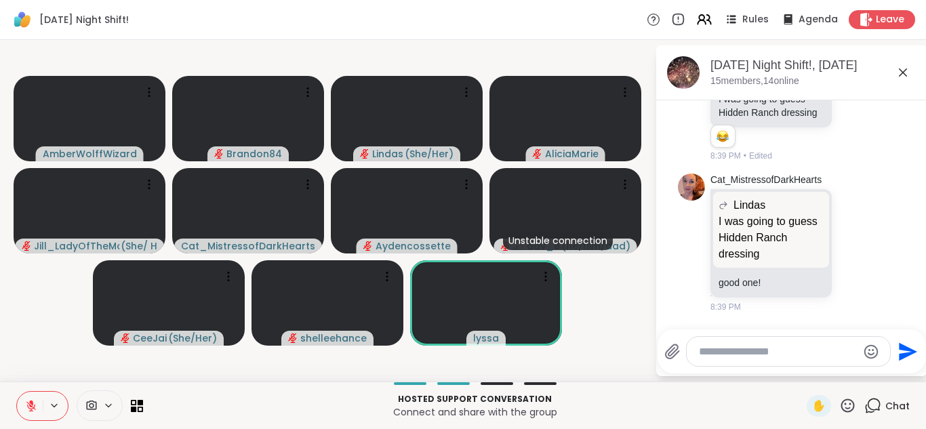
click at [17, 392] on button at bounding box center [30, 406] width 26 height 28
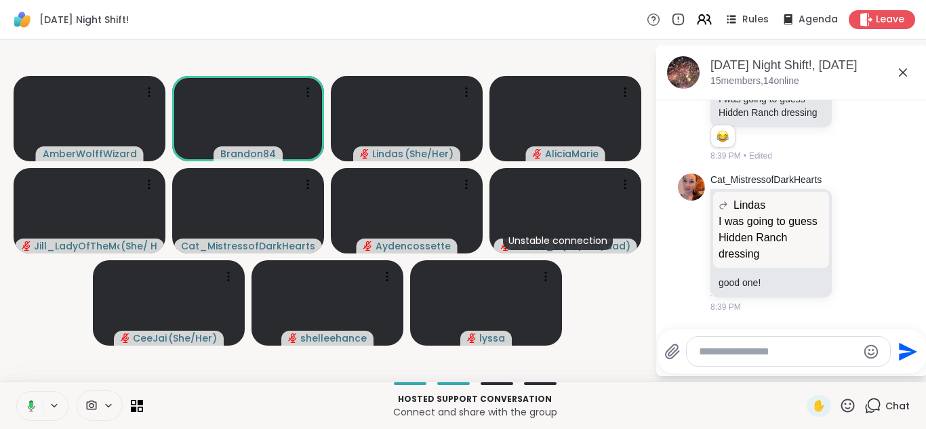
click at [15, 392] on button at bounding box center [29, 406] width 28 height 28
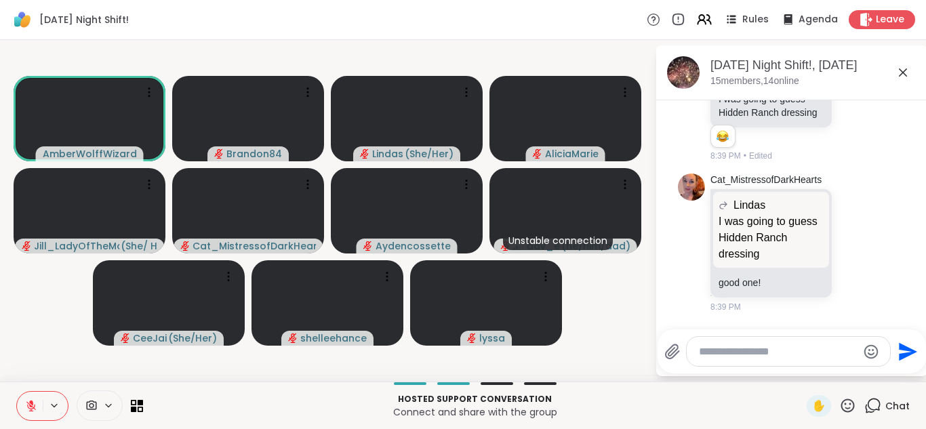
click at [17, 392] on button at bounding box center [30, 406] width 26 height 28
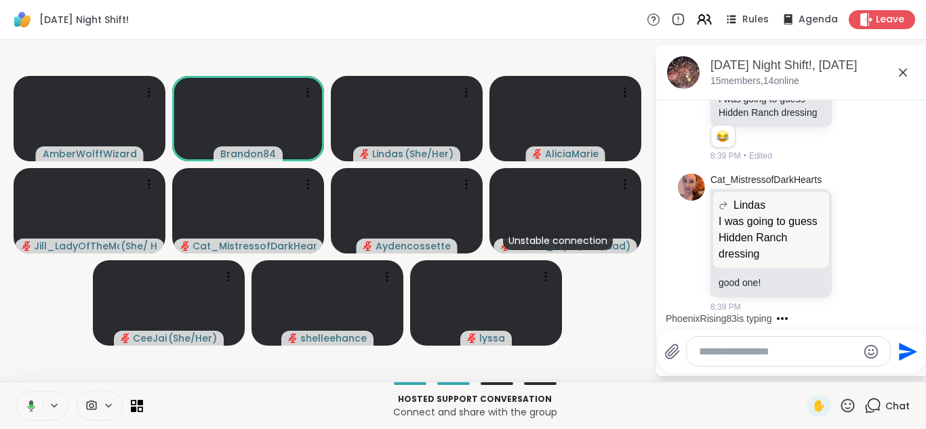
click at [15, 392] on button at bounding box center [29, 406] width 28 height 28
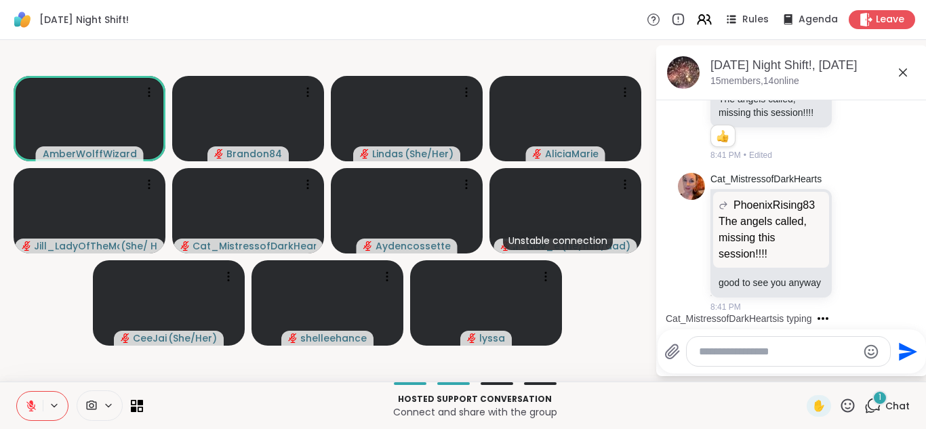
scroll to position [7588, 0]
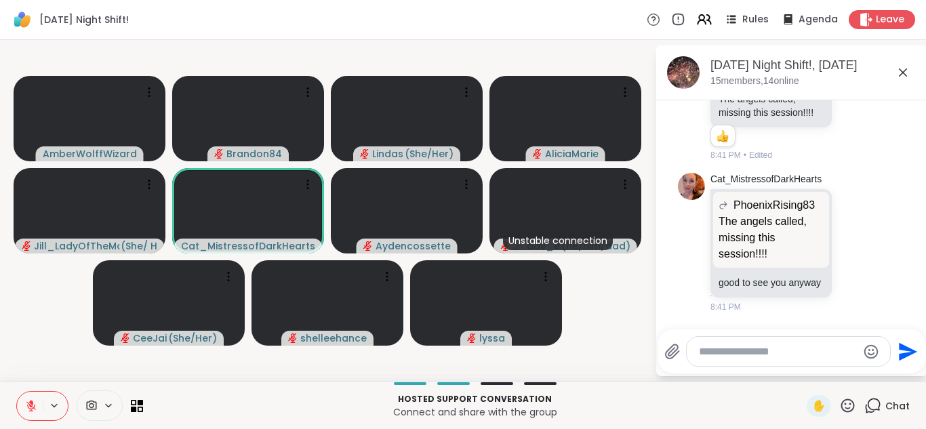
click at [17, 392] on button at bounding box center [30, 406] width 26 height 28
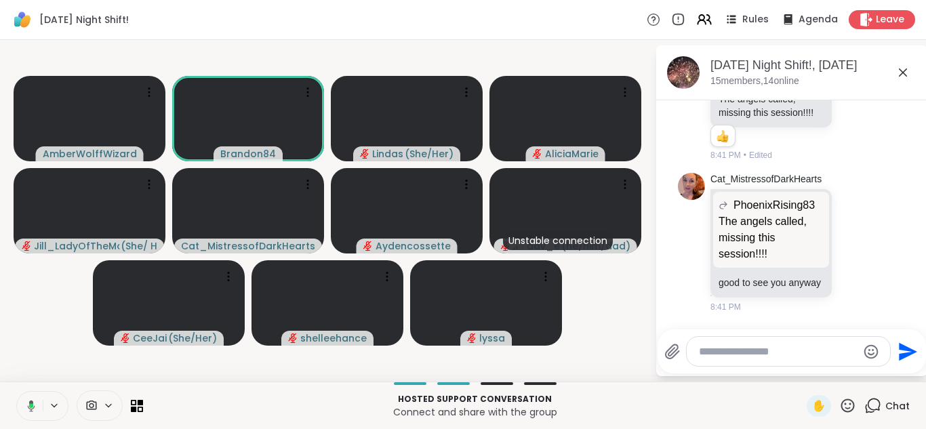
click at [15, 392] on button at bounding box center [29, 406] width 28 height 28
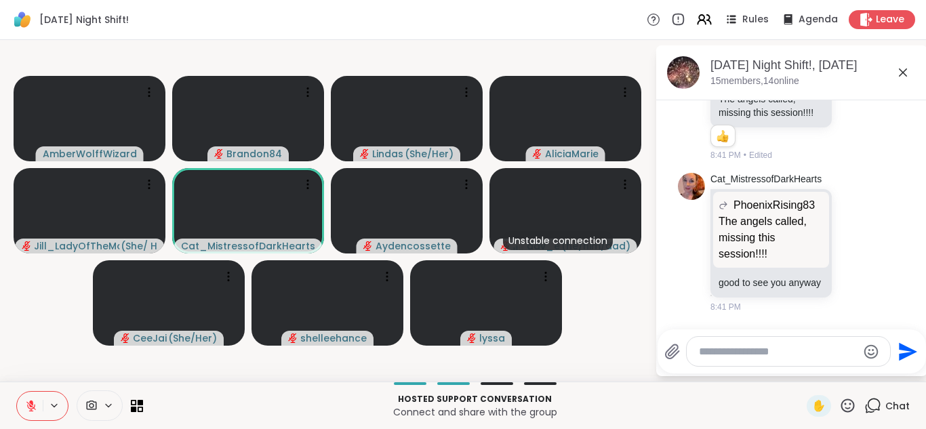
click at [17, 392] on button at bounding box center [30, 406] width 26 height 28
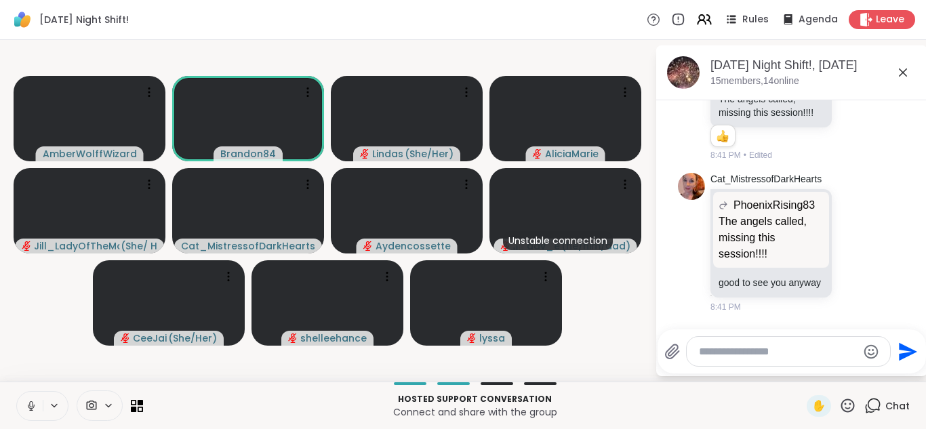
click at [17, 392] on button at bounding box center [30, 406] width 26 height 28
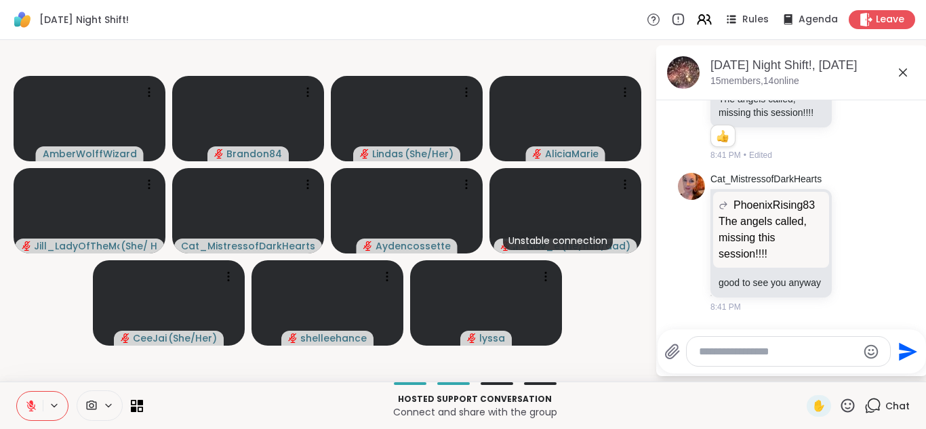
click at [17, 392] on button at bounding box center [30, 406] width 26 height 28
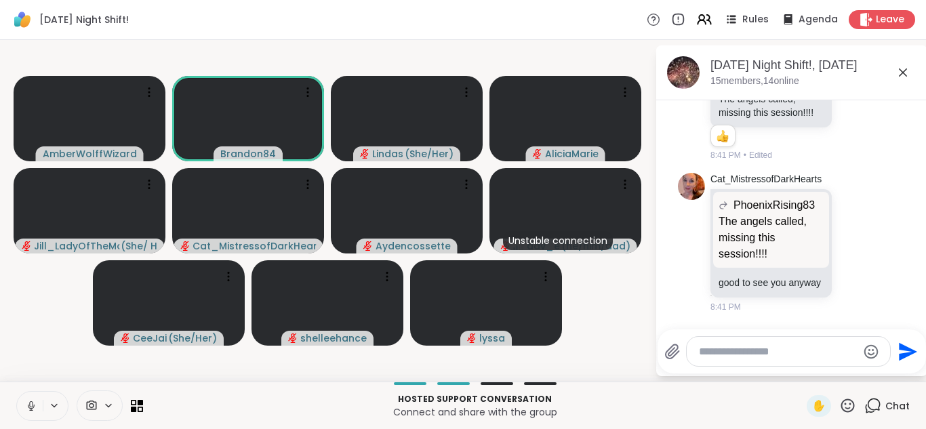
click at [17, 392] on button at bounding box center [30, 406] width 26 height 28
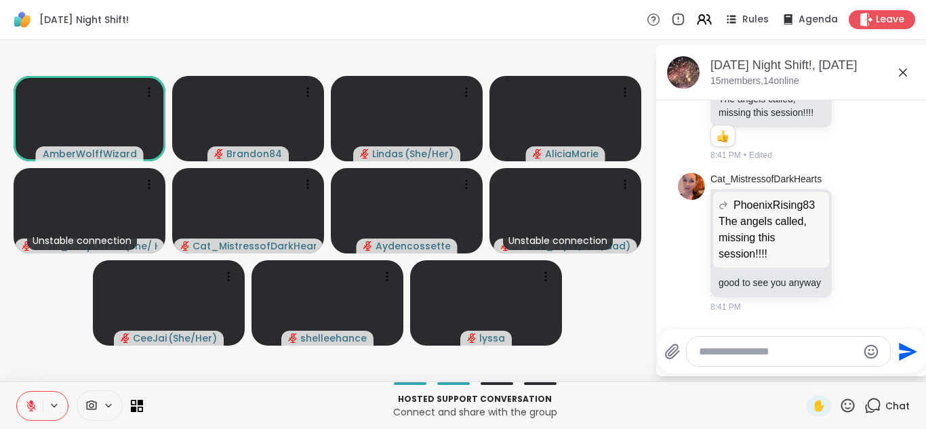
click at [17, 392] on button at bounding box center [30, 406] width 26 height 28
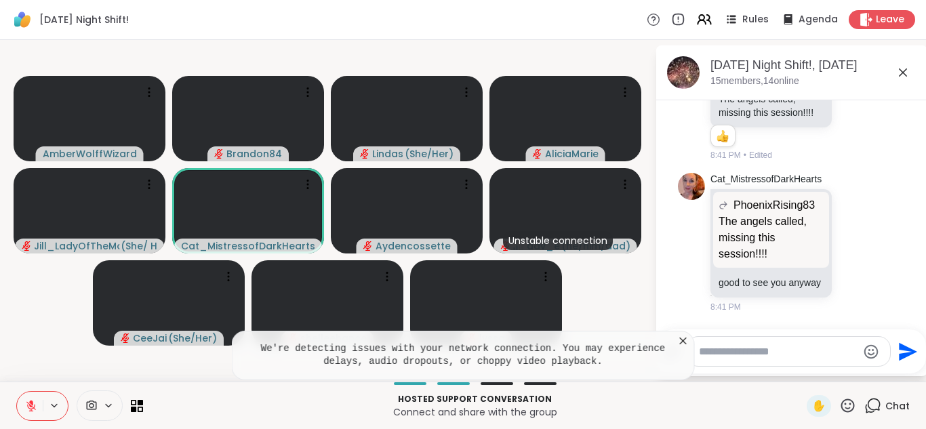
click at [17, 392] on button at bounding box center [30, 406] width 26 height 28
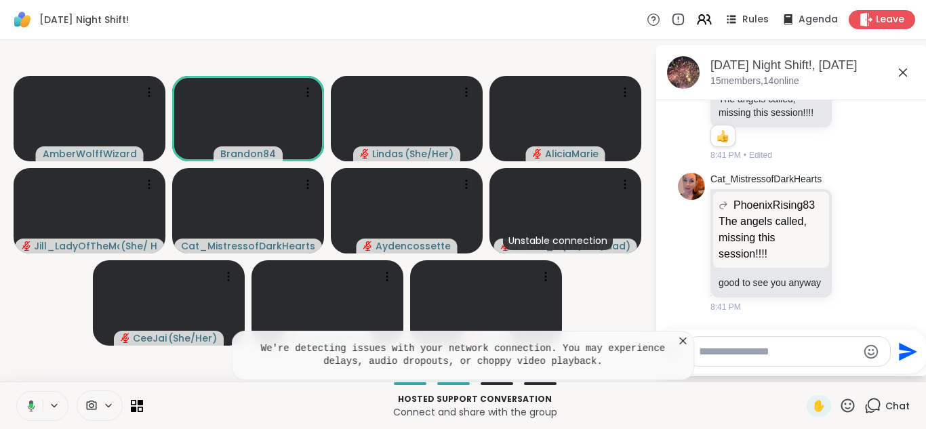
click at [15, 392] on button at bounding box center [29, 406] width 28 height 28
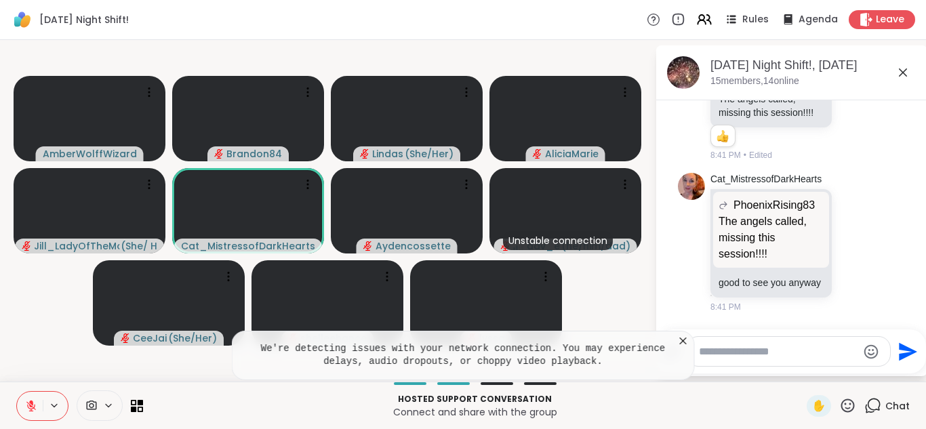
click at [17, 392] on button at bounding box center [30, 406] width 26 height 28
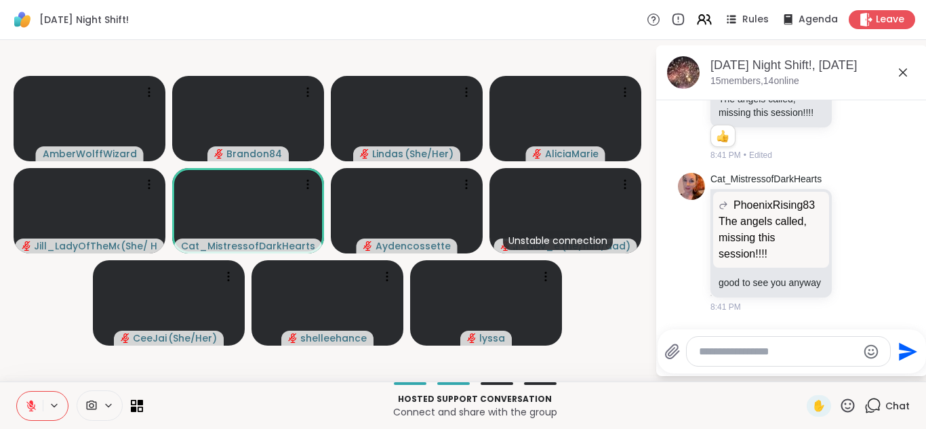
click at [31, 403] on icon at bounding box center [31, 402] width 4 height 5
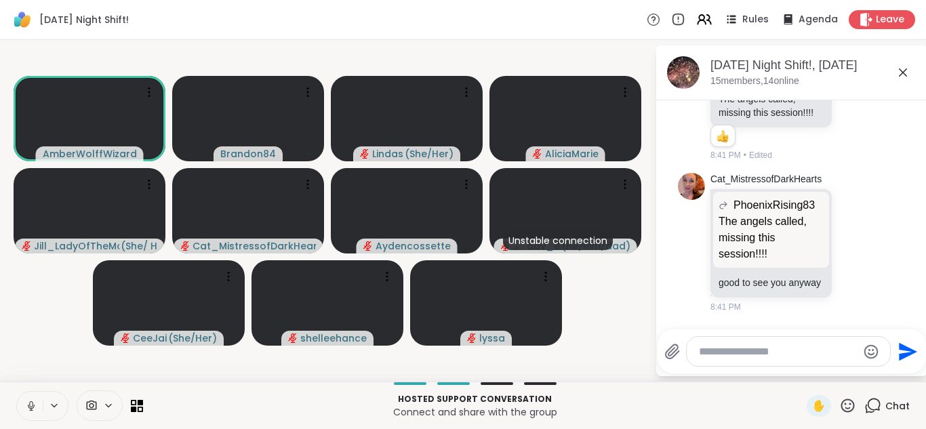
click at [27, 397] on button at bounding box center [30, 406] width 26 height 28
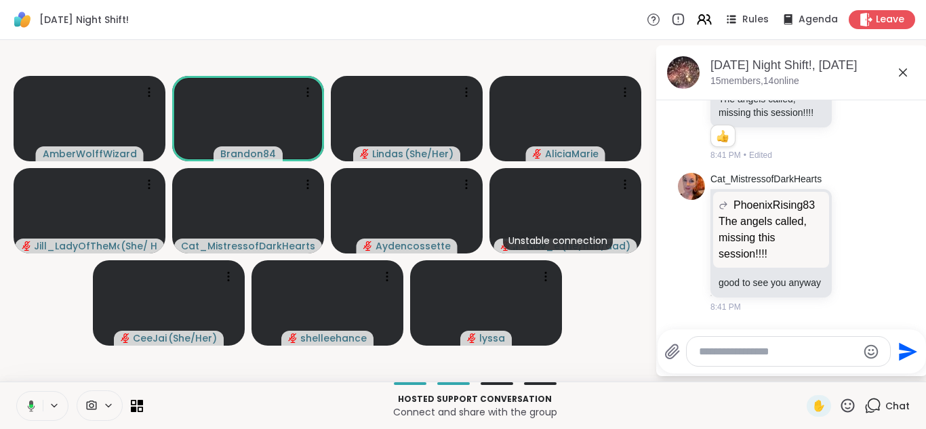
click at [27, 397] on button at bounding box center [29, 406] width 28 height 28
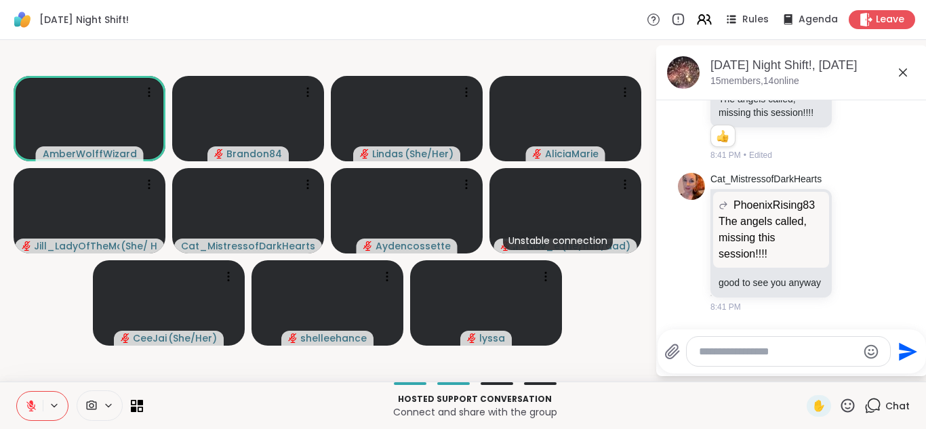
click at [27, 397] on button at bounding box center [30, 406] width 26 height 28
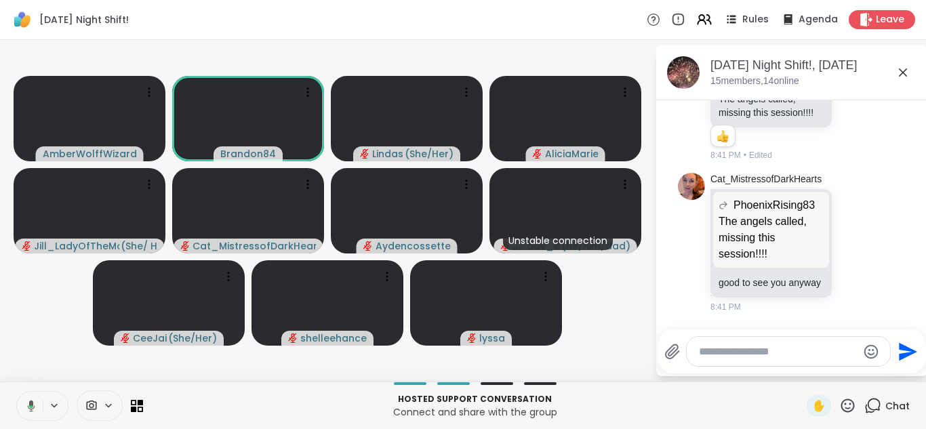
click at [27, 397] on button at bounding box center [29, 406] width 28 height 28
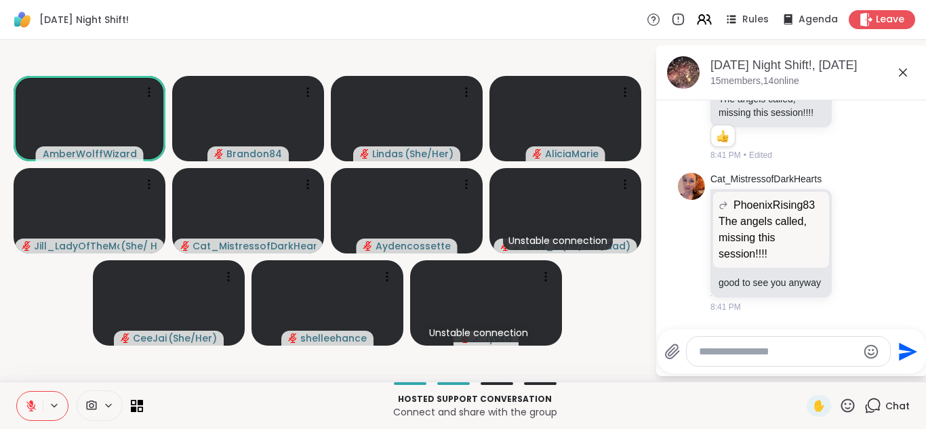
click at [17, 392] on button at bounding box center [30, 406] width 26 height 28
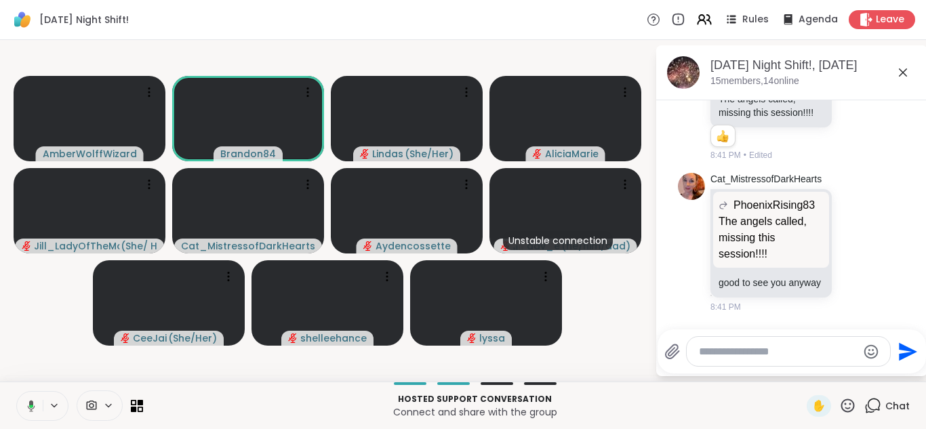
click at [15, 392] on button at bounding box center [29, 406] width 28 height 28
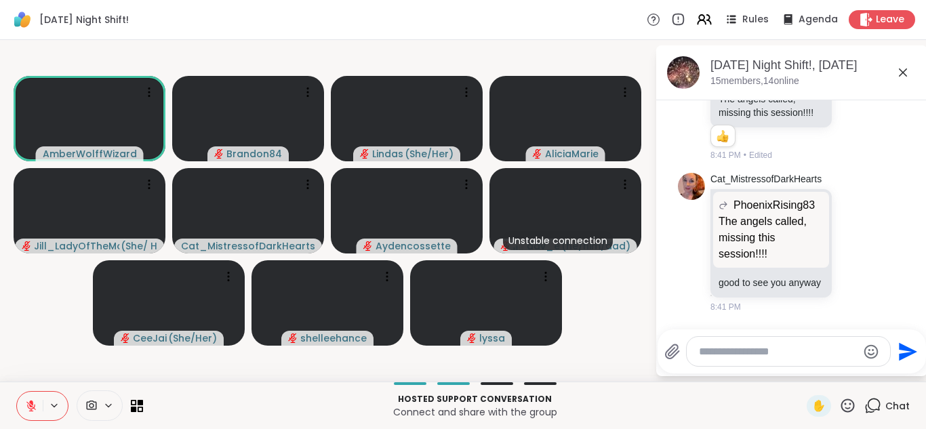
click at [17, 392] on button at bounding box center [30, 406] width 26 height 28
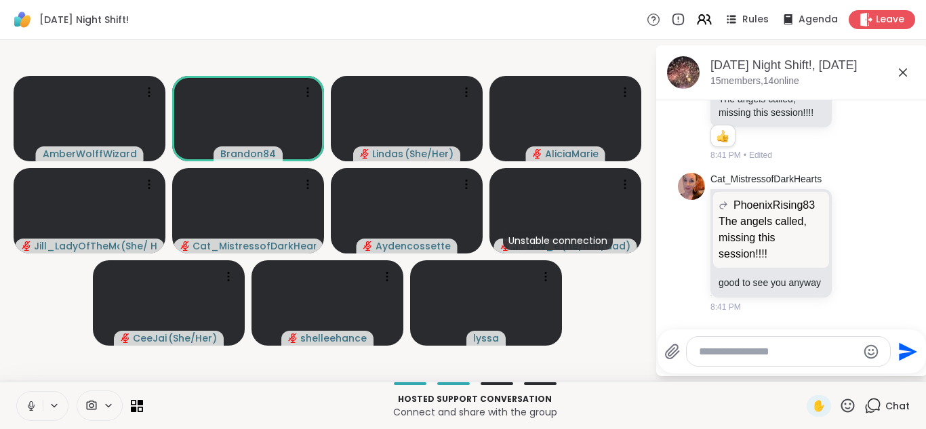
click at [17, 392] on button at bounding box center [30, 406] width 26 height 28
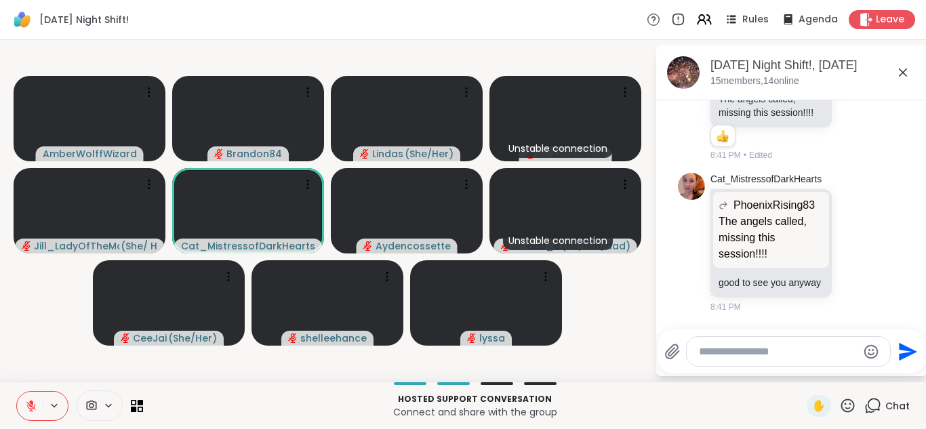
click at [17, 392] on button at bounding box center [30, 406] width 26 height 28
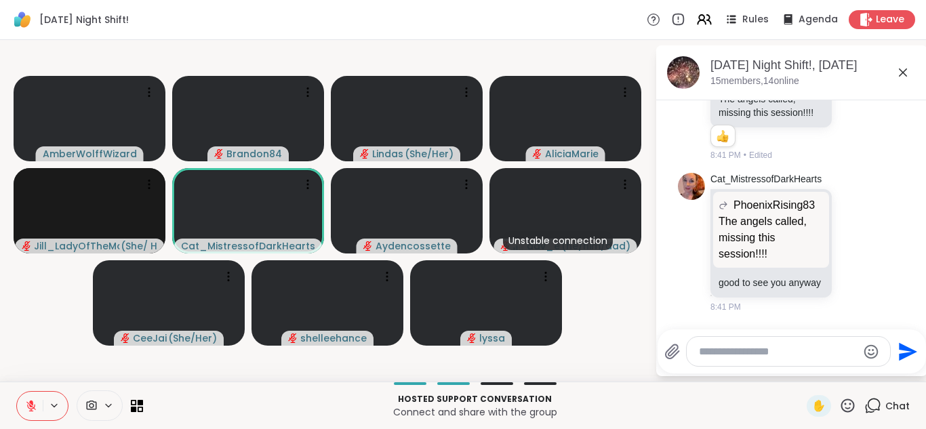
click at [17, 392] on button at bounding box center [30, 406] width 26 height 28
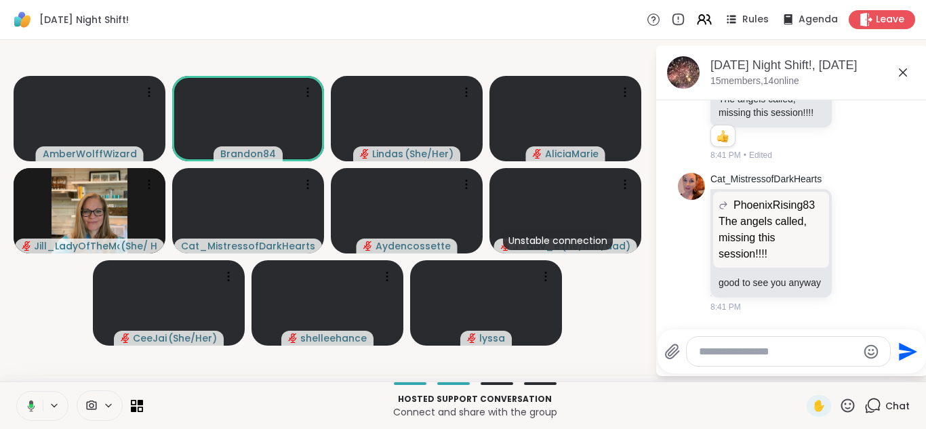
click at [15, 392] on button at bounding box center [29, 406] width 28 height 28
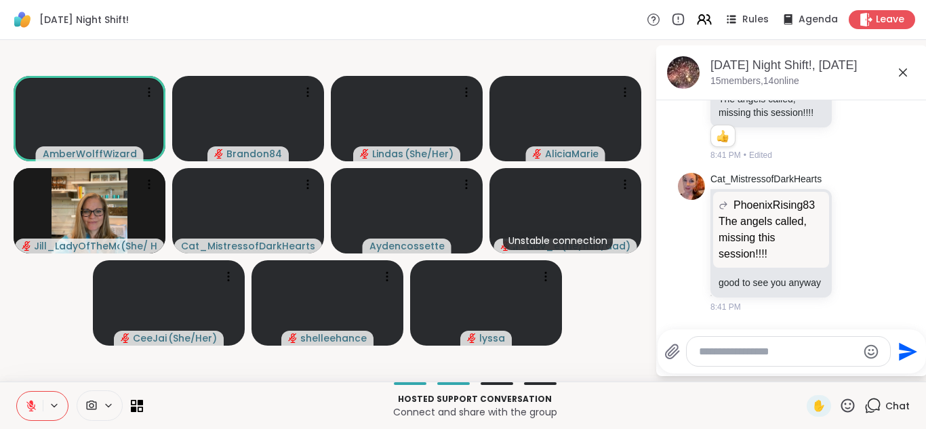
click at [17, 392] on button at bounding box center [30, 406] width 26 height 28
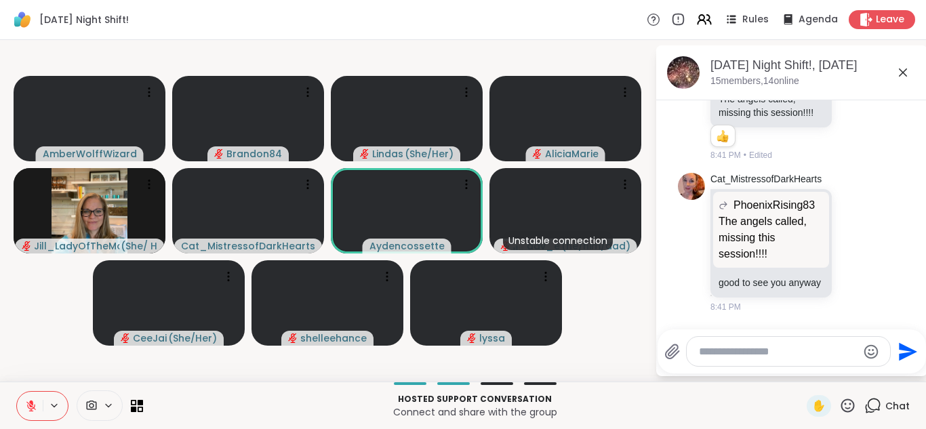
click at [17, 392] on button at bounding box center [30, 406] width 26 height 28
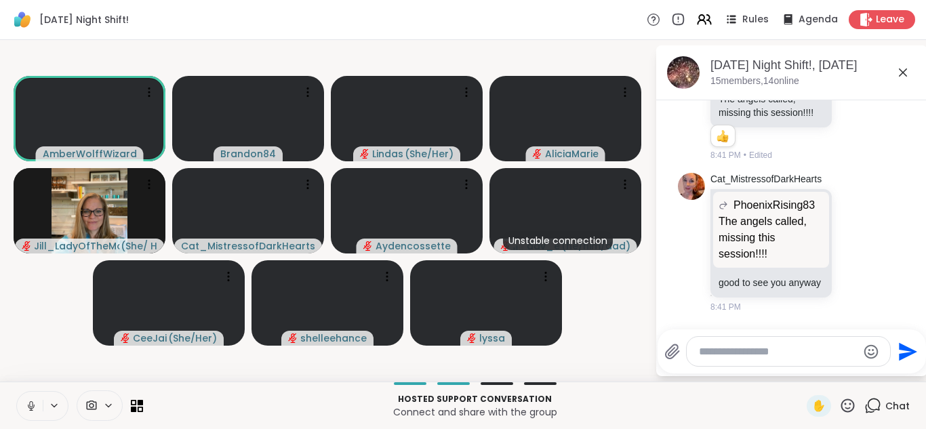
click at [17, 392] on button at bounding box center [30, 406] width 26 height 28
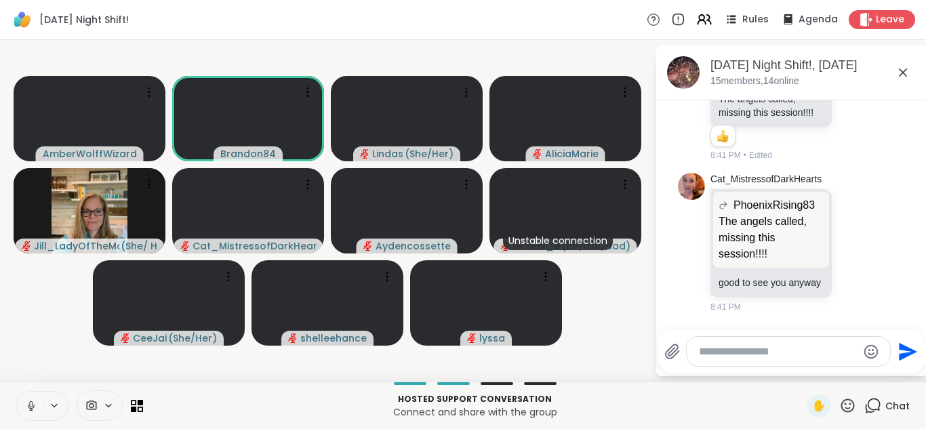
click at [17, 392] on button at bounding box center [30, 406] width 26 height 28
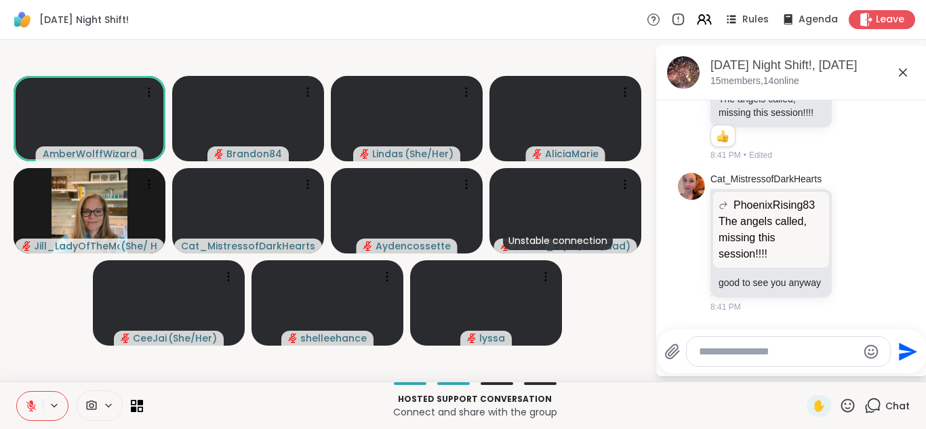
click at [17, 392] on button at bounding box center [30, 406] width 26 height 28
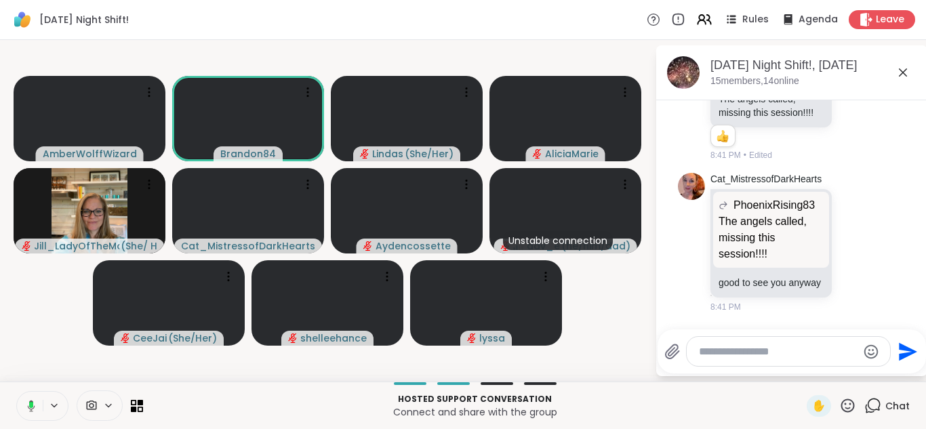
click at [15, 392] on button at bounding box center [29, 406] width 28 height 28
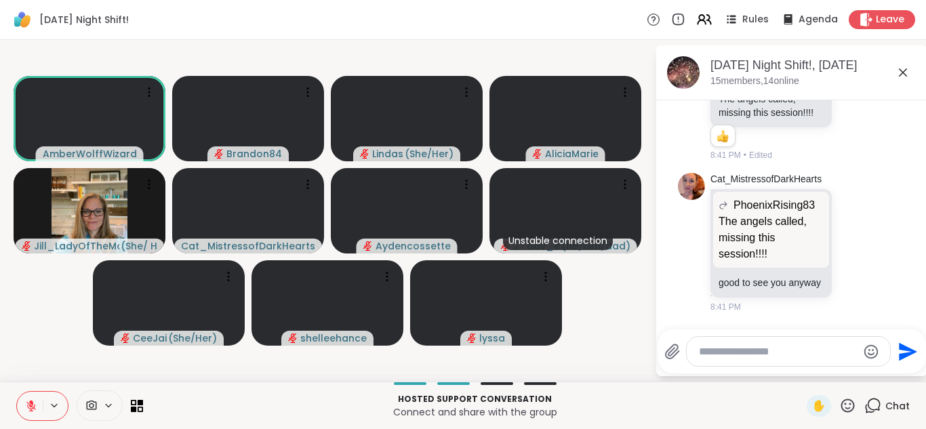
click at [17, 392] on button at bounding box center [30, 406] width 26 height 28
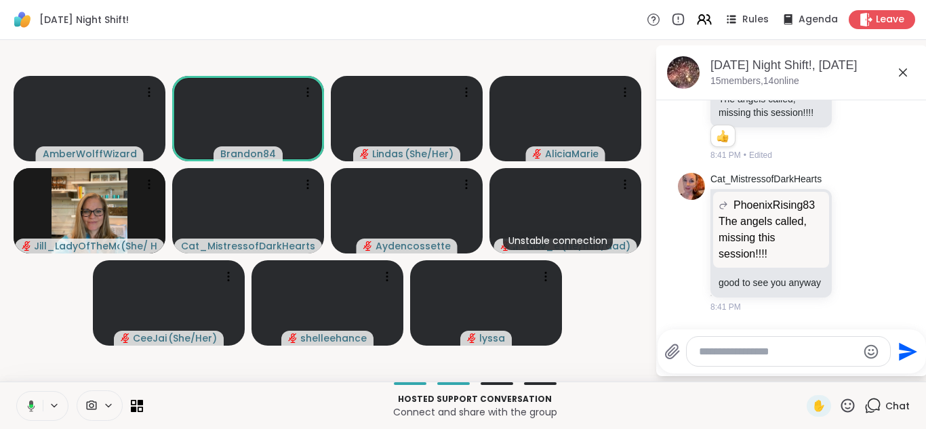
click at [15, 392] on button at bounding box center [29, 406] width 28 height 28
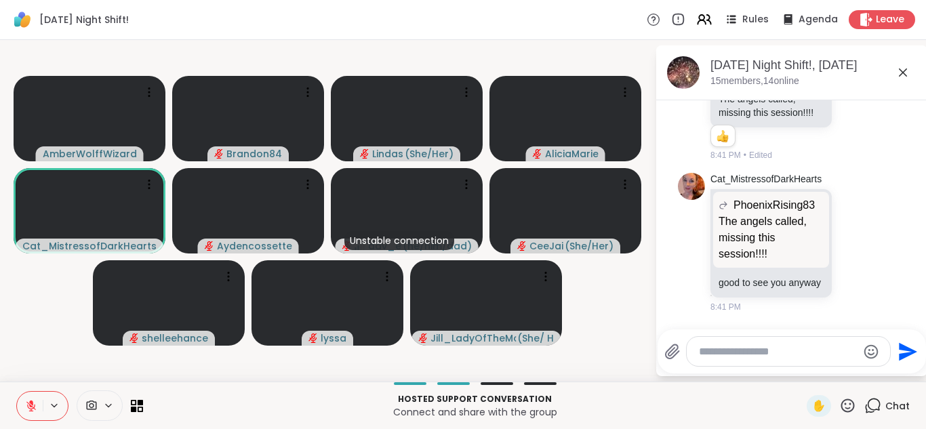
click at [17, 392] on button at bounding box center [30, 406] width 26 height 28
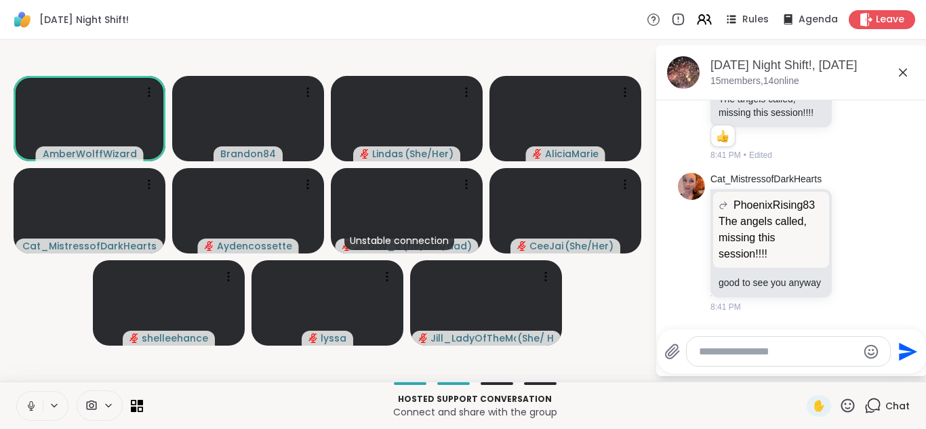
click at [17, 392] on button at bounding box center [30, 406] width 26 height 28
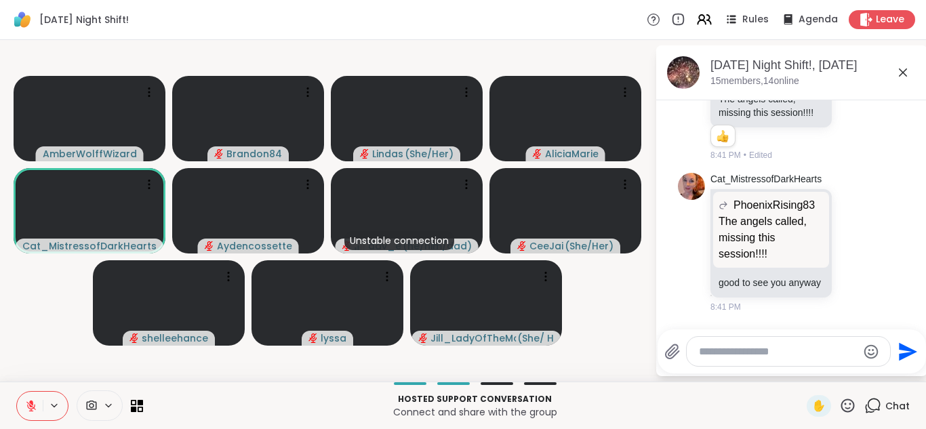
click at [17, 392] on button at bounding box center [30, 406] width 26 height 28
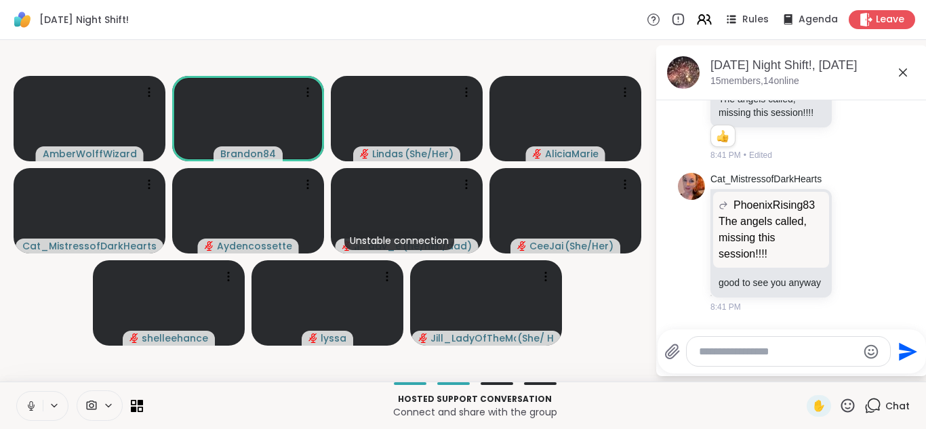
click at [17, 392] on button at bounding box center [30, 406] width 26 height 28
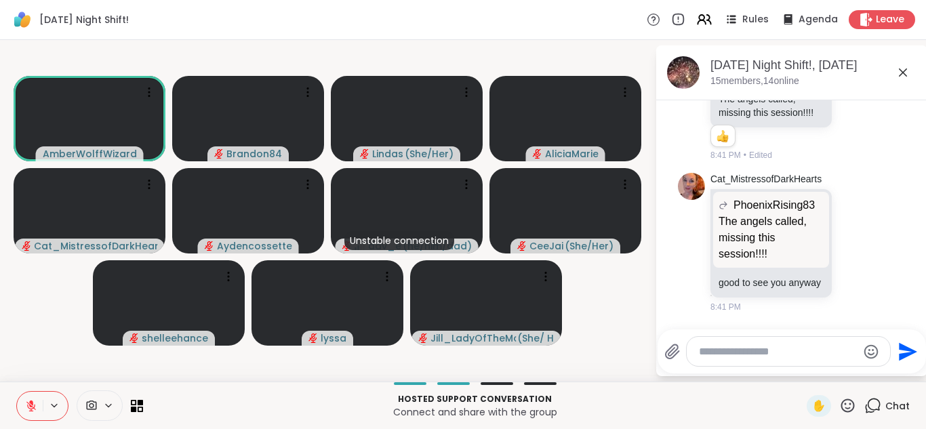
click at [17, 392] on button at bounding box center [30, 406] width 26 height 28
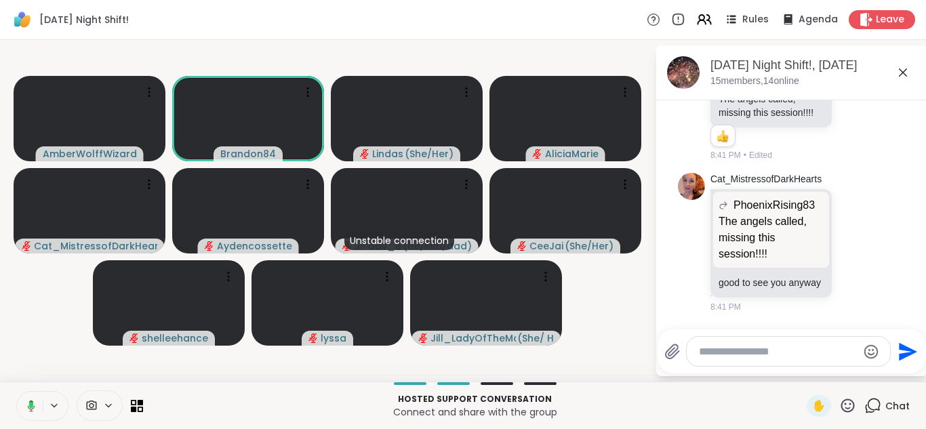
click at [15, 392] on button at bounding box center [29, 406] width 28 height 28
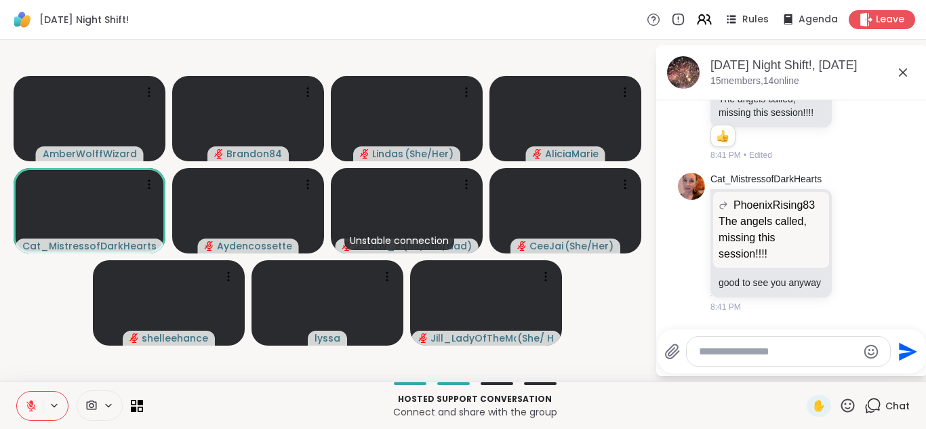
click at [17, 392] on button at bounding box center [30, 406] width 26 height 28
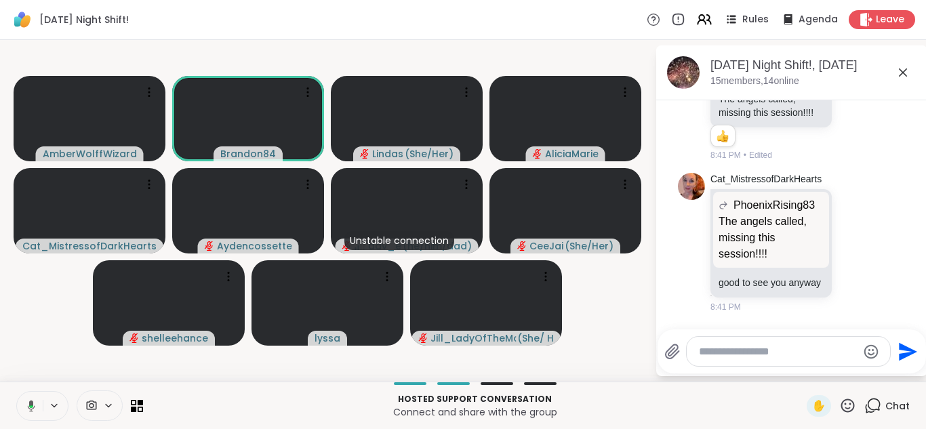
click at [15, 392] on button at bounding box center [29, 406] width 28 height 28
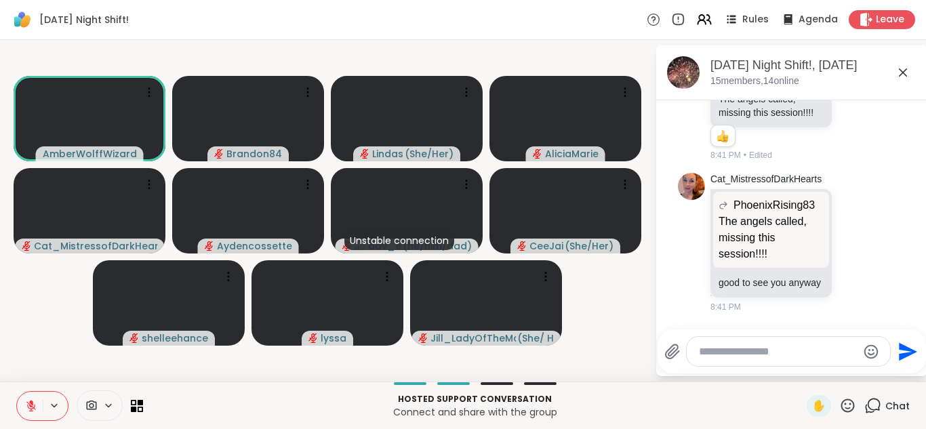
click at [17, 392] on button at bounding box center [30, 406] width 26 height 28
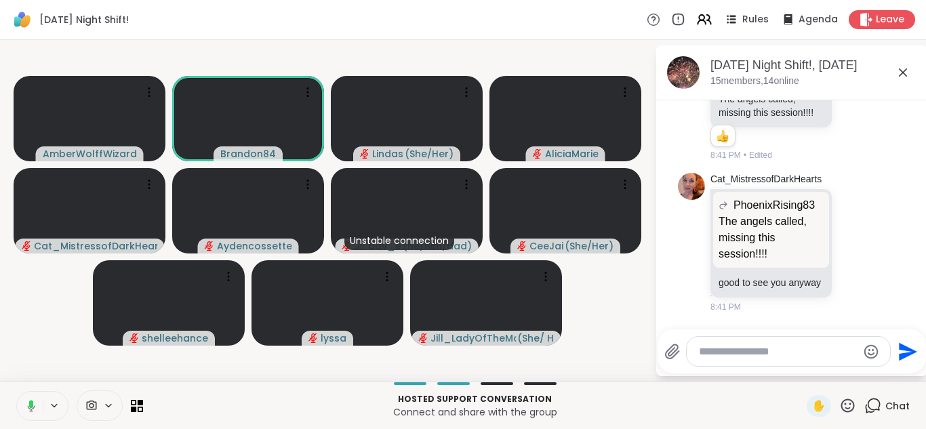
click at [15, 392] on button at bounding box center [29, 406] width 28 height 28
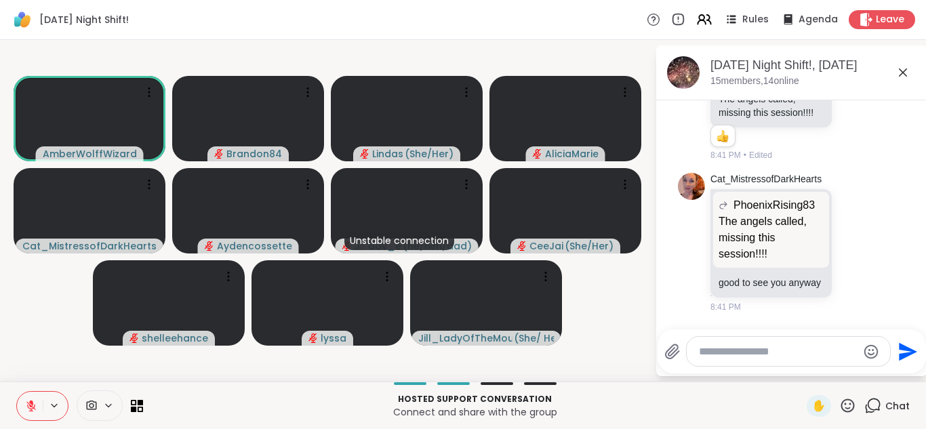
click at [17, 392] on button at bounding box center [30, 406] width 26 height 28
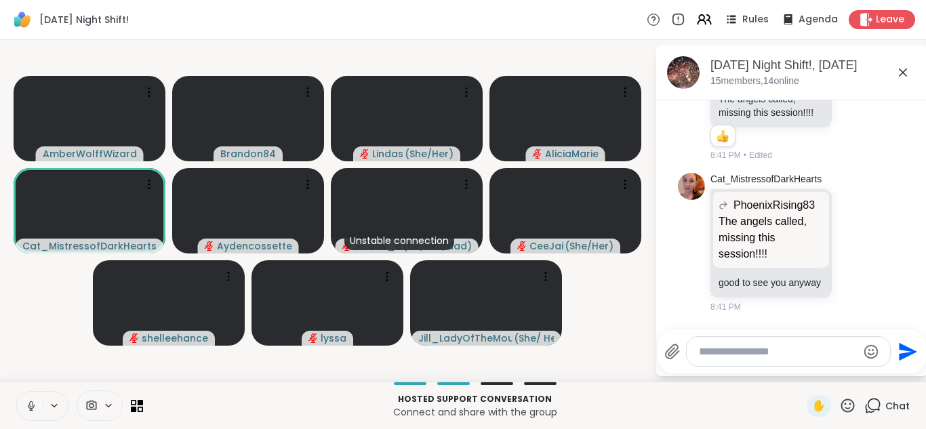
click at [17, 392] on button at bounding box center [30, 406] width 26 height 28
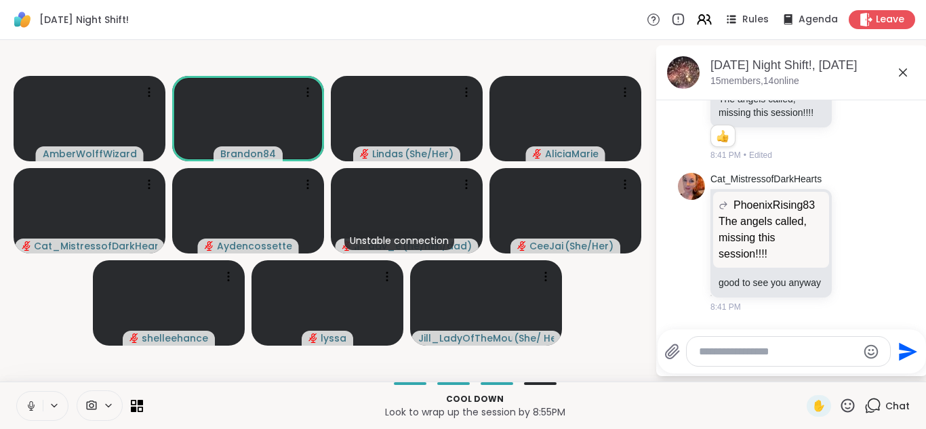
click at [17, 392] on button at bounding box center [30, 406] width 26 height 28
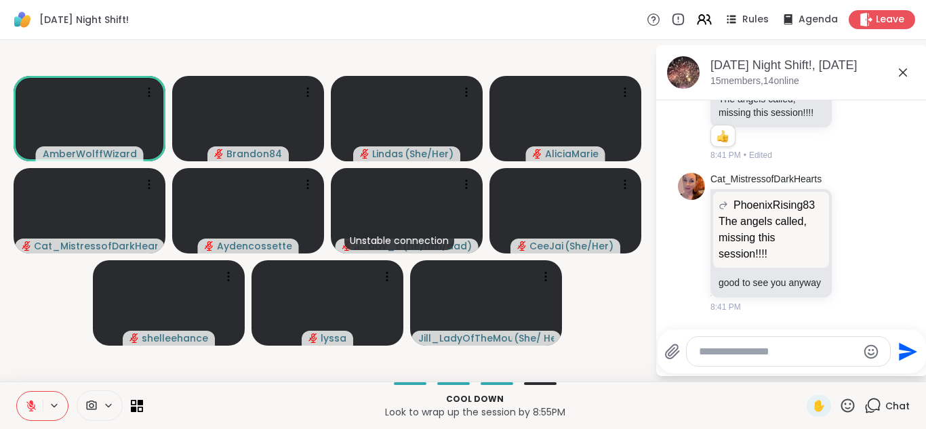
click at [17, 392] on button at bounding box center [30, 406] width 26 height 28
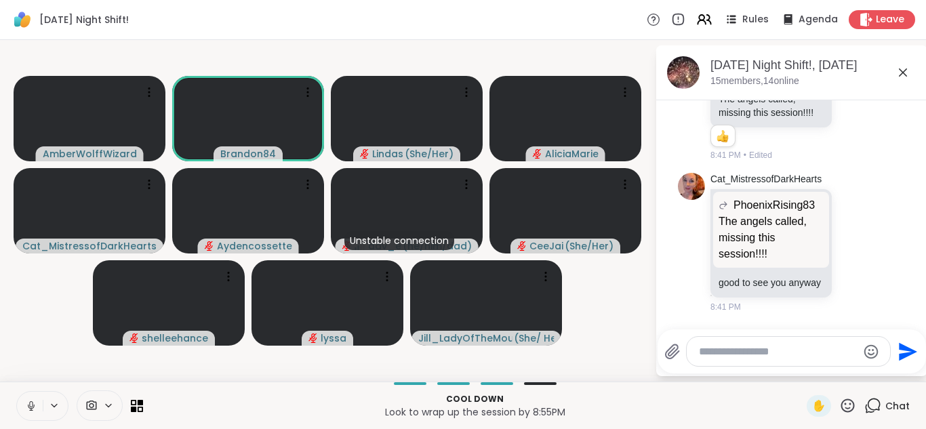
click at [17, 392] on button at bounding box center [30, 406] width 26 height 28
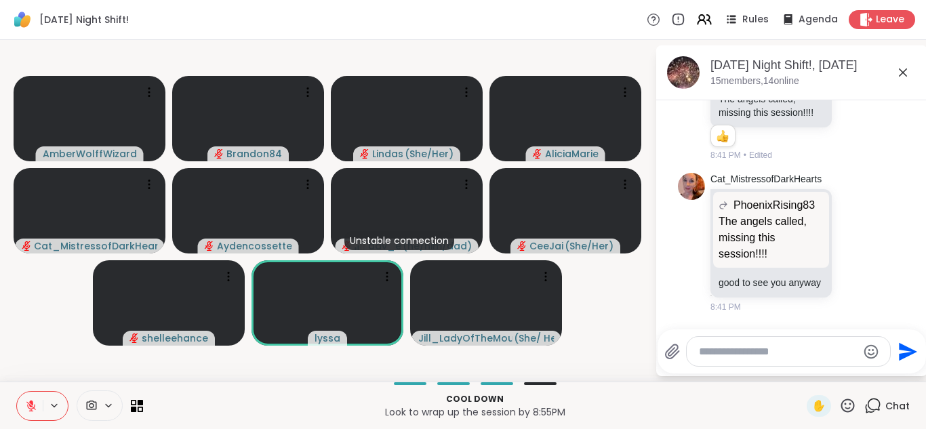
click at [34, 403] on icon at bounding box center [31, 406] width 12 height 12
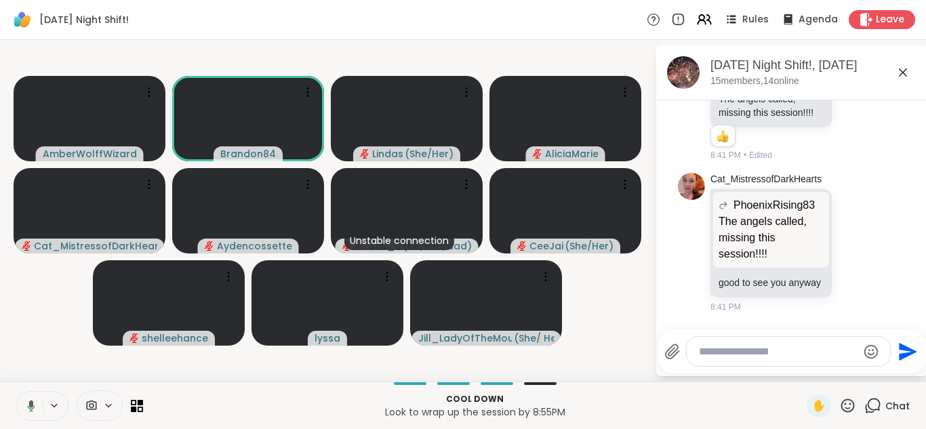
click at [15, 392] on button at bounding box center [29, 406] width 28 height 28
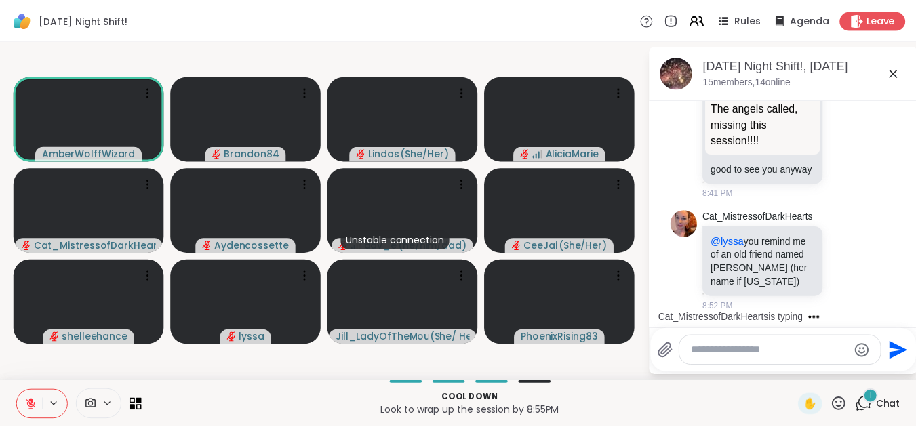
scroll to position [7701, 0]
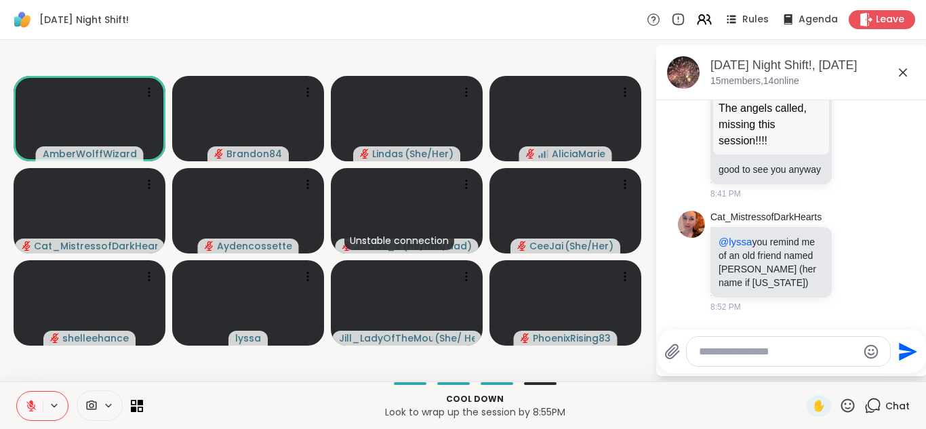
click at [17, 392] on button at bounding box center [30, 406] width 26 height 28
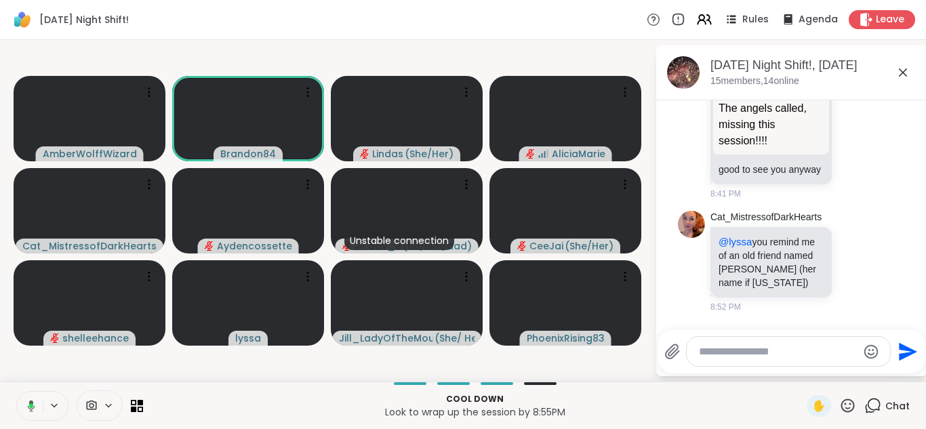
click at [15, 392] on button at bounding box center [29, 406] width 28 height 28
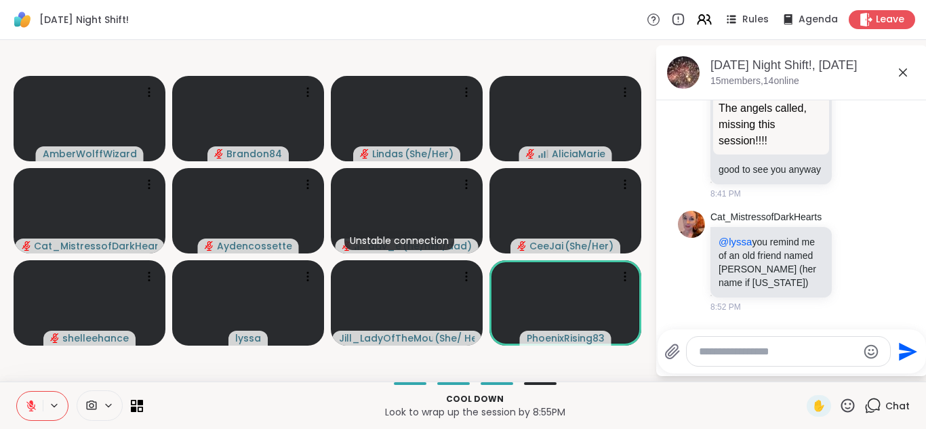
click at [17, 392] on button at bounding box center [30, 406] width 26 height 28
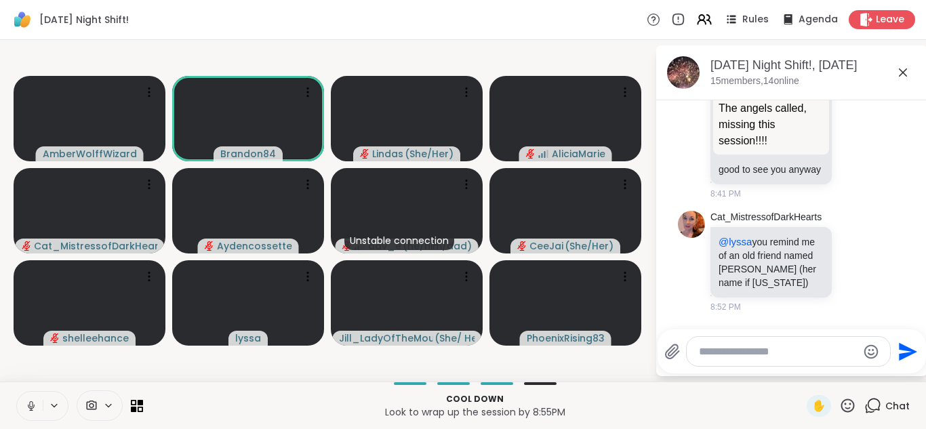
click at [17, 392] on button at bounding box center [30, 406] width 26 height 28
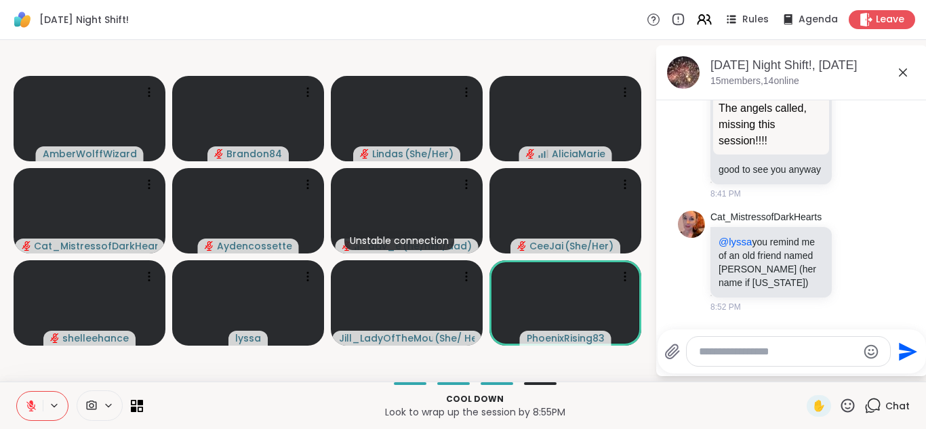
click at [17, 392] on button at bounding box center [30, 406] width 26 height 28
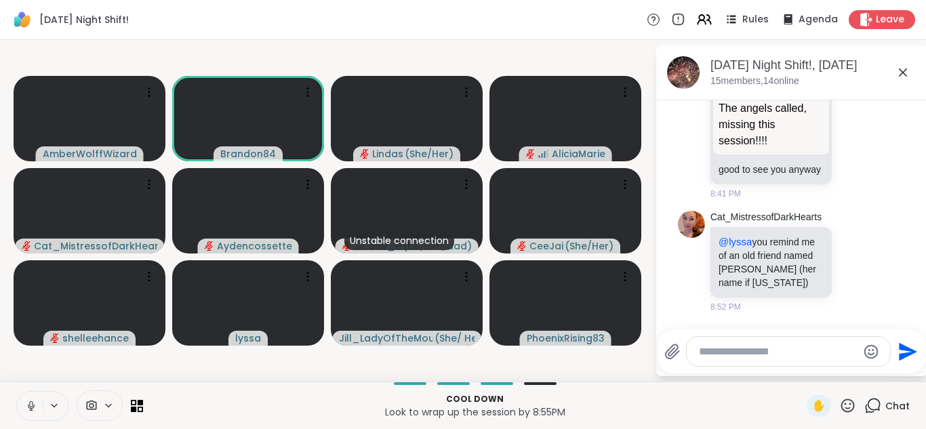
click at [17, 392] on button at bounding box center [30, 406] width 26 height 28
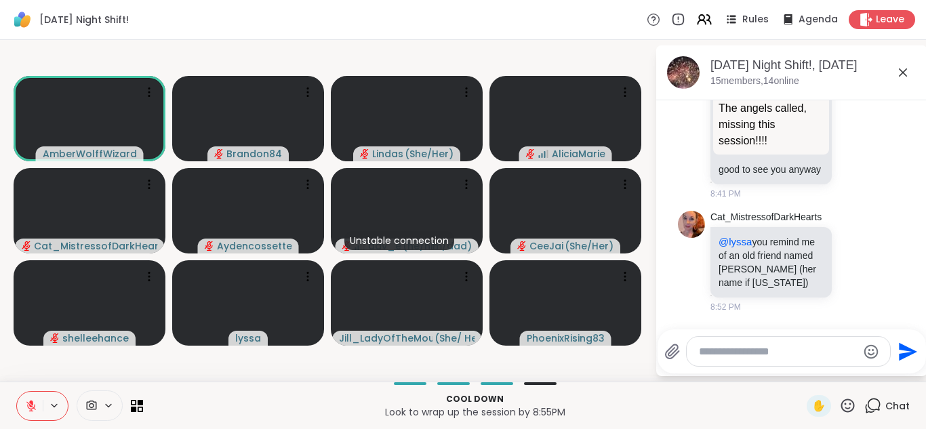
click at [17, 392] on button at bounding box center [30, 406] width 26 height 28
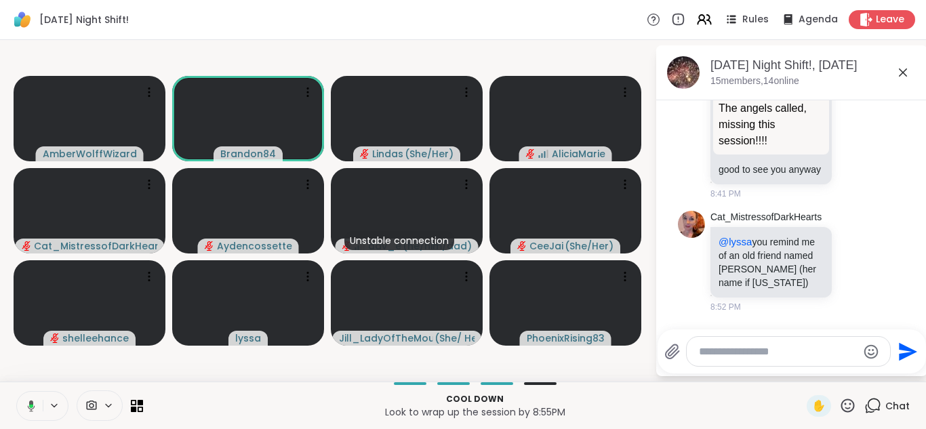
click at [15, 392] on button at bounding box center [29, 406] width 28 height 28
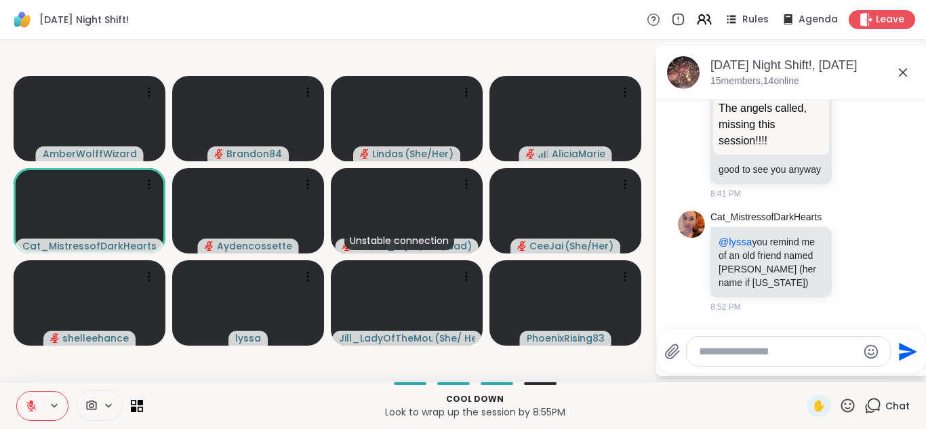
click at [17, 392] on button at bounding box center [30, 406] width 26 height 28
click at [15, 392] on button at bounding box center [29, 406] width 28 height 28
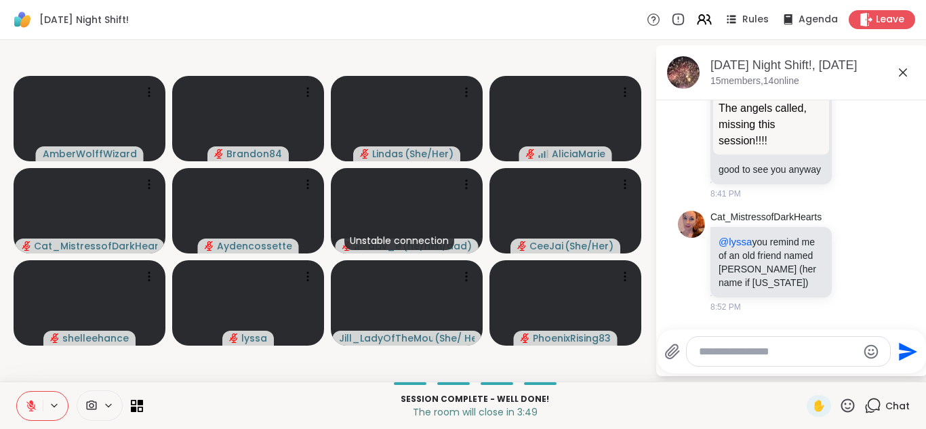
click at [17, 392] on button at bounding box center [30, 406] width 26 height 28
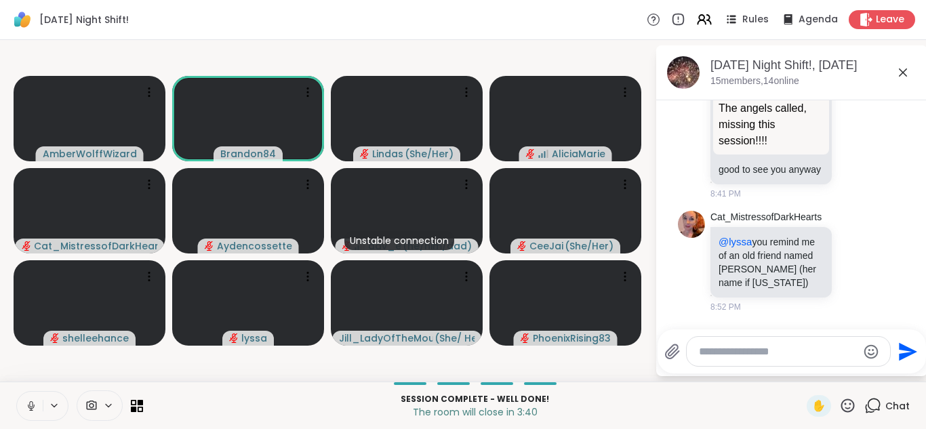
click at [17, 392] on button at bounding box center [30, 406] width 26 height 28
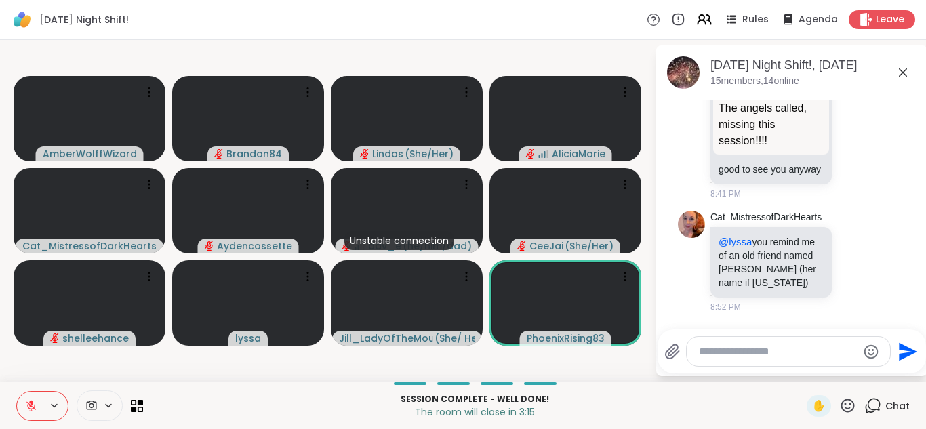
click at [17, 392] on button at bounding box center [30, 406] width 26 height 28
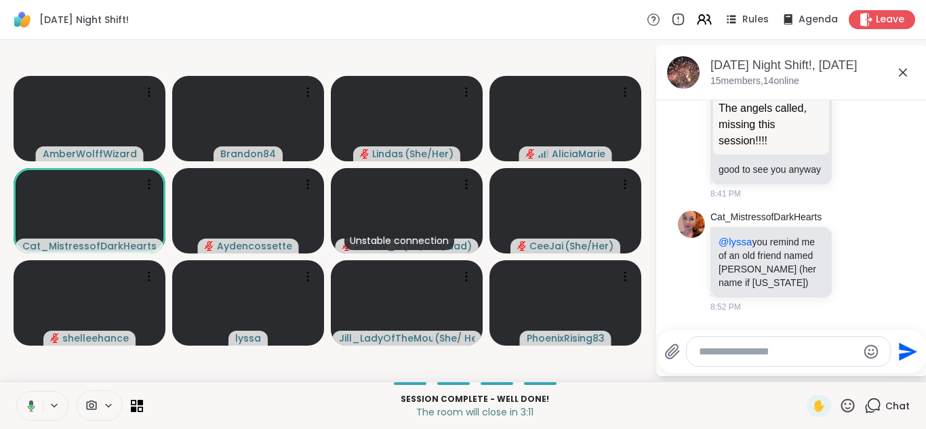
click at [15, 392] on button at bounding box center [29, 406] width 28 height 28
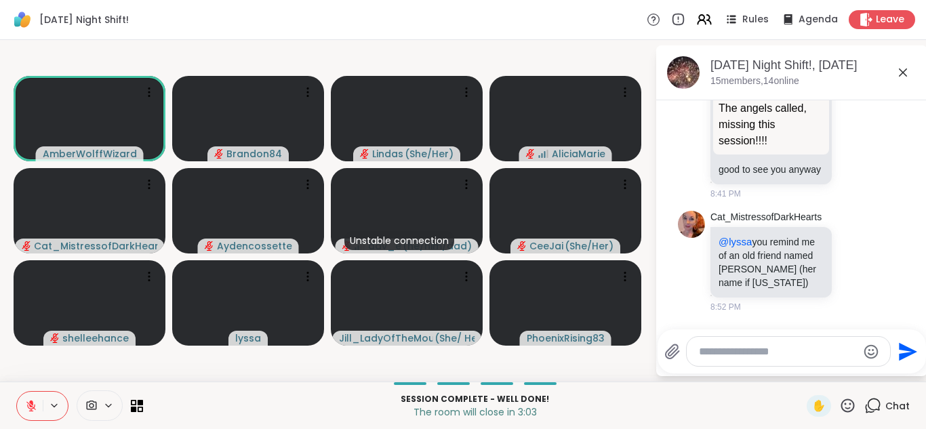
click at [17, 392] on button at bounding box center [30, 406] width 26 height 28
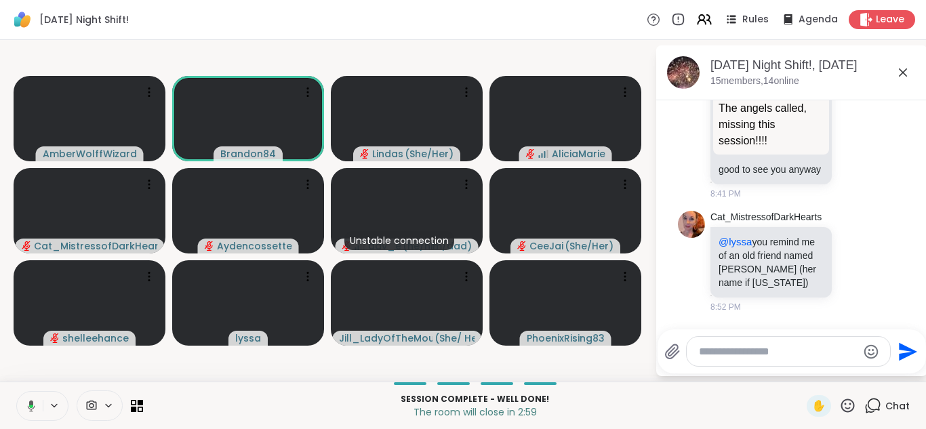
click at [15, 392] on button at bounding box center [29, 406] width 28 height 28
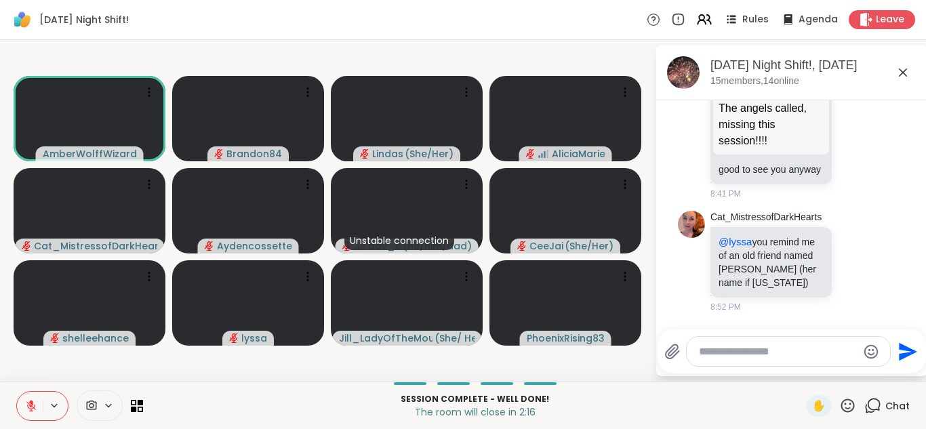
click at [17, 392] on button at bounding box center [30, 406] width 26 height 28
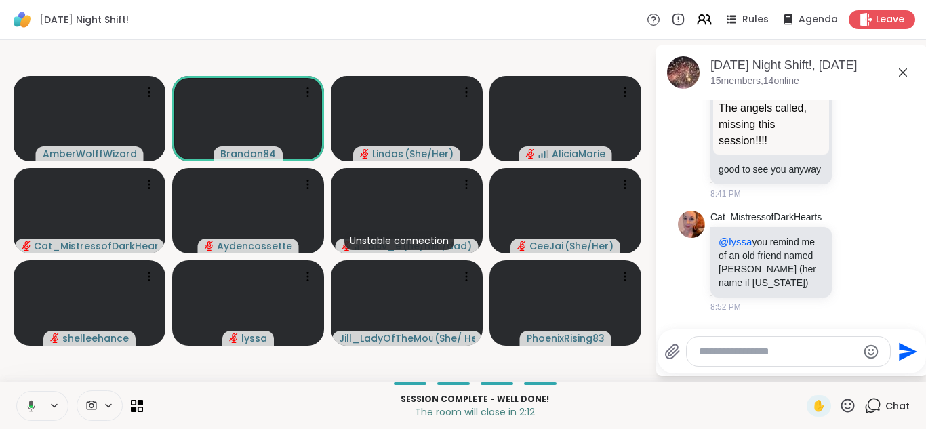
click at [15, 392] on button at bounding box center [29, 406] width 28 height 28
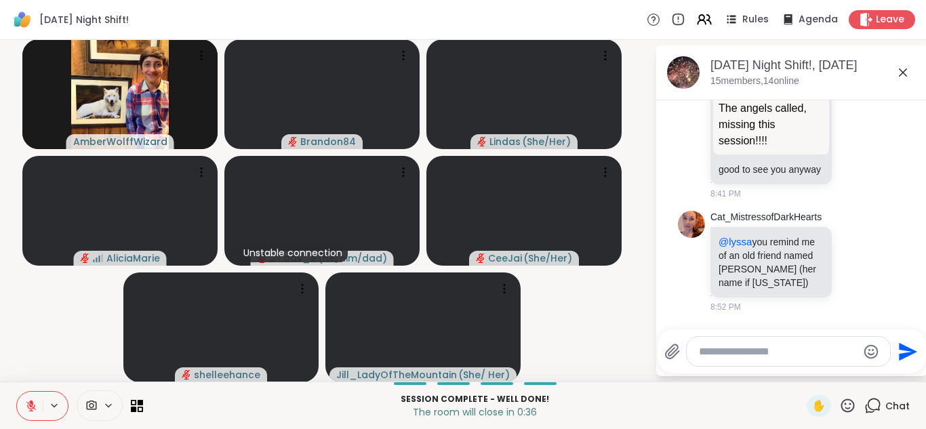
click at [34, 403] on icon at bounding box center [31, 406] width 12 height 12
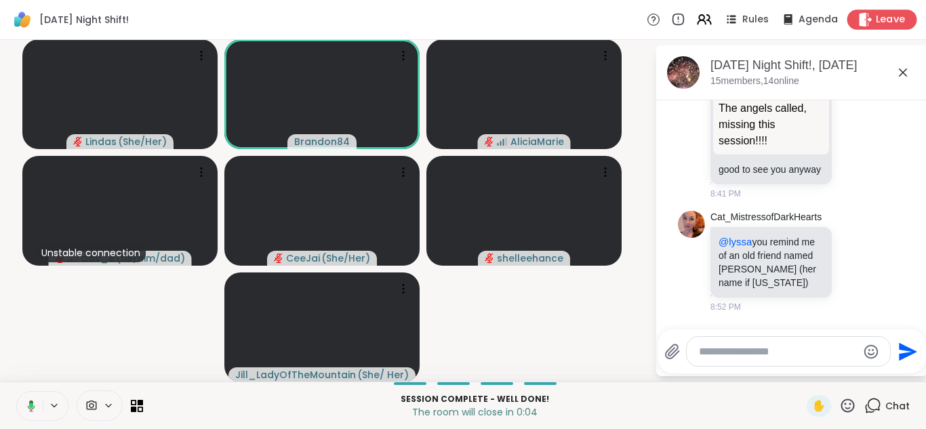
click at [862, 20] on icon at bounding box center [865, 19] width 14 height 14
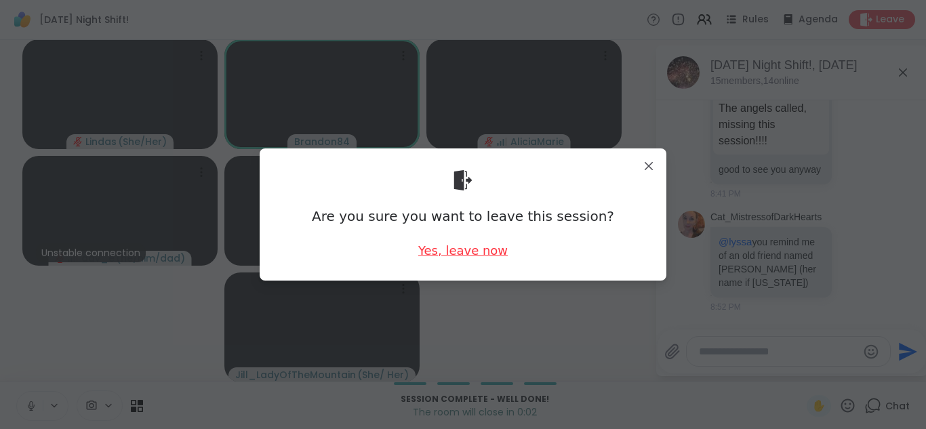
click at [477, 250] on div "Yes, leave now" at bounding box center [462, 250] width 89 height 17
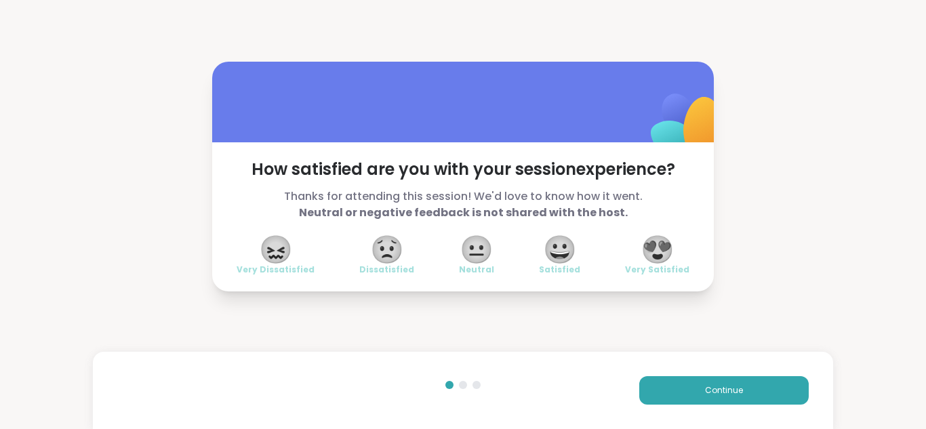
click at [666, 237] on span "😍" at bounding box center [658, 249] width 34 height 24
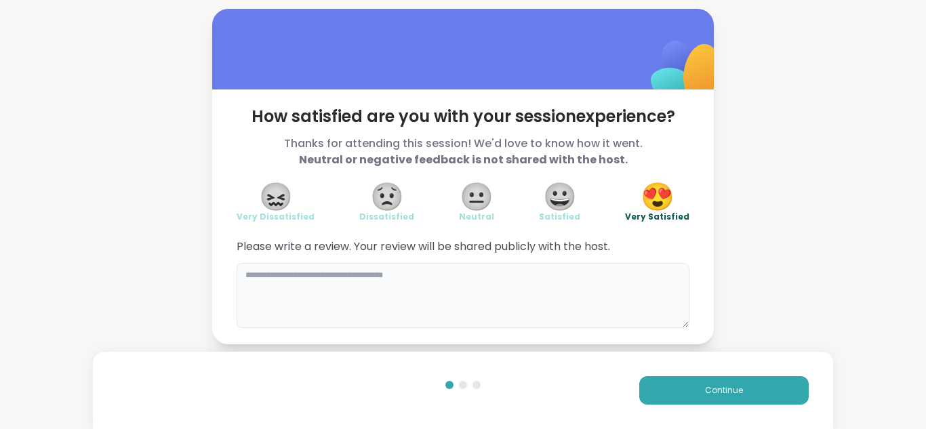
click at [372, 311] on textarea at bounding box center [463, 295] width 453 height 65
type textarea "*"
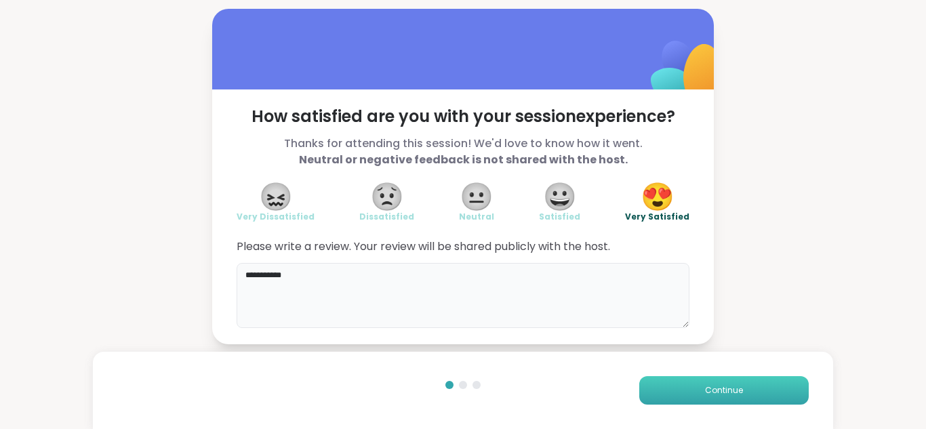
type textarea "**********"
click at [685, 393] on button "Continue" at bounding box center [723, 390] width 169 height 28
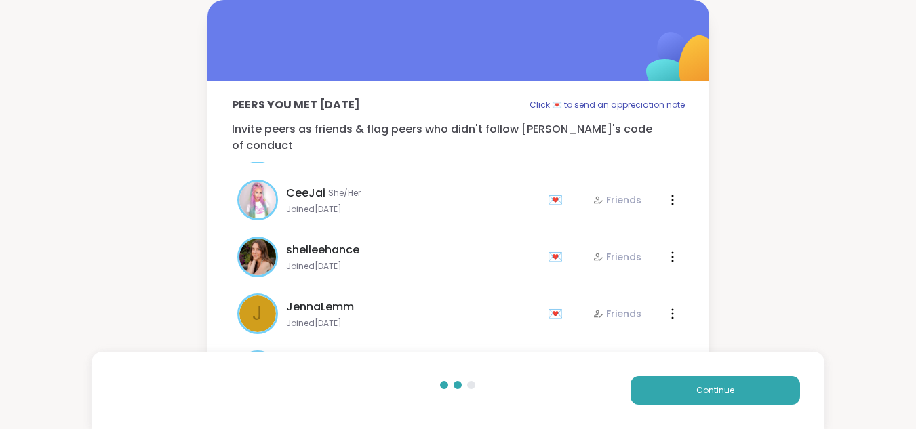
scroll to position [423, 0]
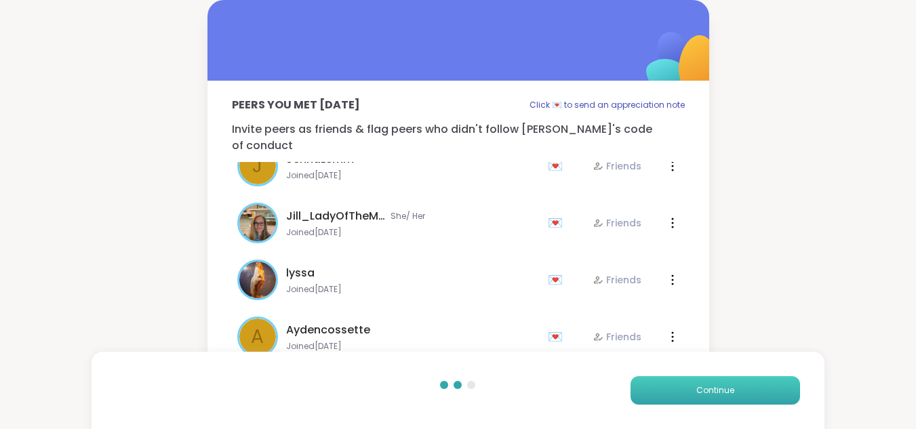
click at [691, 386] on button "Continue" at bounding box center [714, 390] width 169 height 28
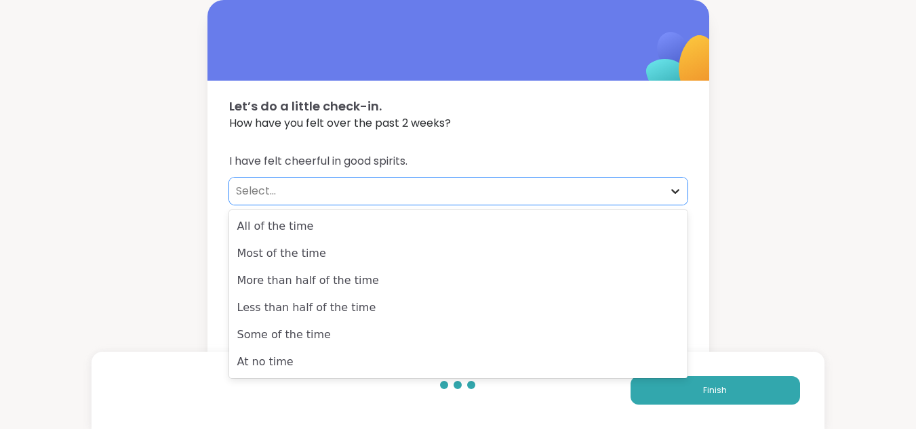
click at [677, 188] on icon at bounding box center [675, 191] width 14 height 14
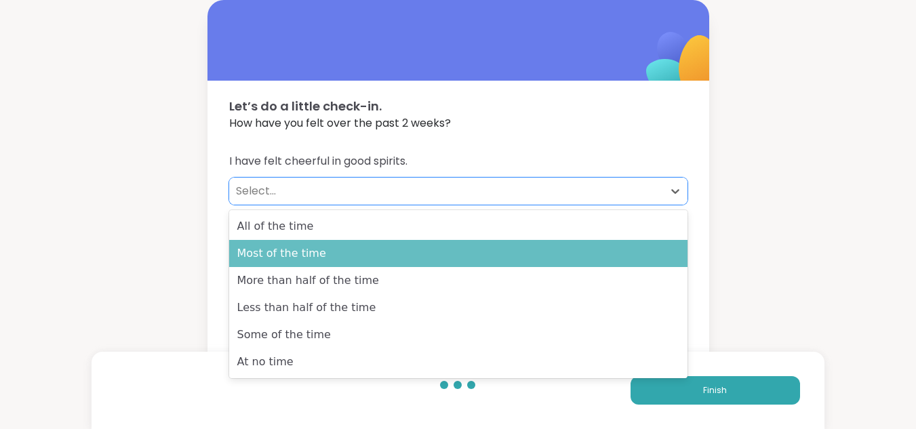
click at [523, 251] on div "Most of the time" at bounding box center [458, 253] width 458 height 27
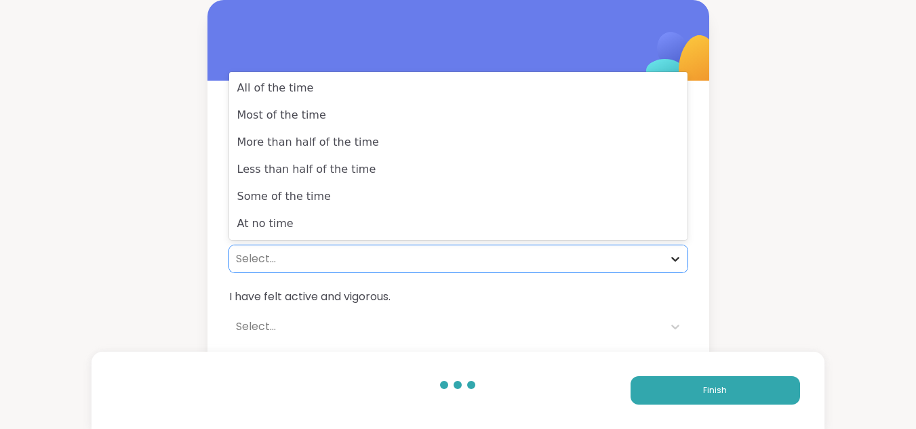
click at [677, 257] on icon at bounding box center [675, 259] width 14 height 14
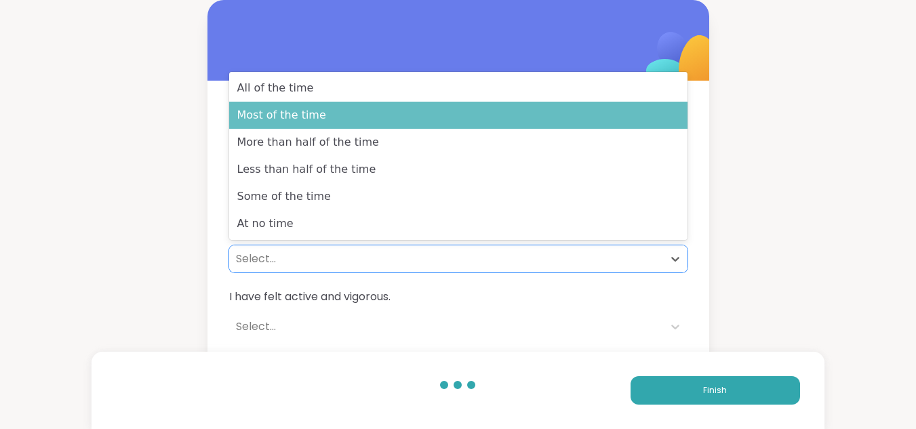
click at [622, 123] on div "Most of the time" at bounding box center [458, 115] width 458 height 27
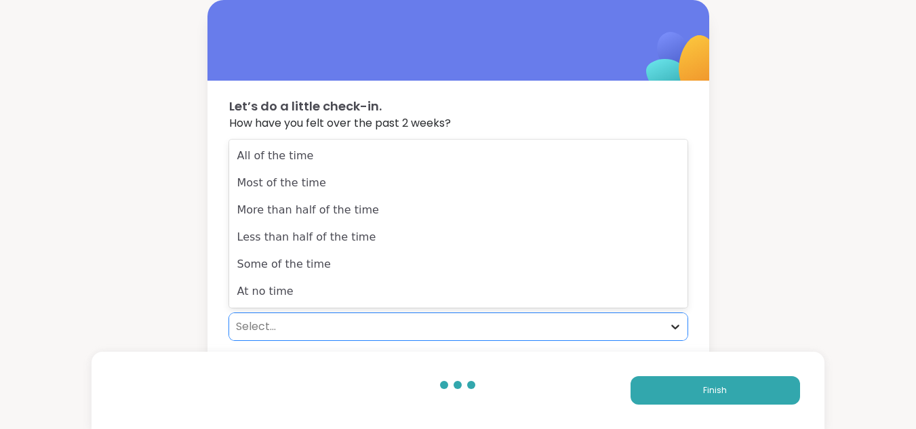
click at [677, 328] on icon at bounding box center [675, 327] width 8 height 5
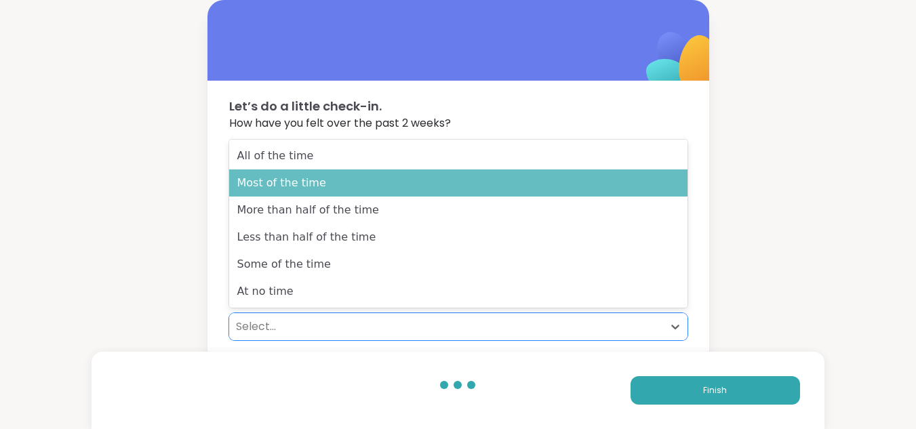
click at [635, 193] on div "Most of the time" at bounding box center [458, 182] width 458 height 27
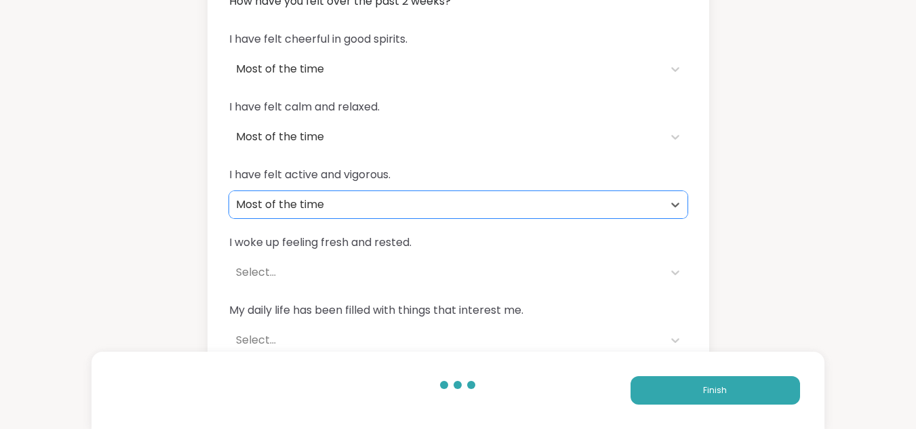
scroll to position [139, 0]
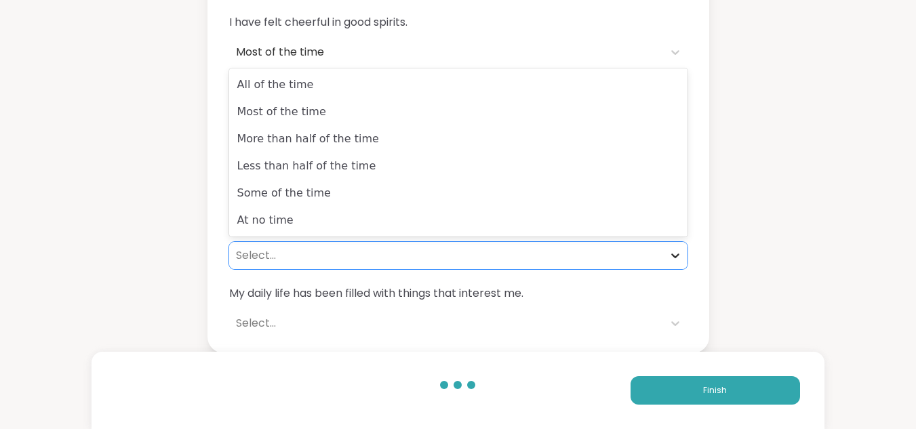
click at [675, 256] on icon at bounding box center [675, 256] width 8 height 5
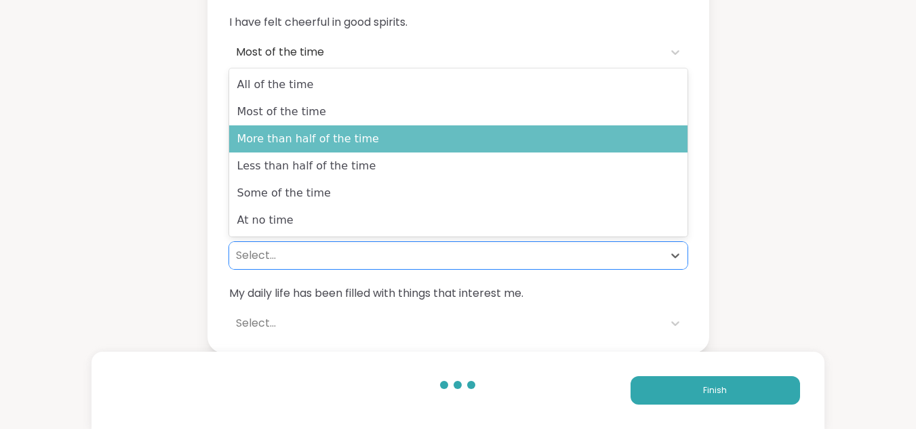
click at [466, 132] on div "More than half of the time" at bounding box center [458, 138] width 458 height 27
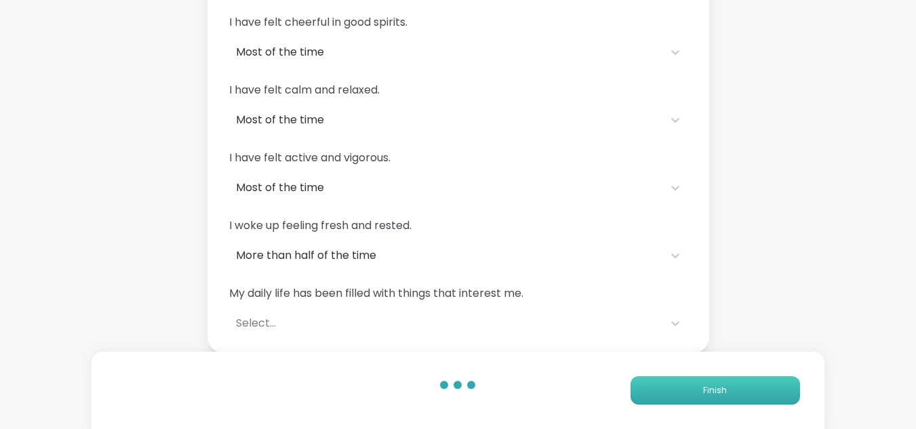
click at [642, 385] on button "Finish" at bounding box center [714, 390] width 169 height 28
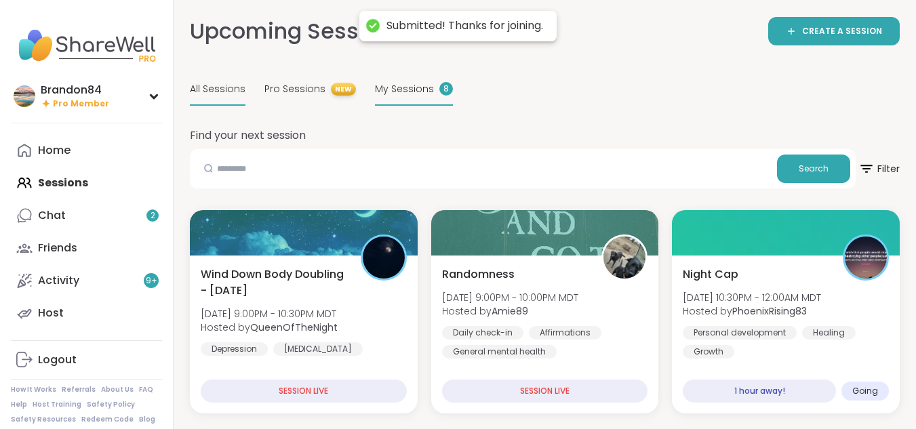
click at [389, 85] on span "My Sessions" at bounding box center [404, 89] width 59 height 14
